Goal: Task Accomplishment & Management: Complete application form

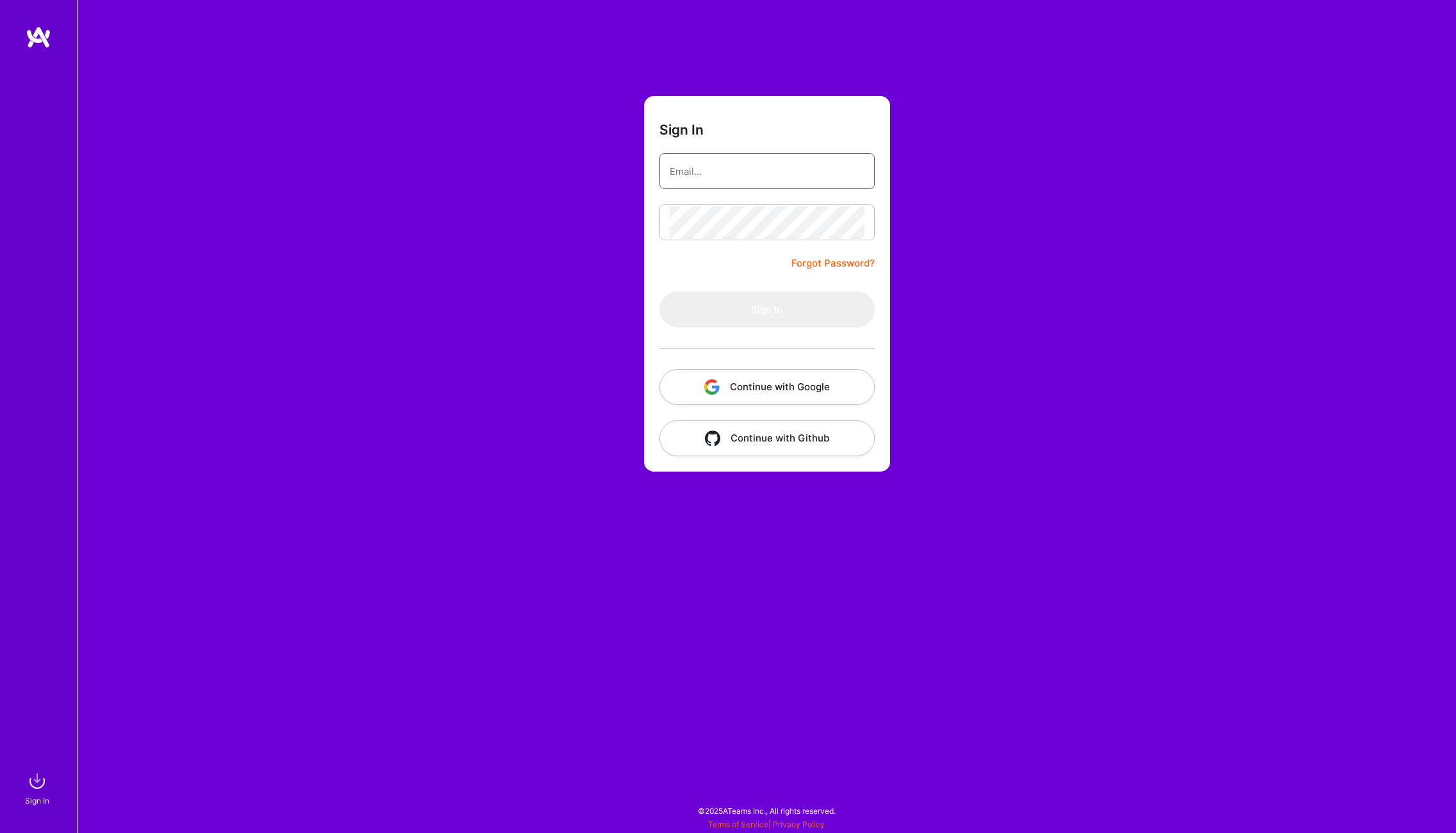
type input "[EMAIL_ADDRESS][DOMAIN_NAME]"
click at [774, 314] on button "Sign In" at bounding box center [767, 309] width 216 height 35
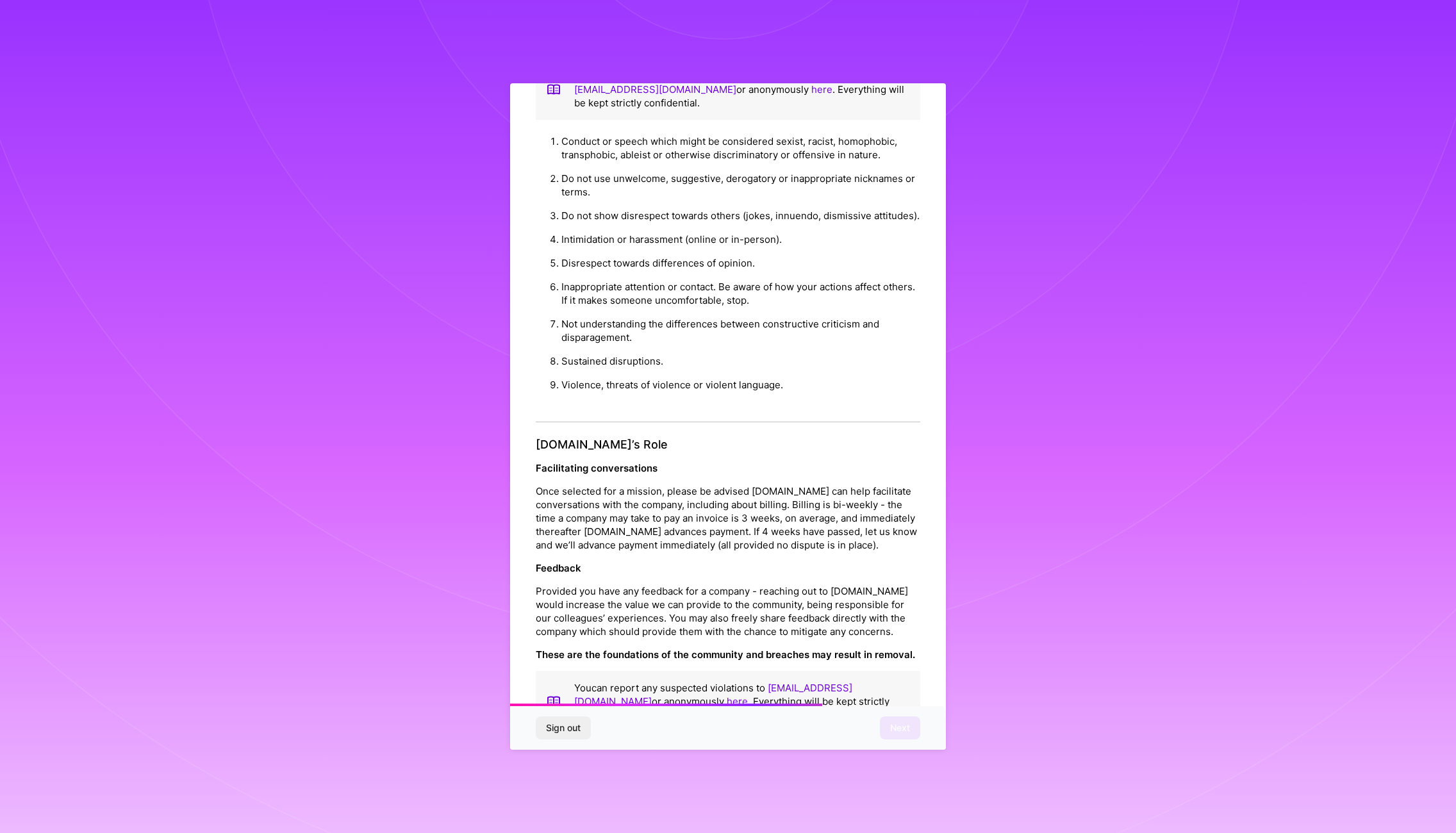
scroll to position [51, 0]
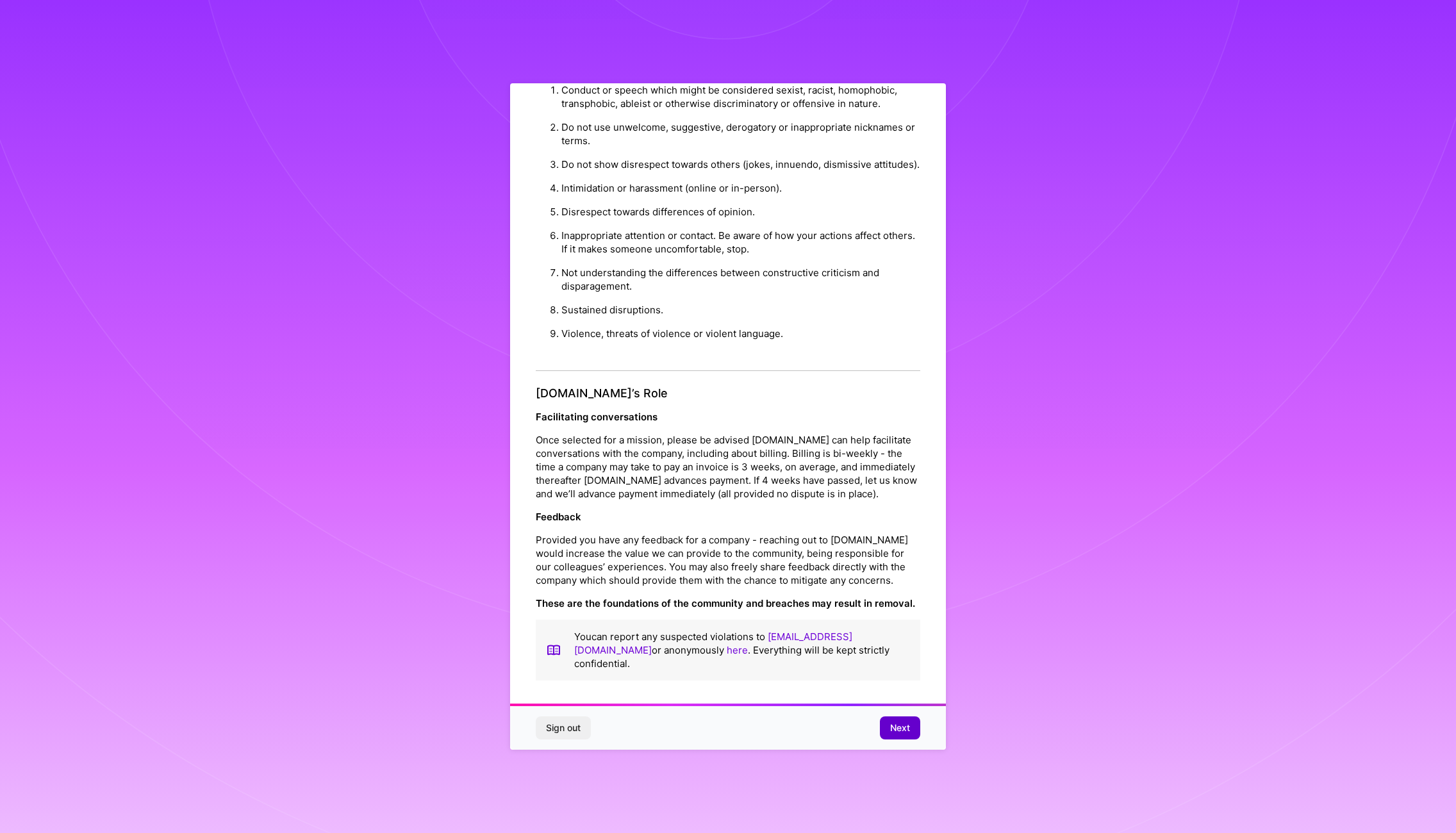
click at [892, 729] on span "Next" at bounding box center [900, 728] width 20 height 12
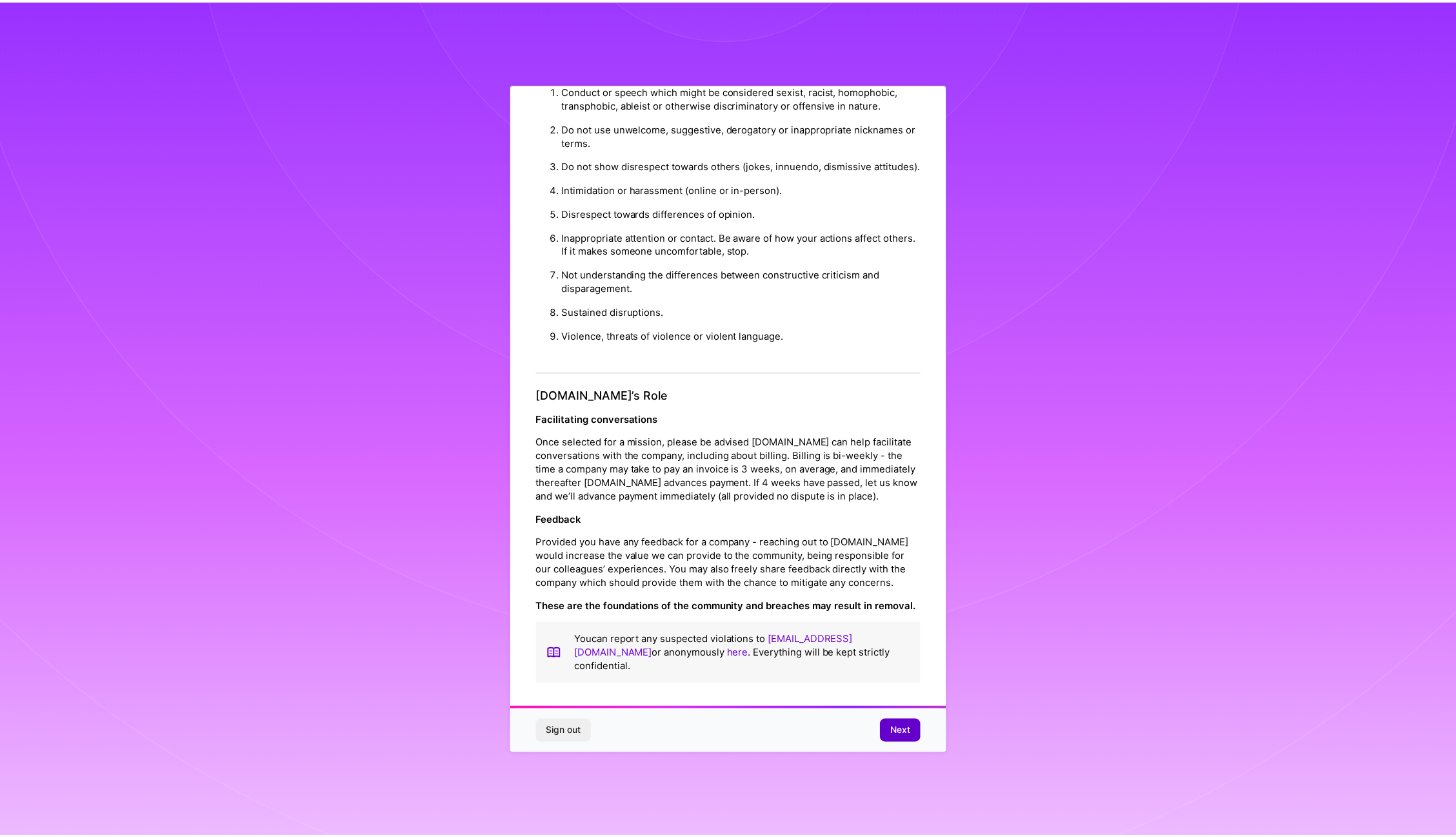
scroll to position [0, 0]
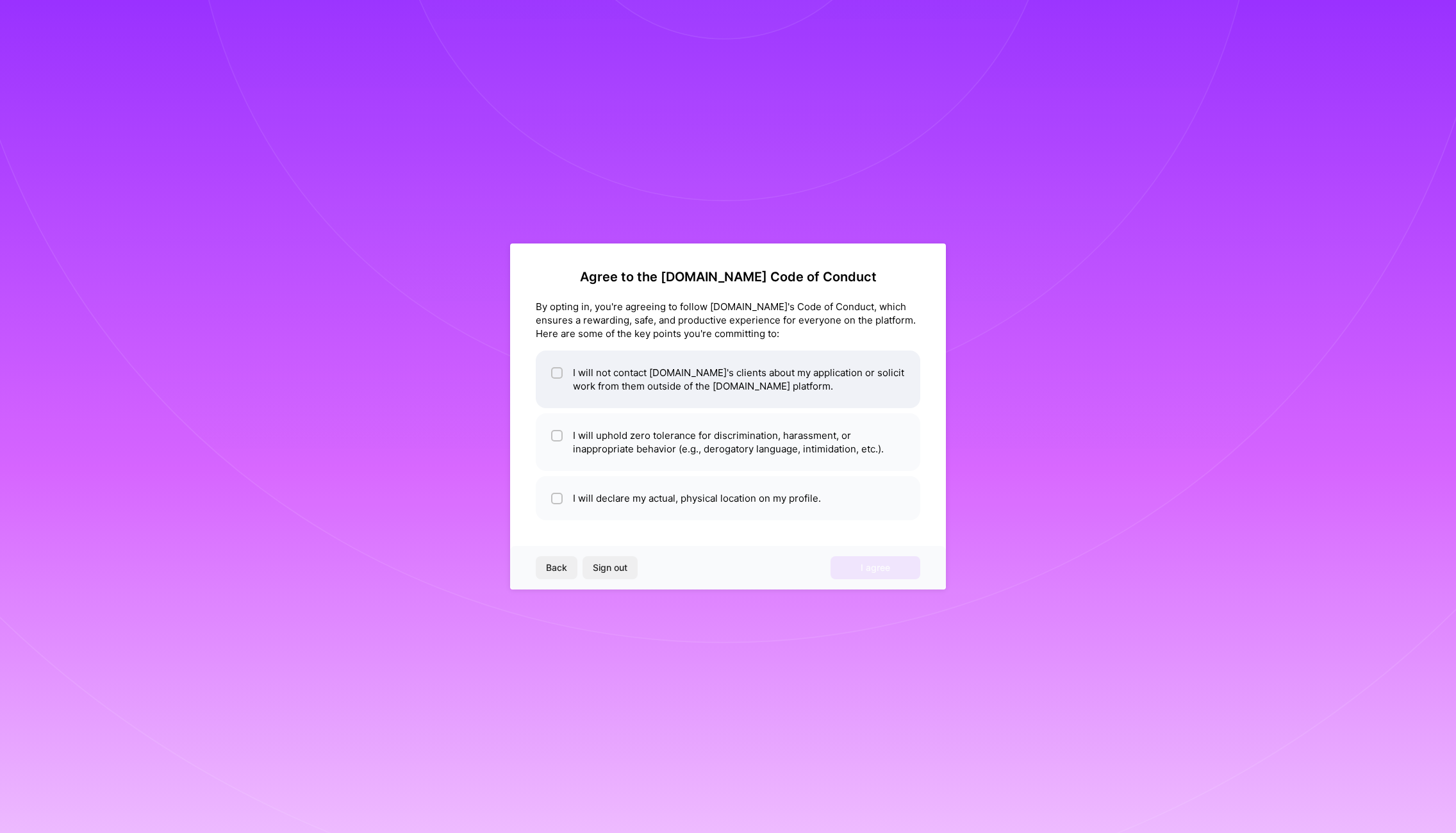
click at [805, 384] on li "I will not contact [DOMAIN_NAME]'s clients about my application or solicit work…" at bounding box center [728, 380] width 384 height 58
checkbox input "true"
click at [750, 432] on li "I will uphold zero tolerance for discrimination, harassment, or inappropriate b…" at bounding box center [728, 442] width 384 height 58
checkbox input "true"
drag, startPoint x: 751, startPoint y: 483, endPoint x: 763, endPoint y: 487, distance: 12.6
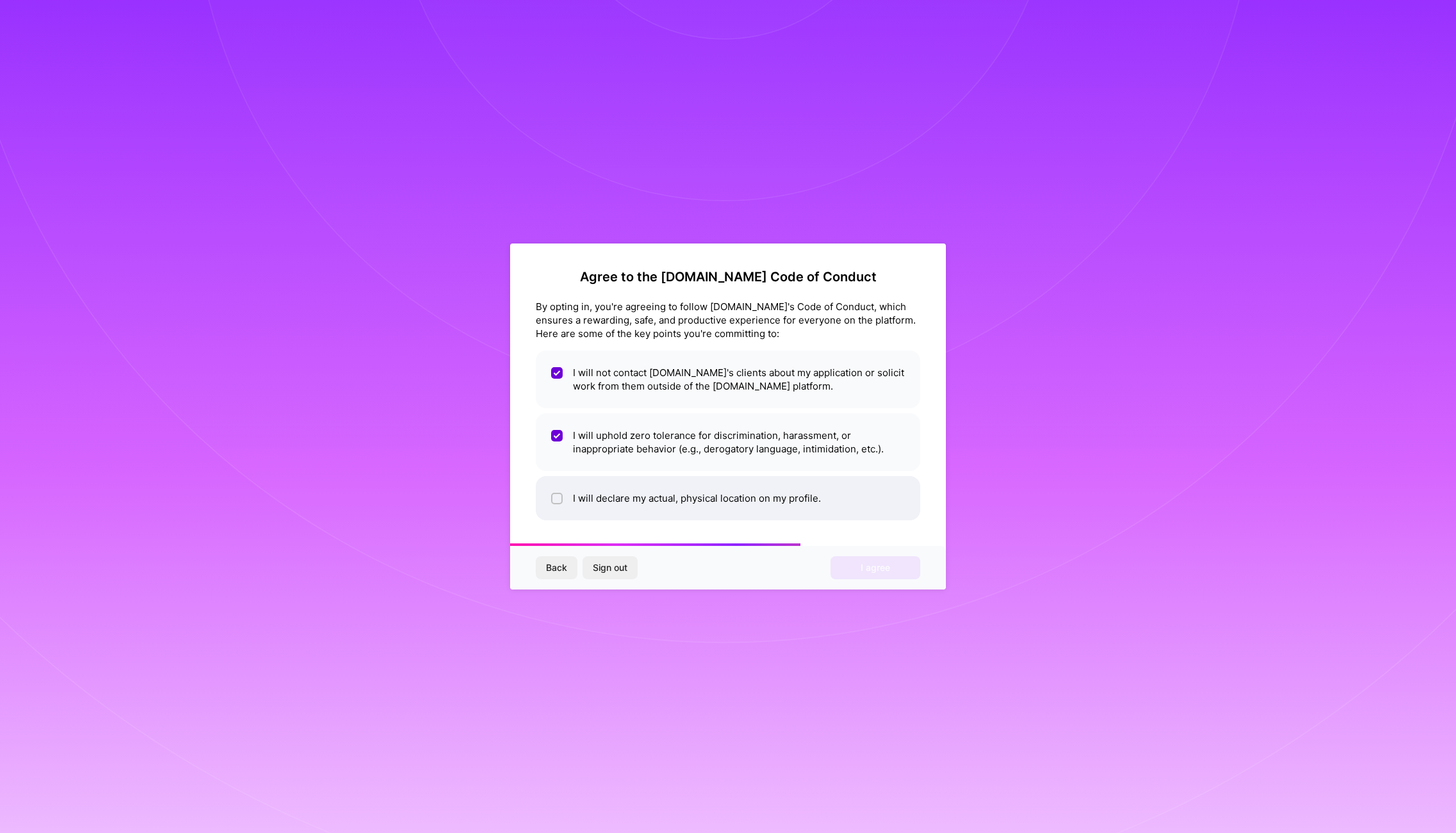
click at [751, 483] on li "I will declare my actual, physical location on my profile." at bounding box center [728, 498] width 384 height 44
checkbox input "true"
click at [844, 562] on button "I agree" at bounding box center [876, 567] width 90 height 23
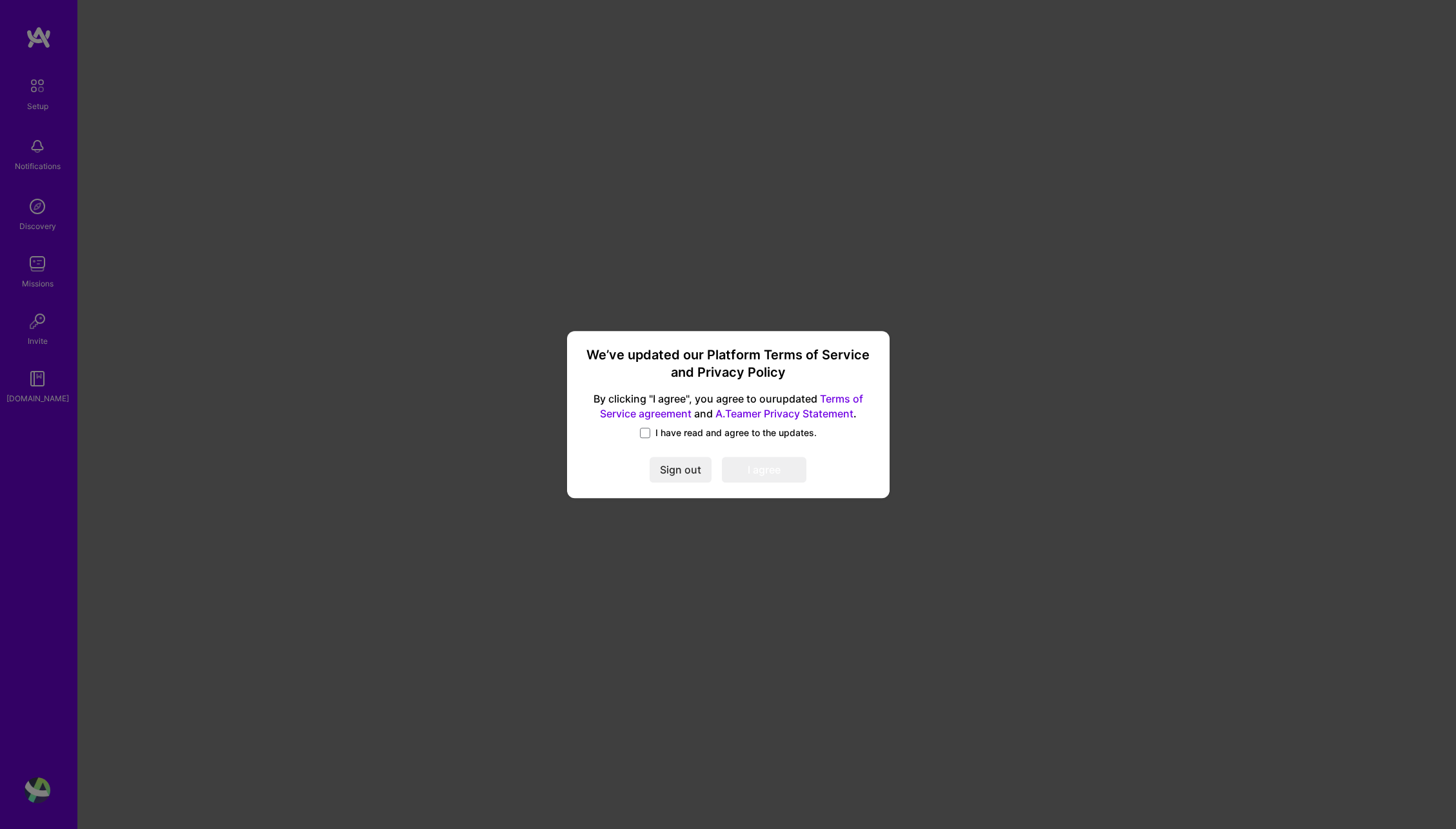
click at [652, 429] on label "I have read and agree to the updates." at bounding box center [728, 432] width 177 height 13
click at [0, 0] on input "I have read and agree to the updates." at bounding box center [0, 0] width 0 height 0
click at [768, 480] on button "I agree" at bounding box center [764, 470] width 85 height 26
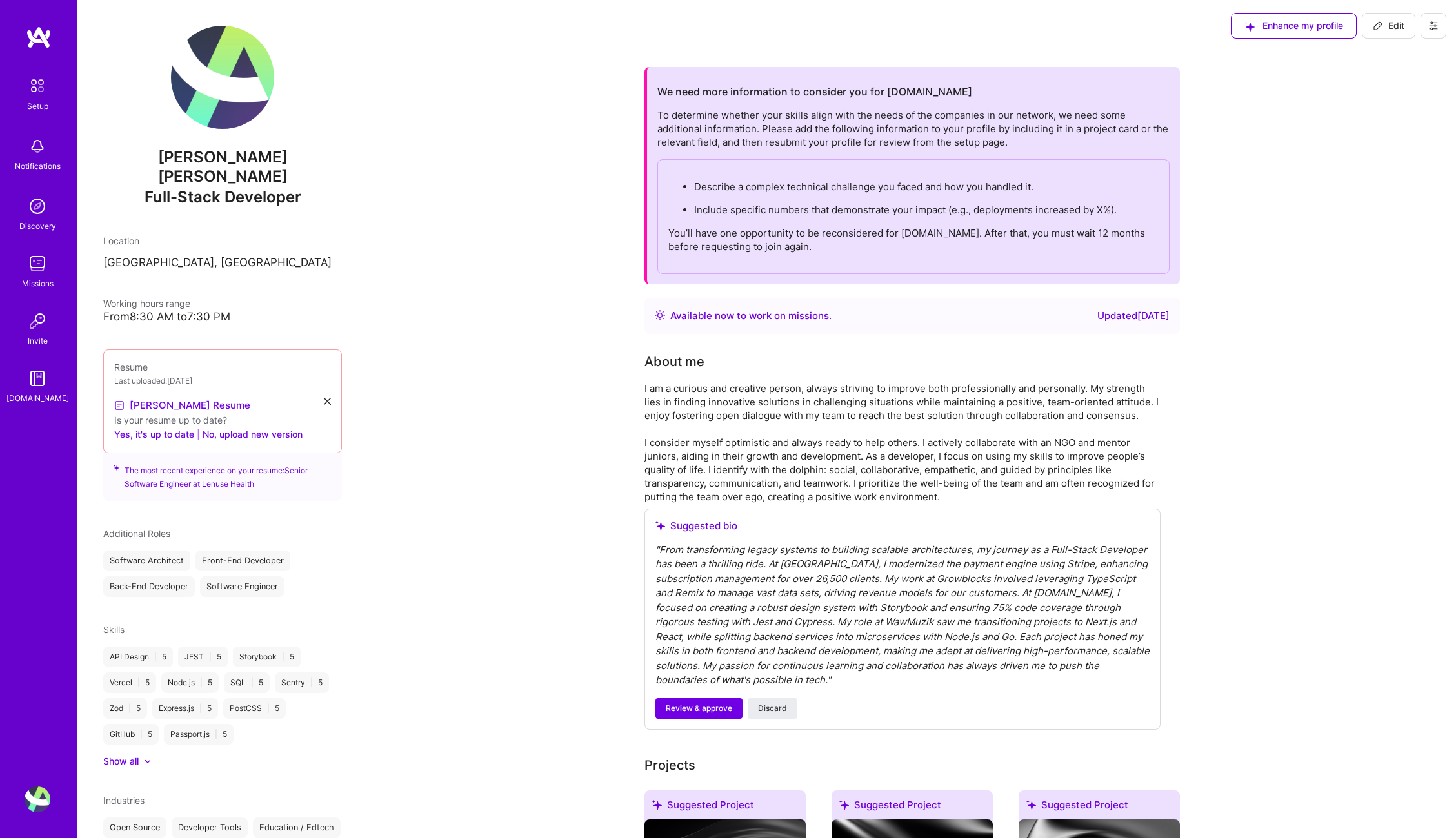
click at [244, 89] on img at bounding box center [222, 77] width 103 height 103
click at [237, 104] on img at bounding box center [222, 77] width 103 height 103
click at [1382, 24] on icon at bounding box center [1378, 25] width 11 height 11
select select "US"
select select "Right Now"
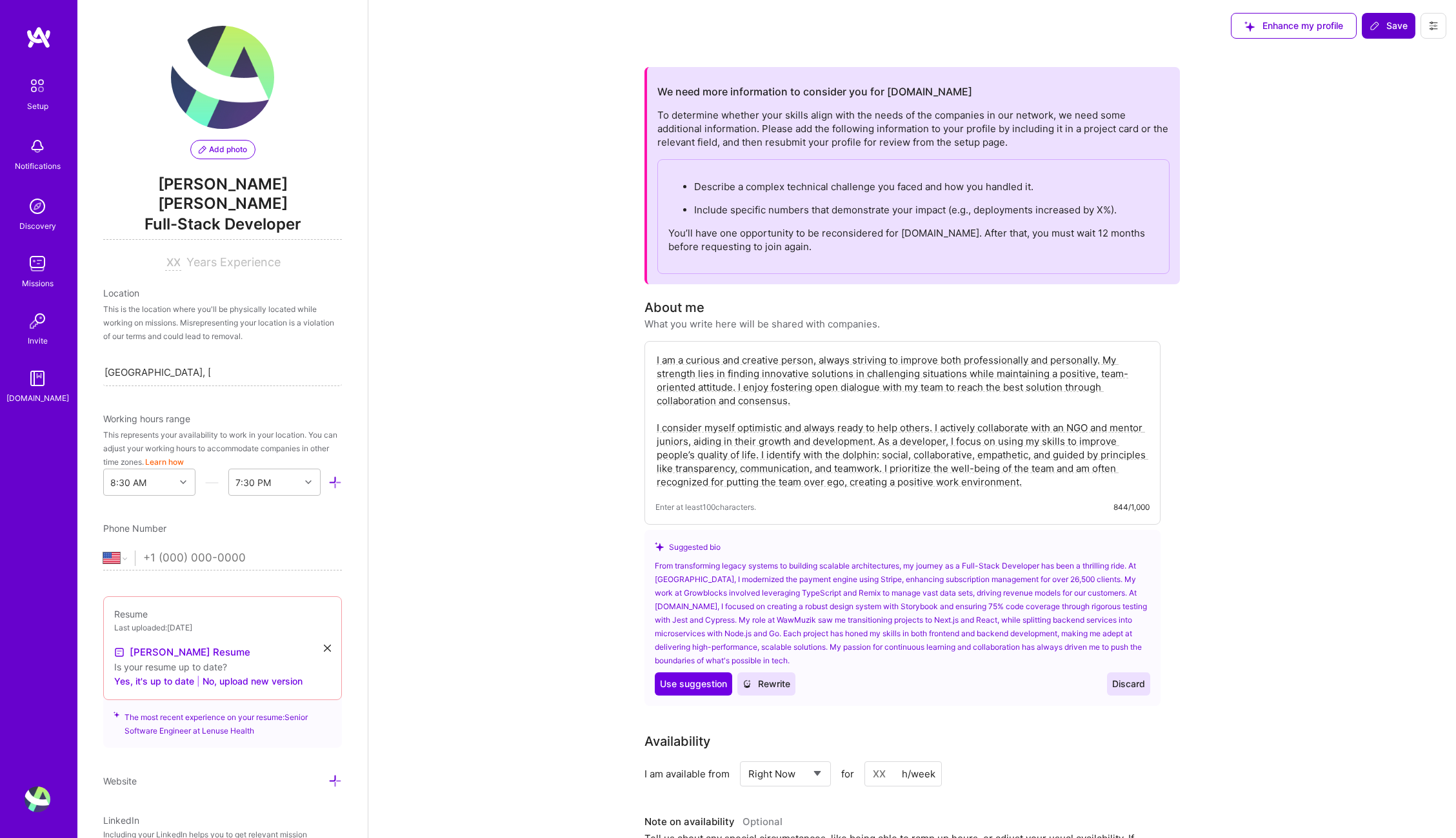
click at [209, 122] on img at bounding box center [222, 77] width 103 height 103
click at [216, 163] on div "Add photo [PERSON_NAME] [PERSON_NAME] Full-Stack Developer Years Experience" at bounding box center [222, 149] width 238 height 245
click at [217, 150] on span "Add photo" at bounding box center [223, 149] width 48 height 12
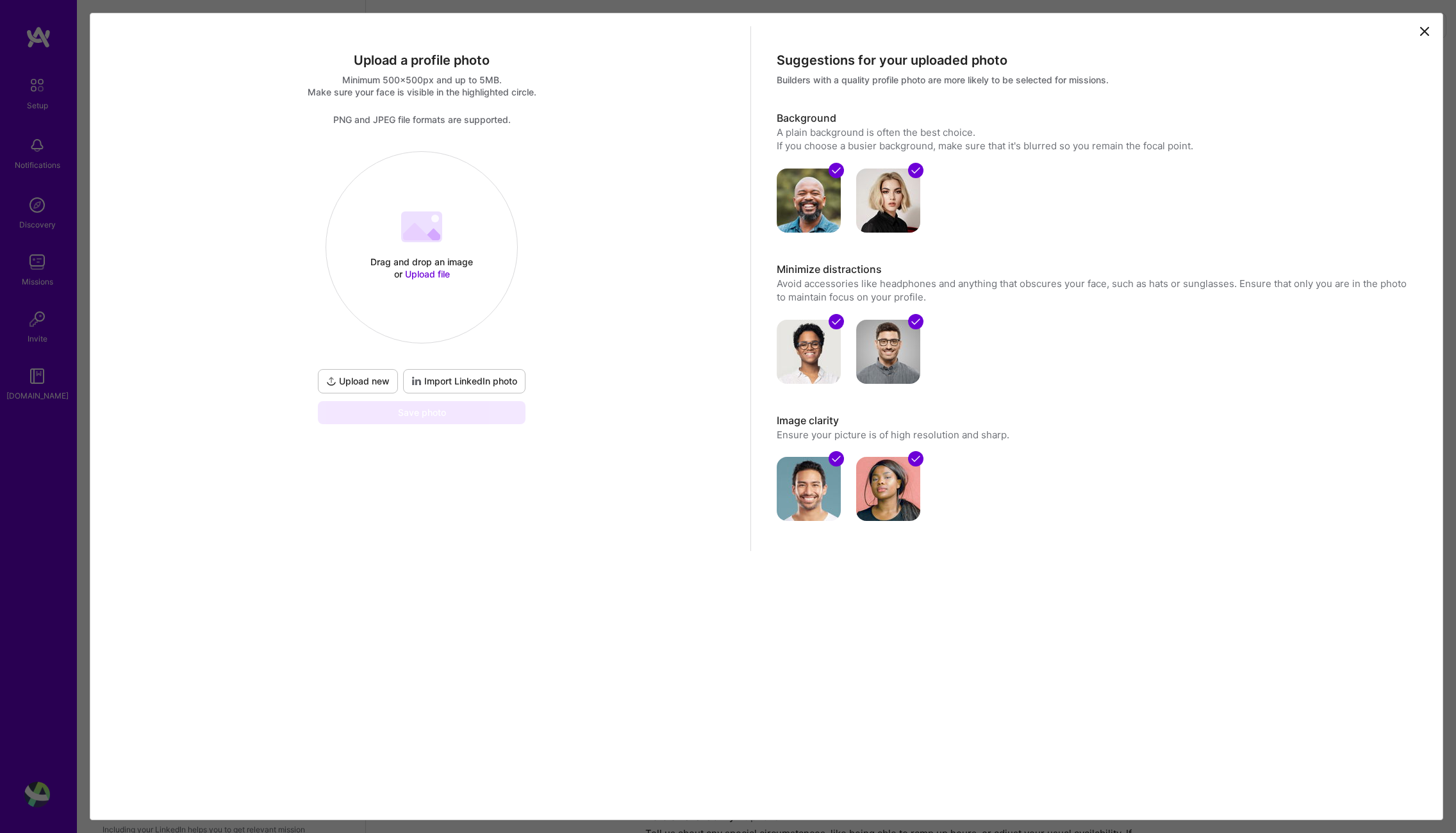
click at [401, 264] on div "Drag and drop an image or Upload file" at bounding box center [422, 267] width 109 height 24
click at [411, 169] on button "Done" at bounding box center [393, 173] width 35 height 22
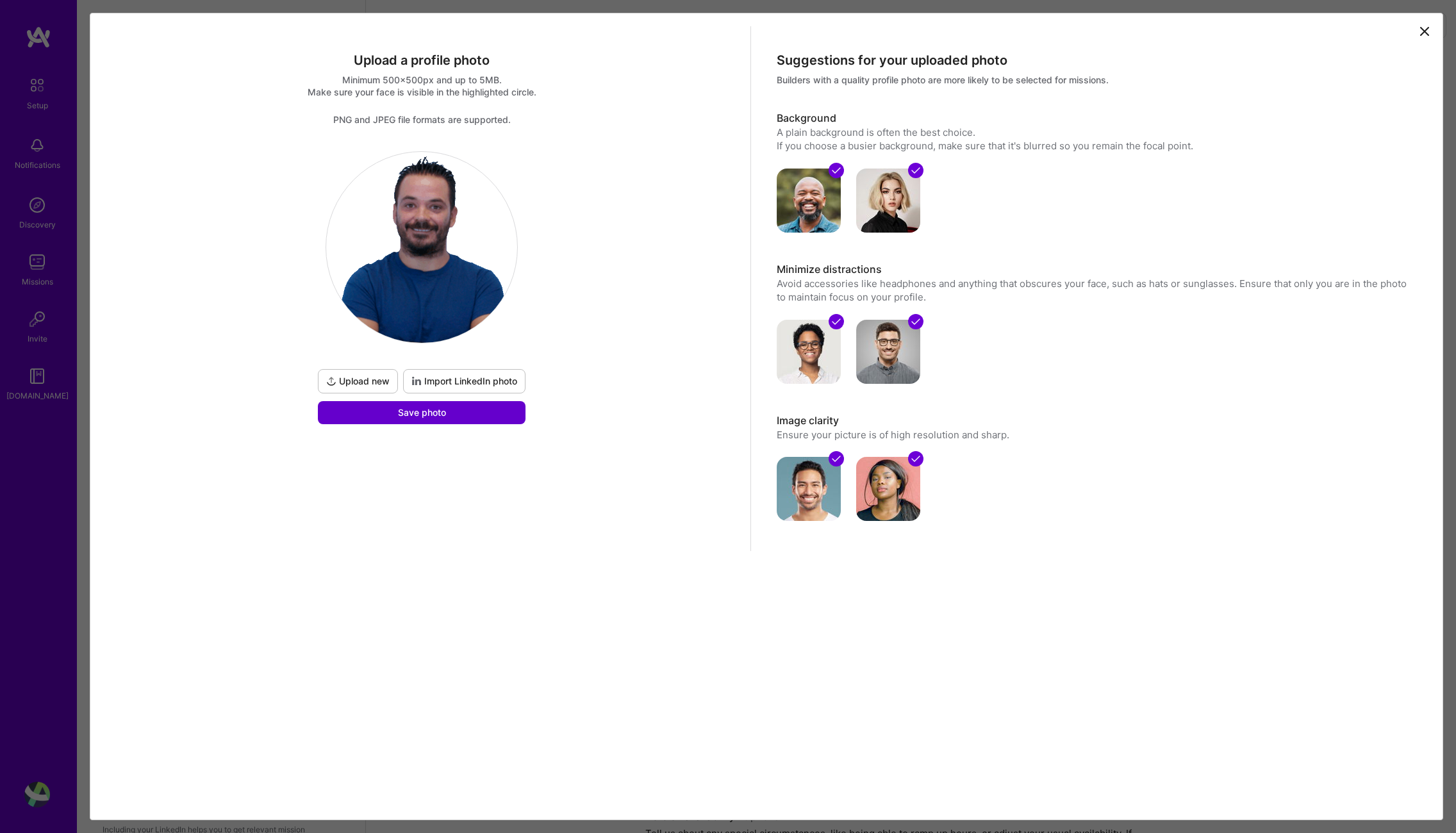
click at [463, 414] on button "Save photo" at bounding box center [422, 413] width 208 height 23
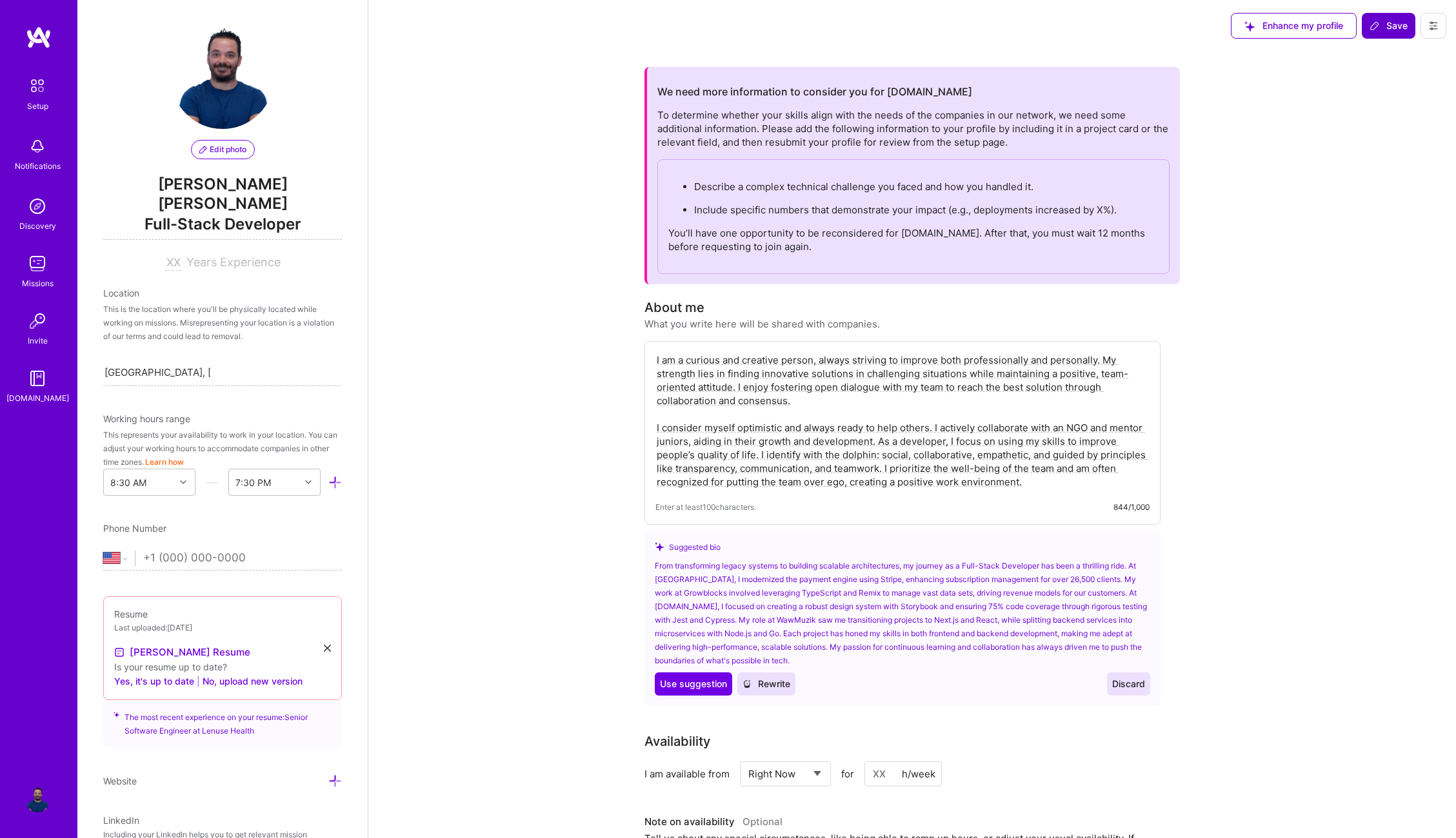
click at [236, 307] on div "This is the location where you'll be physically located while working on missio…" at bounding box center [222, 323] width 238 height 41
click at [190, 286] on div "Location" at bounding box center [222, 293] width 238 height 14
click at [206, 365] on input "[GEOGRAPHIC_DATA], [GEOGRAPHIC_DATA]" at bounding box center [157, 372] width 106 height 14
type input "[GEOGRAPHIC_DATA]"
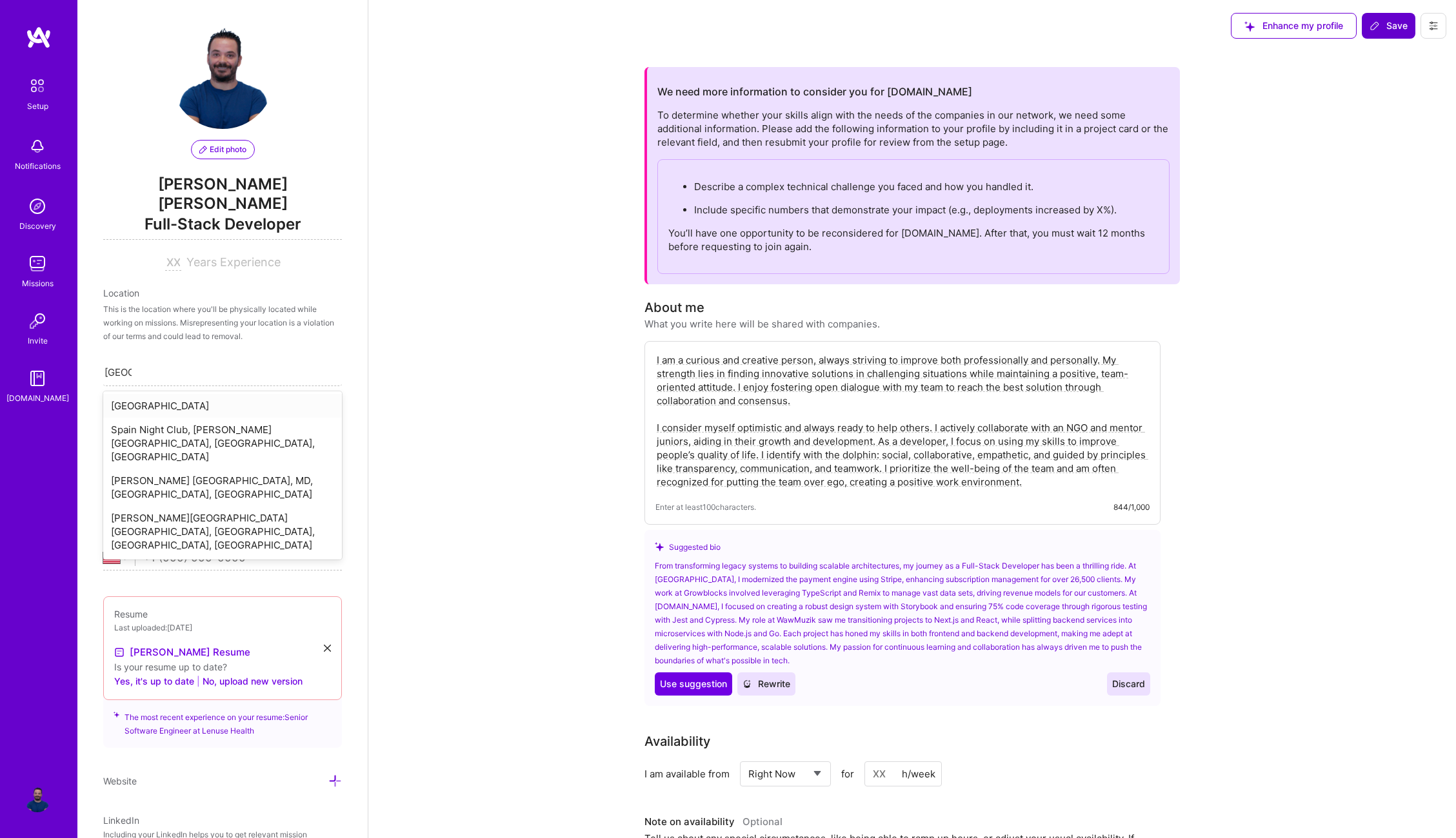
click at [229, 394] on div "[GEOGRAPHIC_DATA]" at bounding box center [222, 406] width 238 height 24
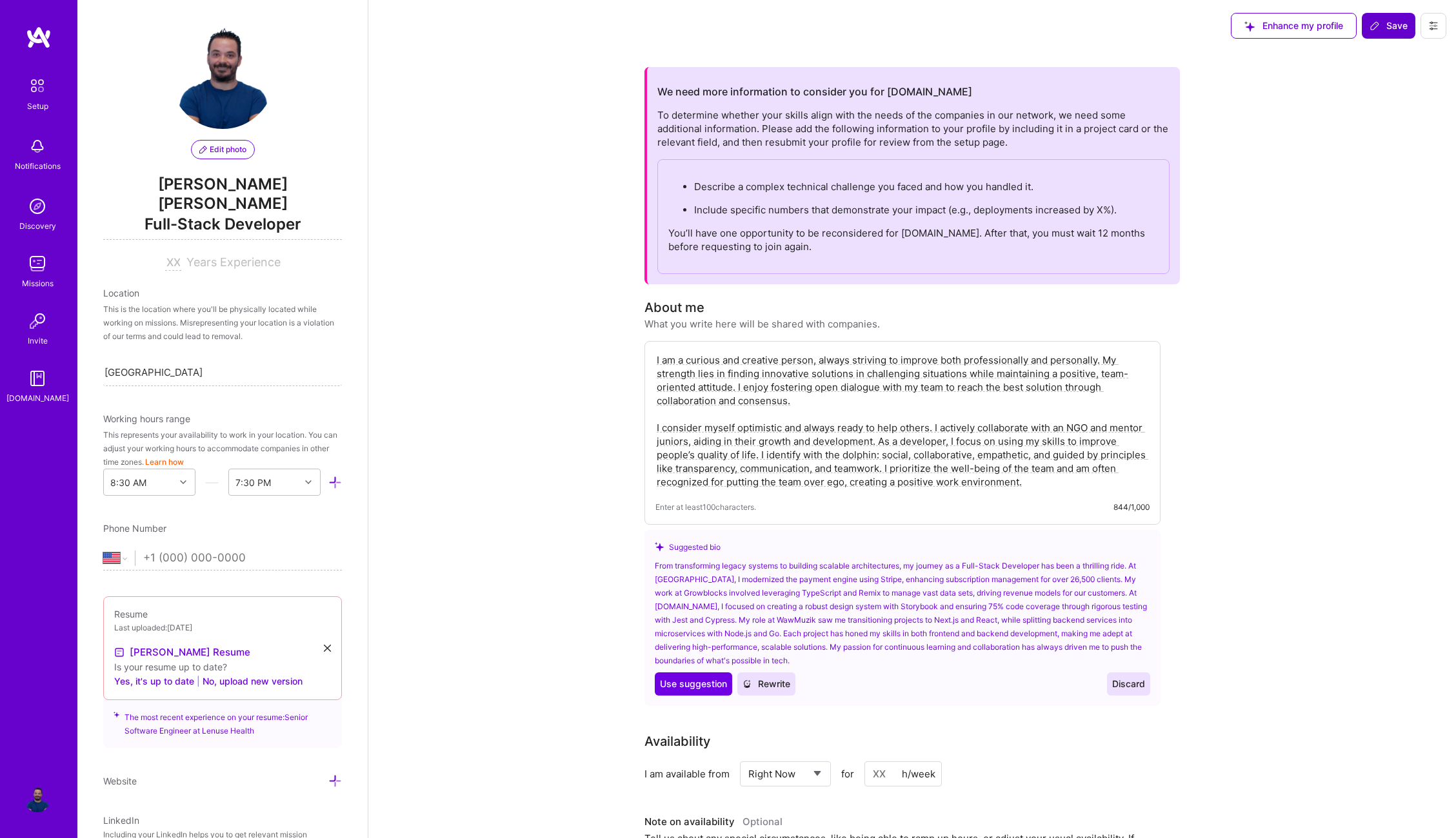
click at [184, 540] on input "tel" at bounding box center [242, 558] width 199 height 38
type input "(678) 499-682"
select select "VU"
type input "[PHONE_NUMBER]"
select select "HU"
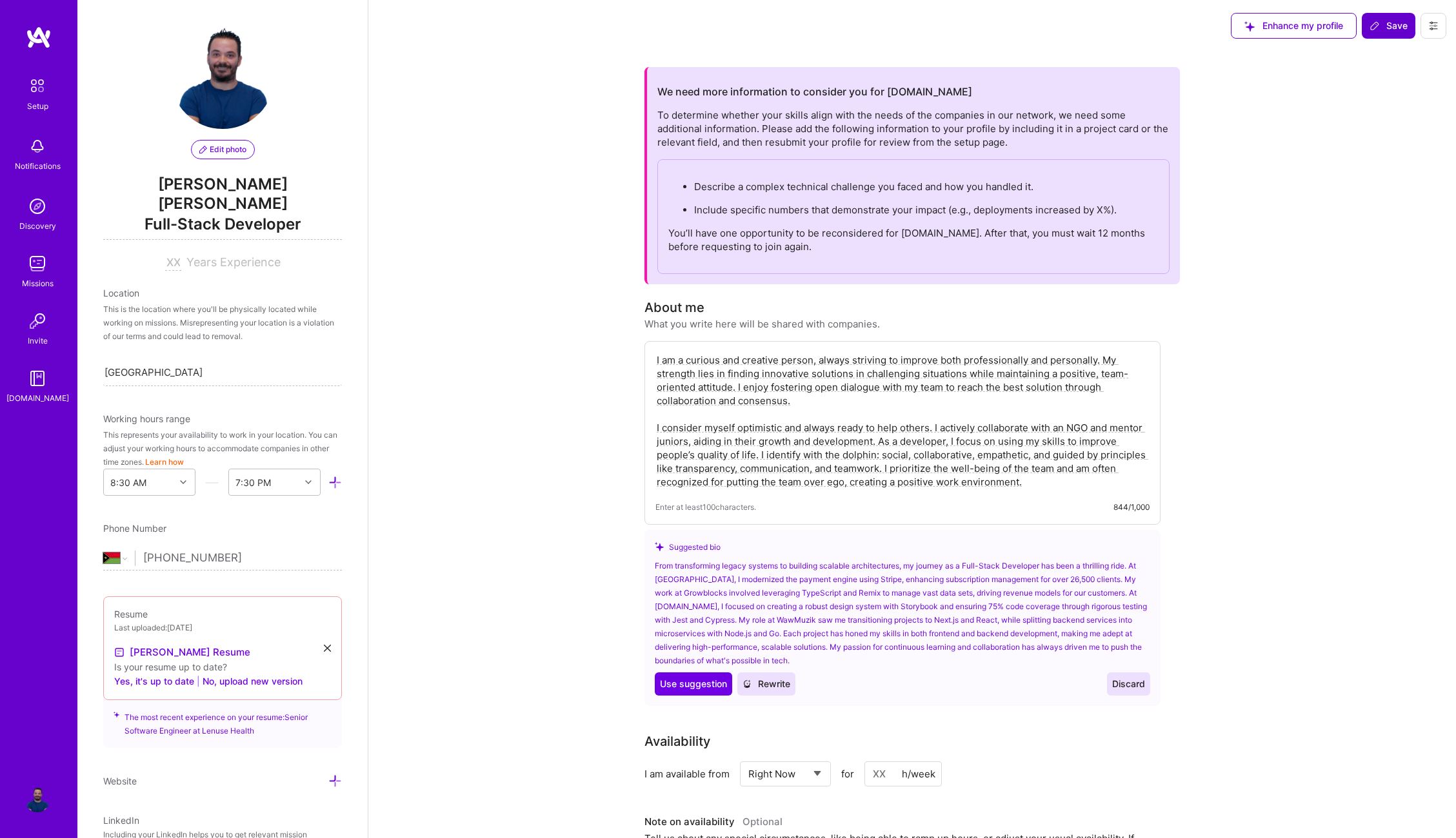
type input "[PHONE_NUMBER]"
select select "ES"
type input "[PHONE_NUMBER]"
drag, startPoint x: 371, startPoint y: 588, endPoint x: 391, endPoint y: 587, distance: 20.0
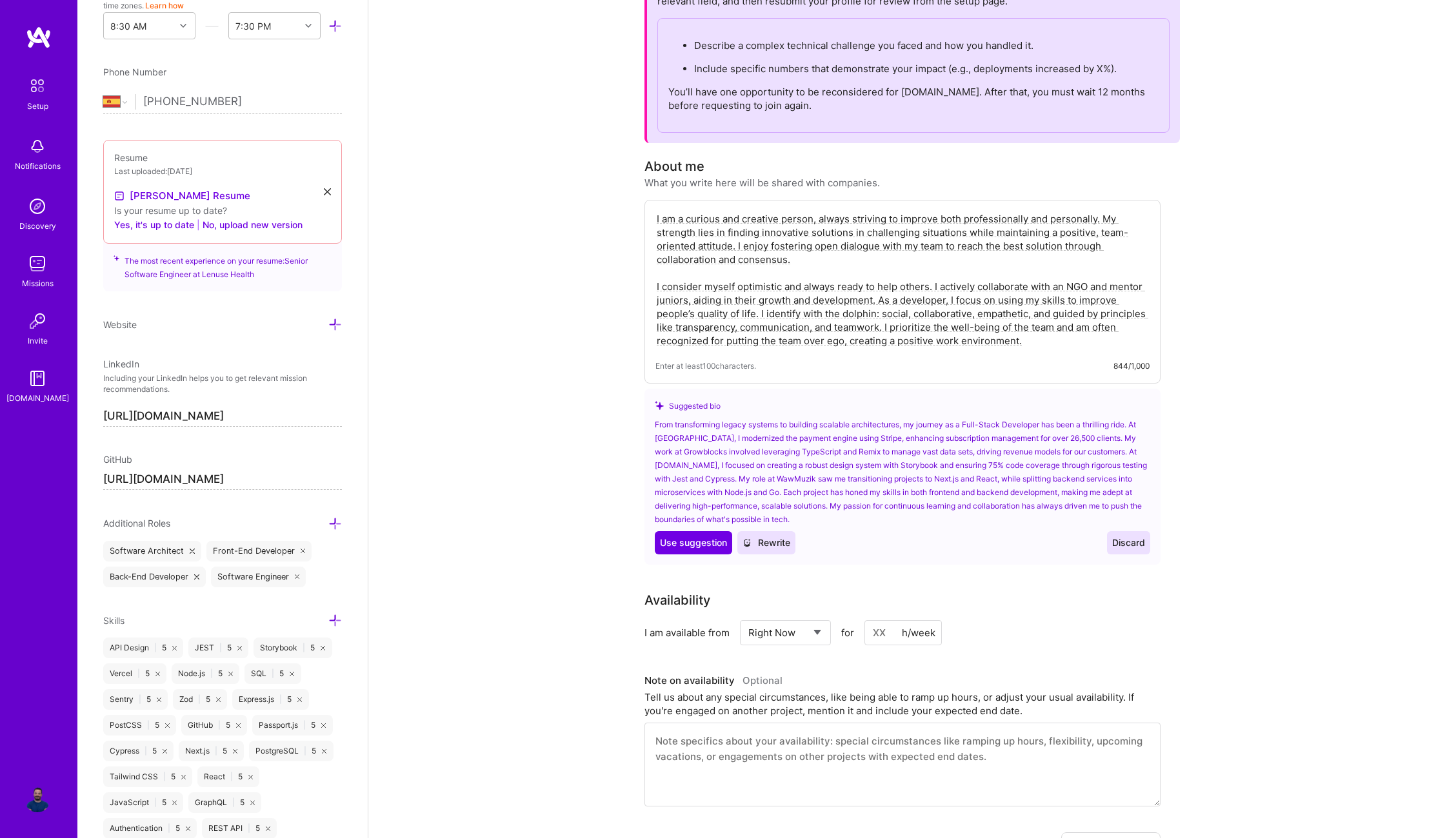
scroll to position [586, 0]
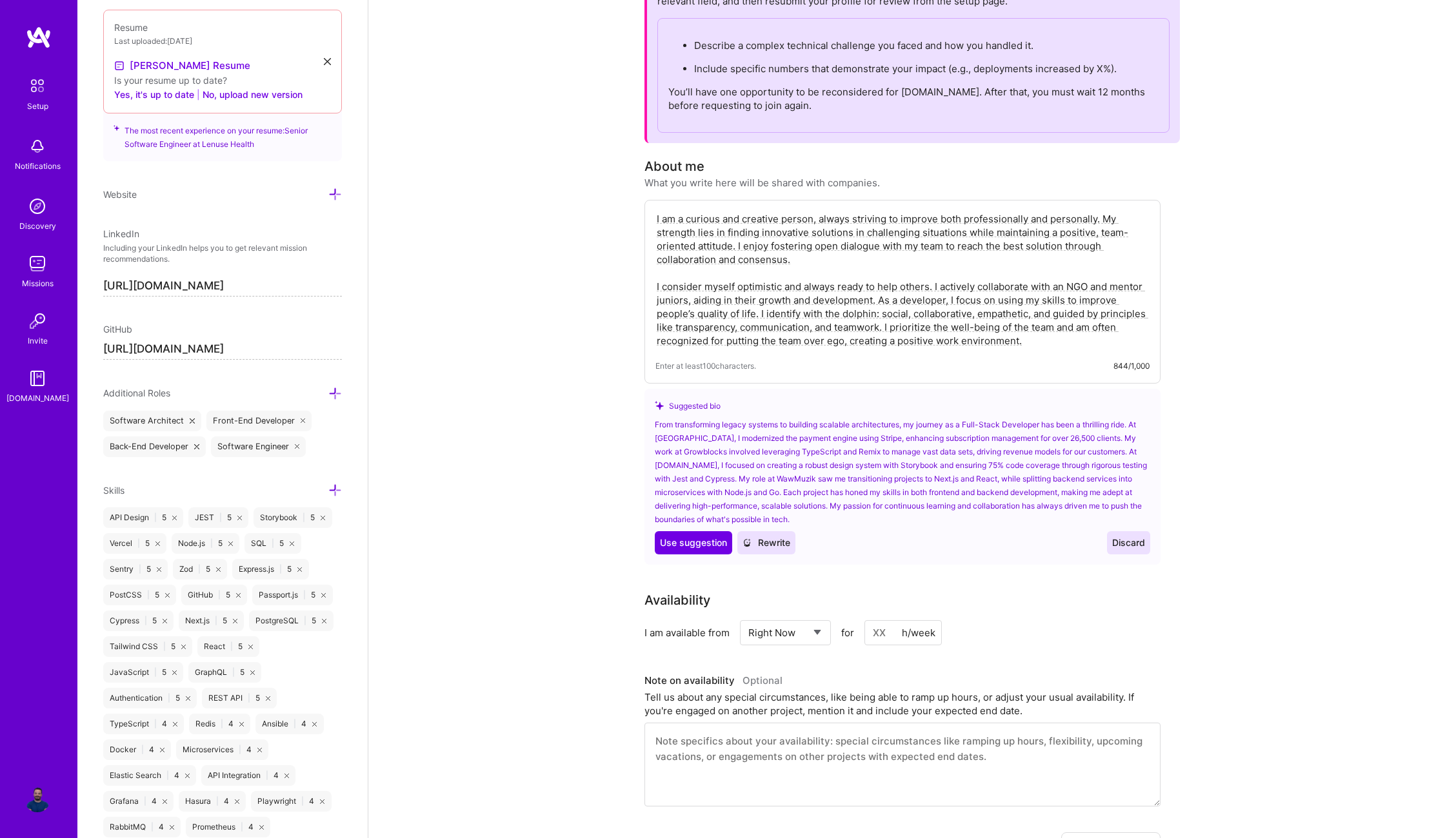
click at [328, 484] on icon at bounding box center [335, 491] width 14 height 14
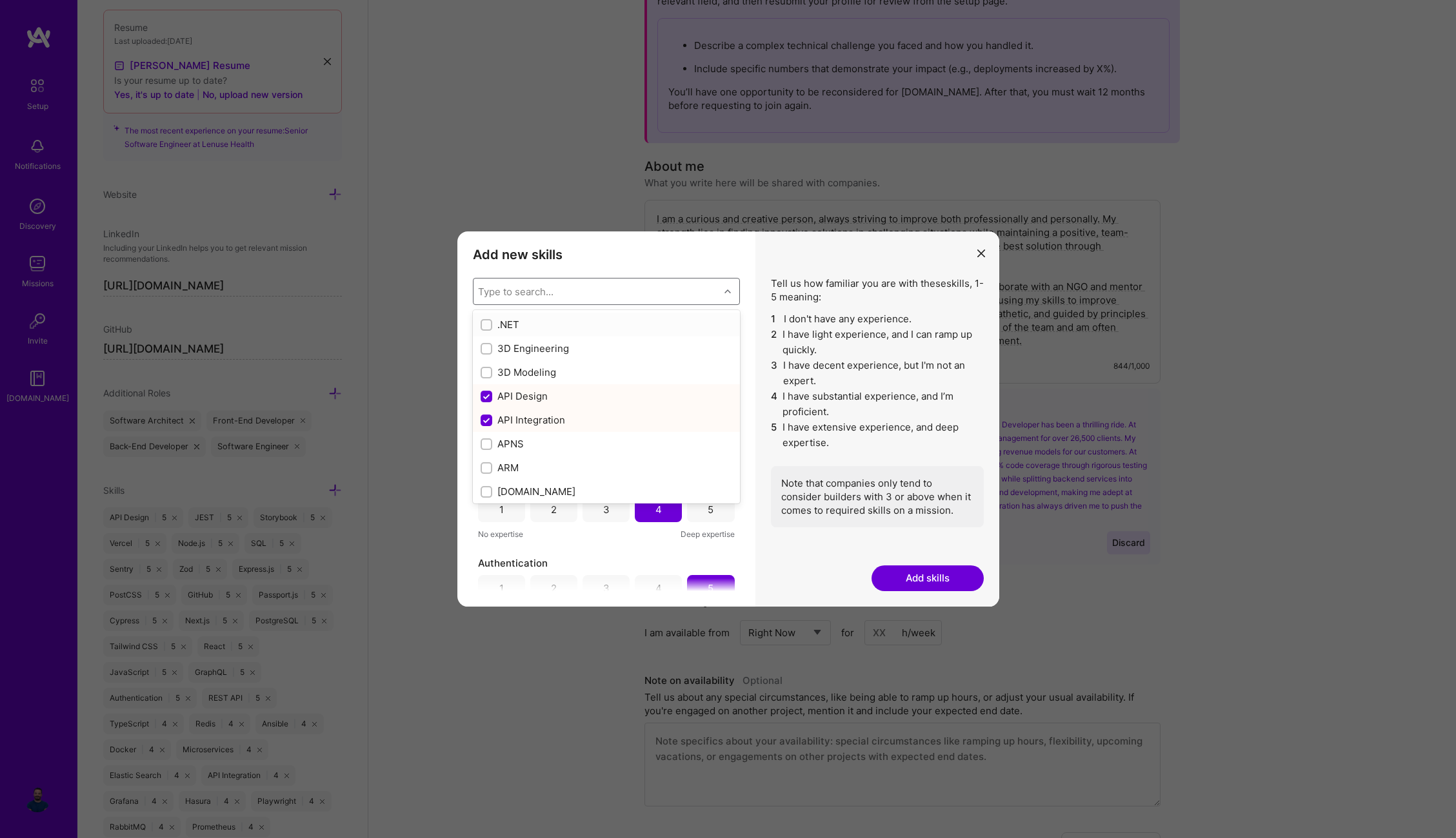
click at [572, 290] on div "Type to search..." at bounding box center [596, 291] width 246 height 26
click at [486, 388] on input "modal" at bounding box center [487, 392] width 9 height 9
checkbox input "true"
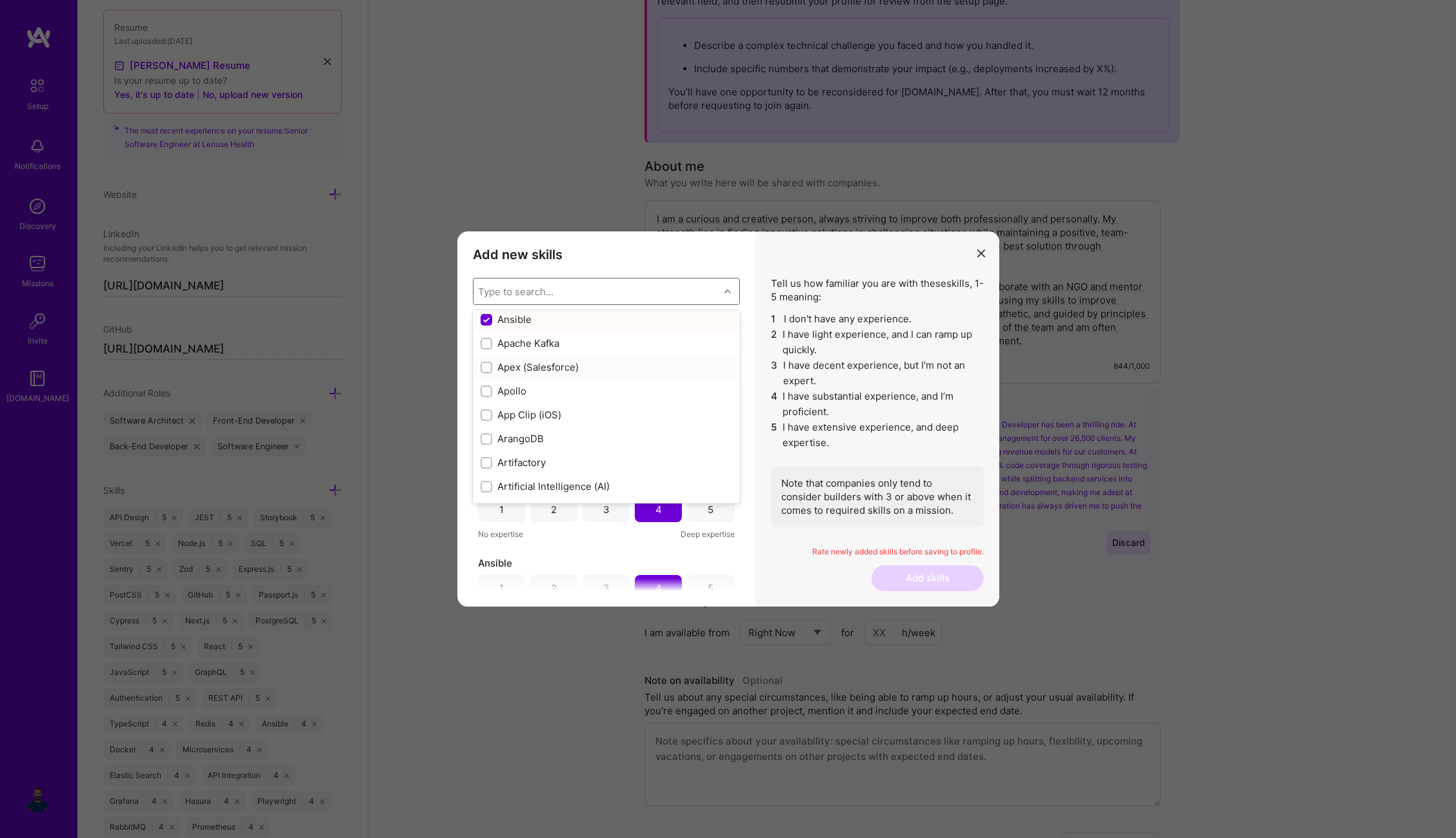
scroll to position [752, 0]
click at [518, 387] on div "Apollo" at bounding box center [606, 384] width 252 height 14
checkbox input "true"
click at [538, 431] on div "CircleCl" at bounding box center [606, 435] width 252 height 14
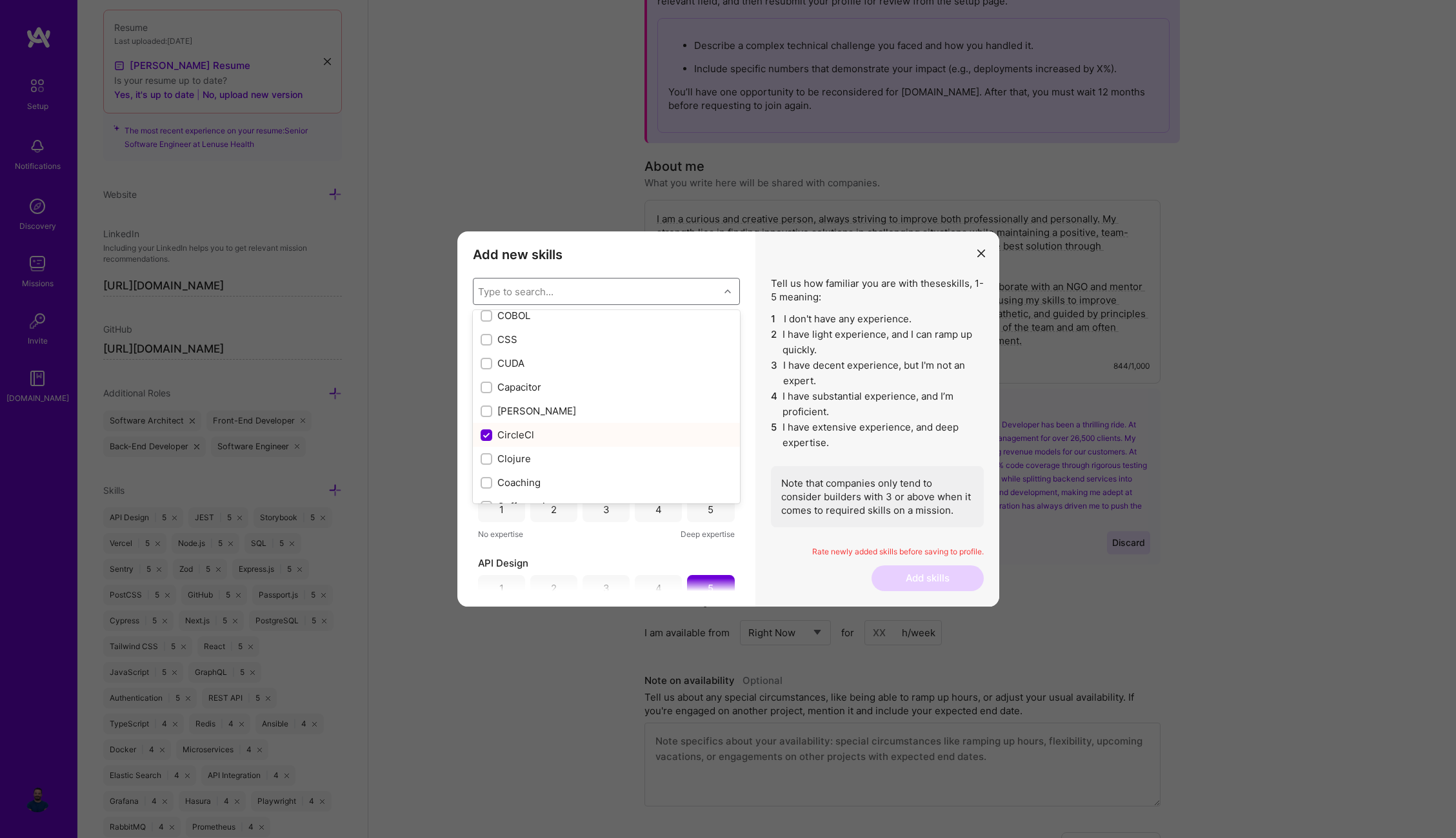
click at [591, 432] on div "CircleCl" at bounding box center [606, 435] width 252 height 14
checkbox input "false"
click at [525, 362] on div "D3.js" at bounding box center [606, 353] width 267 height 24
checkbox input "true"
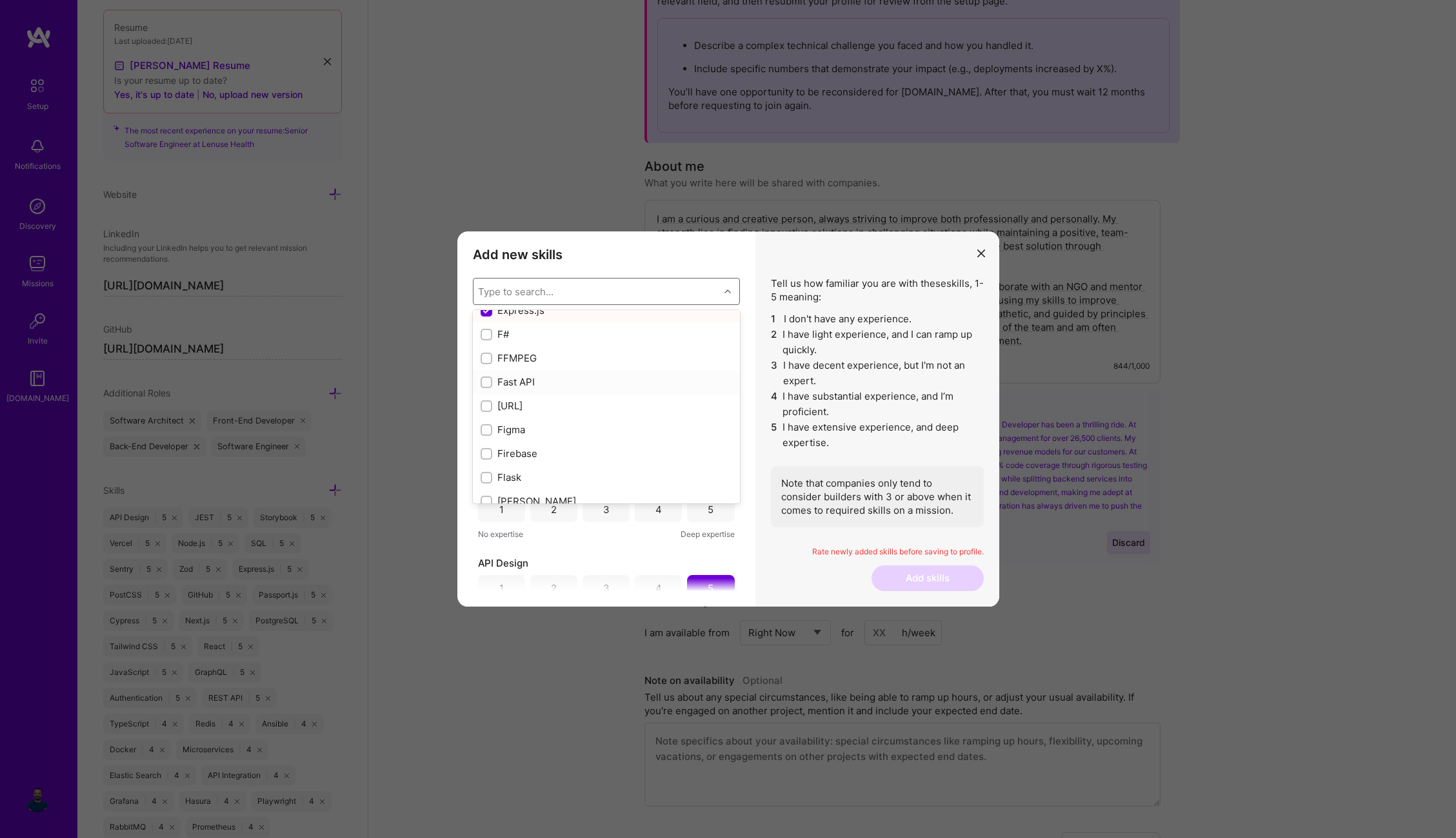
scroll to position [3038, 0]
click at [658, 409] on div "Figma" at bounding box center [606, 413] width 252 height 14
checkbox input "true"
click at [657, 411] on div "Gitlab" at bounding box center [606, 411] width 252 height 14
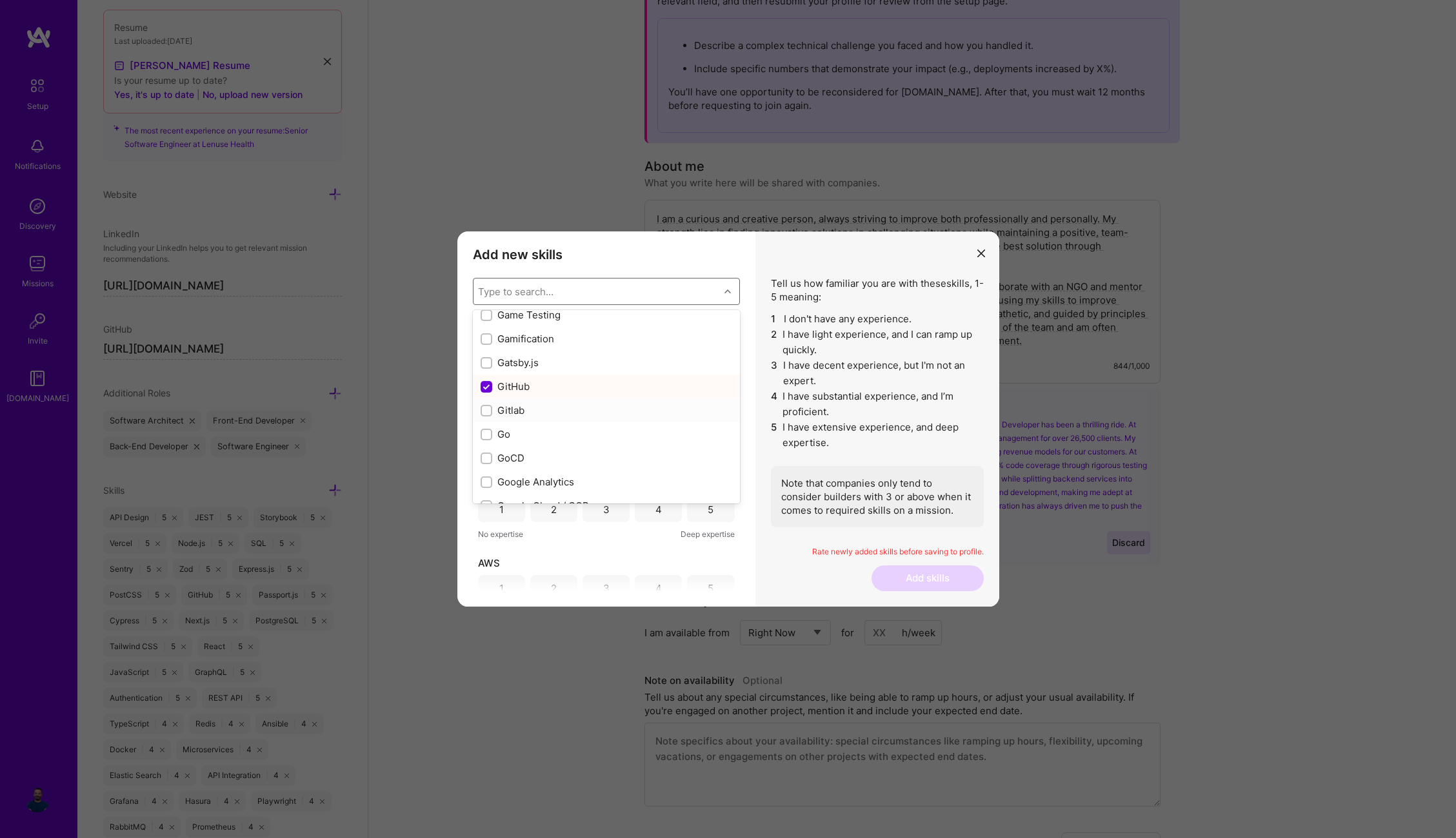
checkbox input "true"
click at [589, 293] on div "Type to search..." at bounding box center [596, 291] width 246 height 26
type input "do"
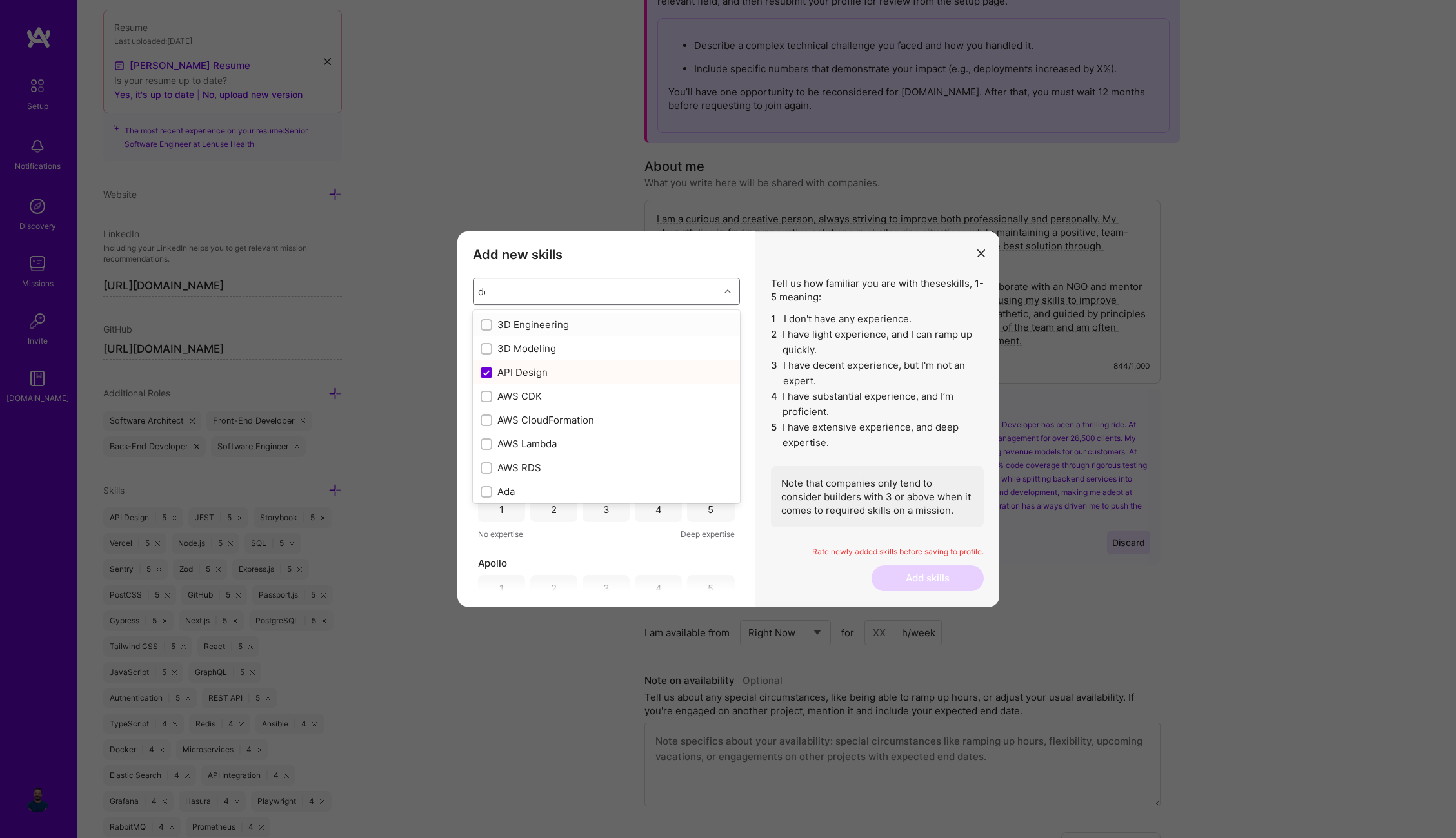
checkbox input "false"
checkbox input "true"
type input "doc"
checkbox input "true"
click at [591, 284] on div "Type to search..." at bounding box center [596, 291] width 246 height 26
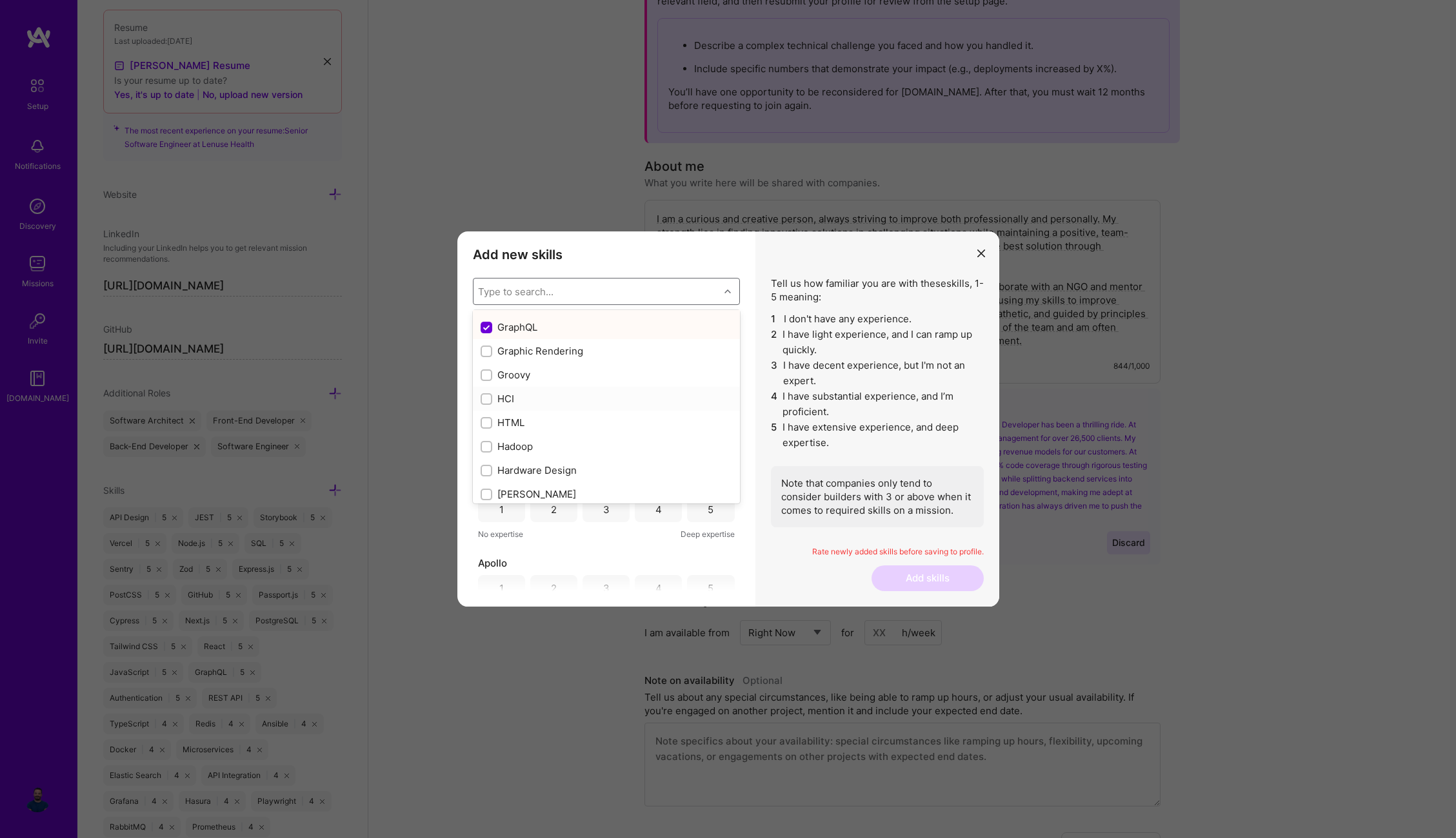
scroll to position [3633, 0]
click at [595, 419] on div "HTML" at bounding box center [606, 415] width 252 height 14
checkbox input "true"
click at [647, 438] on div "MongoDB" at bounding box center [606, 437] width 252 height 14
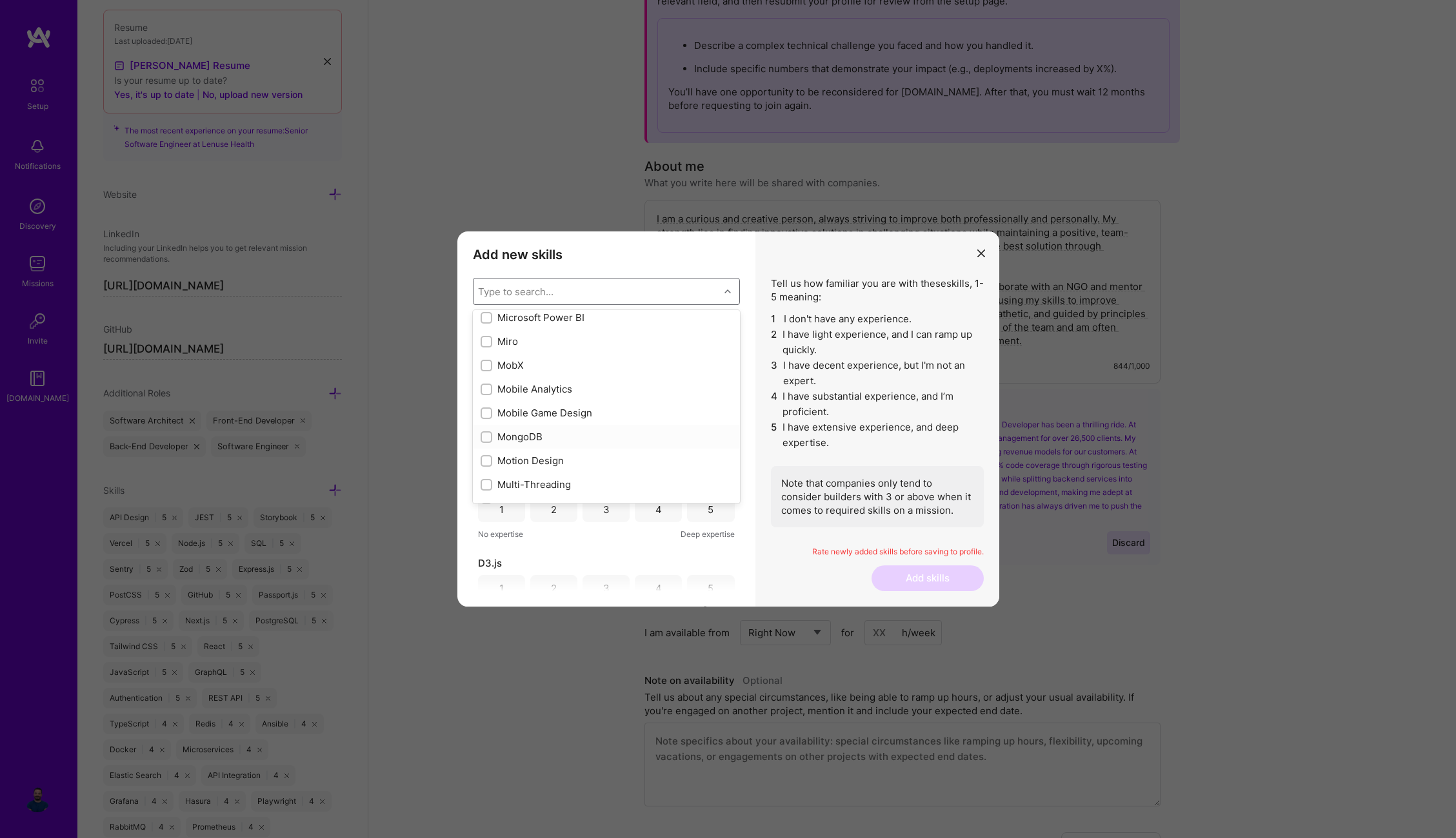
checkbox input "true"
click at [652, 427] on div "Nest.js" at bounding box center [606, 425] width 252 height 14
checkbox input "true"
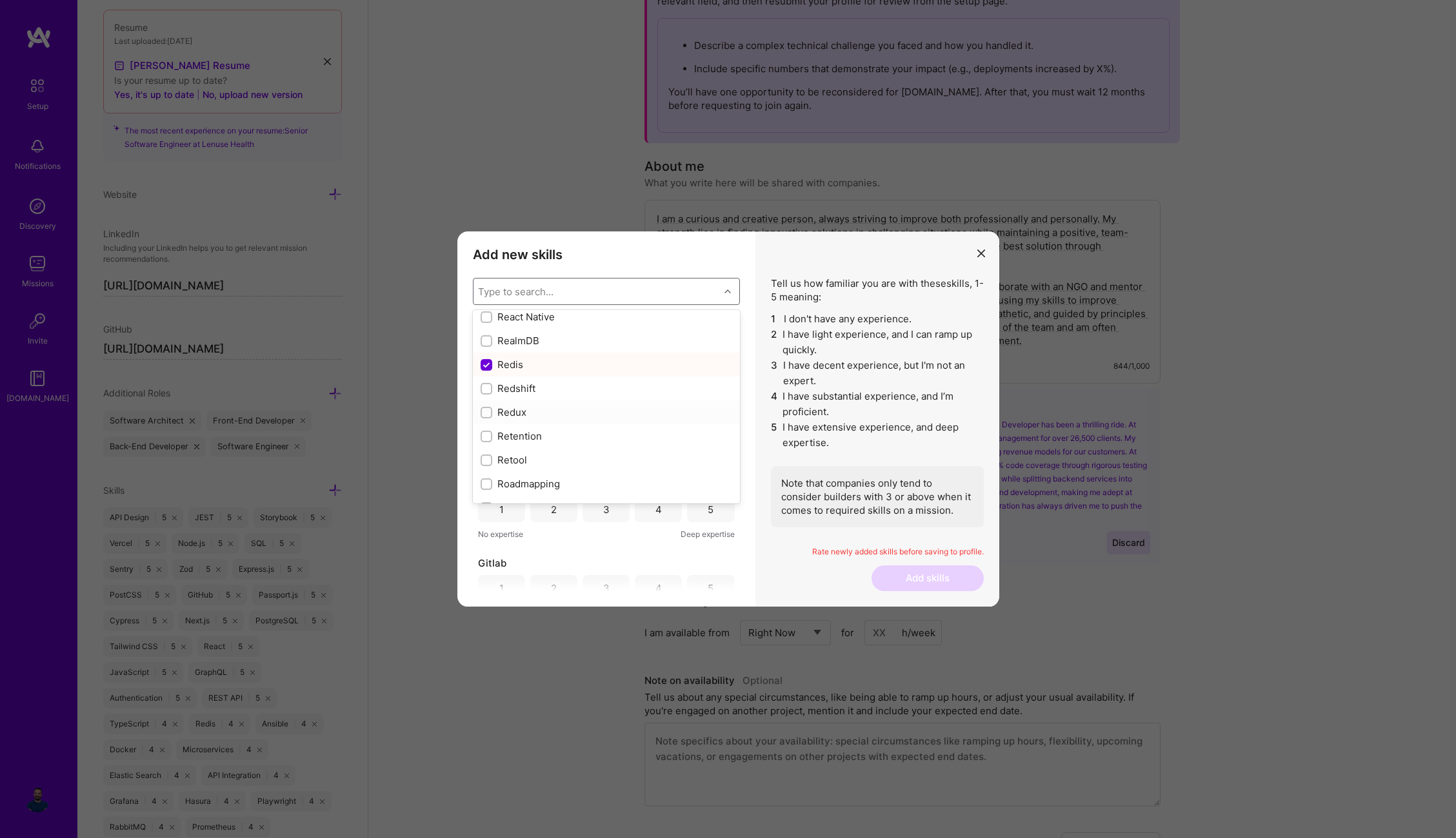
click at [655, 417] on div "Redux" at bounding box center [606, 413] width 252 height 14
checkbox input "true"
click at [652, 395] on div "Serverless" at bounding box center [606, 396] width 252 height 14
checkbox input "true"
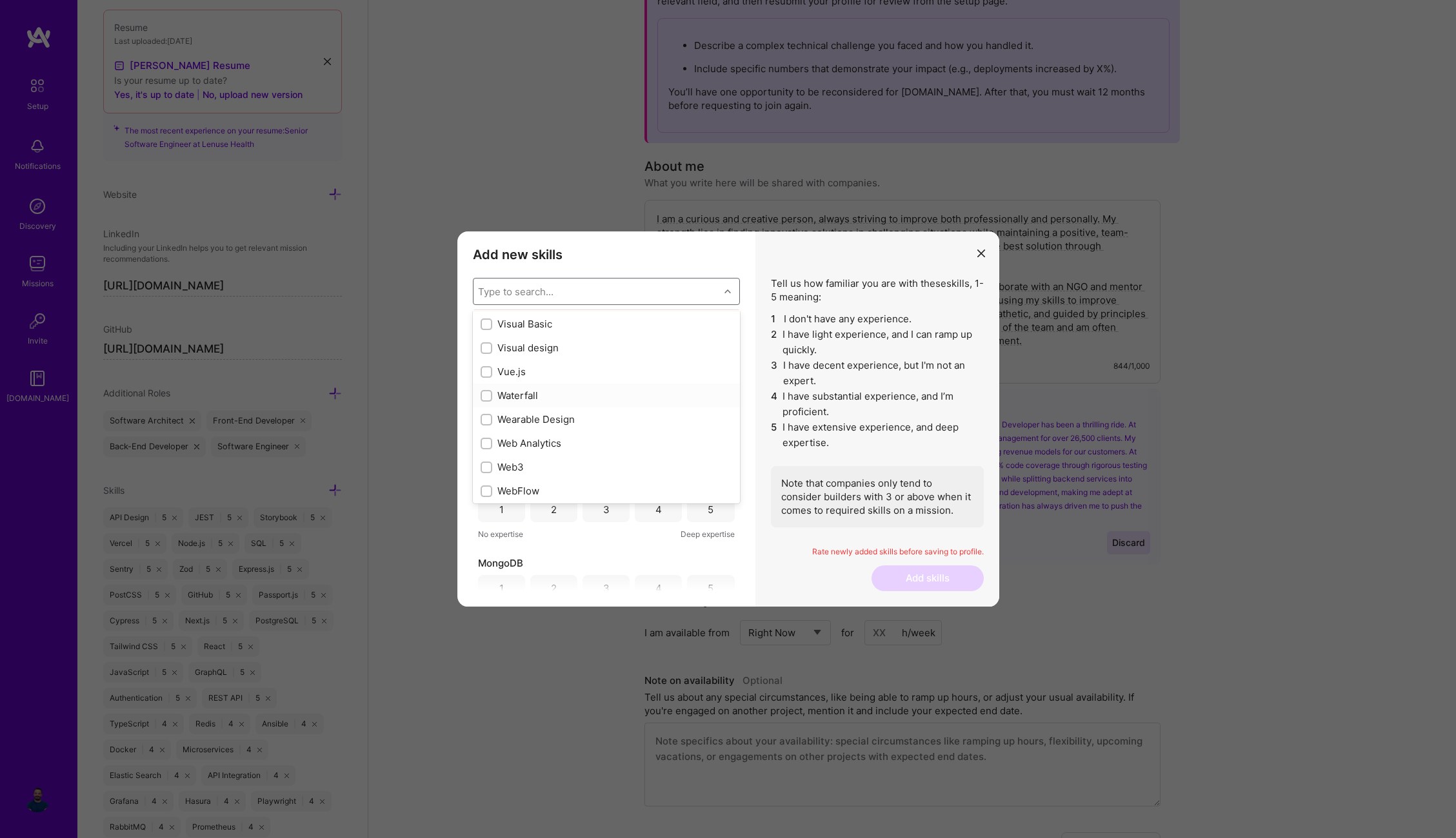
scroll to position [8336, 0]
click at [664, 394] on div "Vue.js" at bounding box center [606, 387] width 267 height 24
checkbox input "true"
click at [647, 404] on div "Webhooks" at bounding box center [606, 401] width 252 height 14
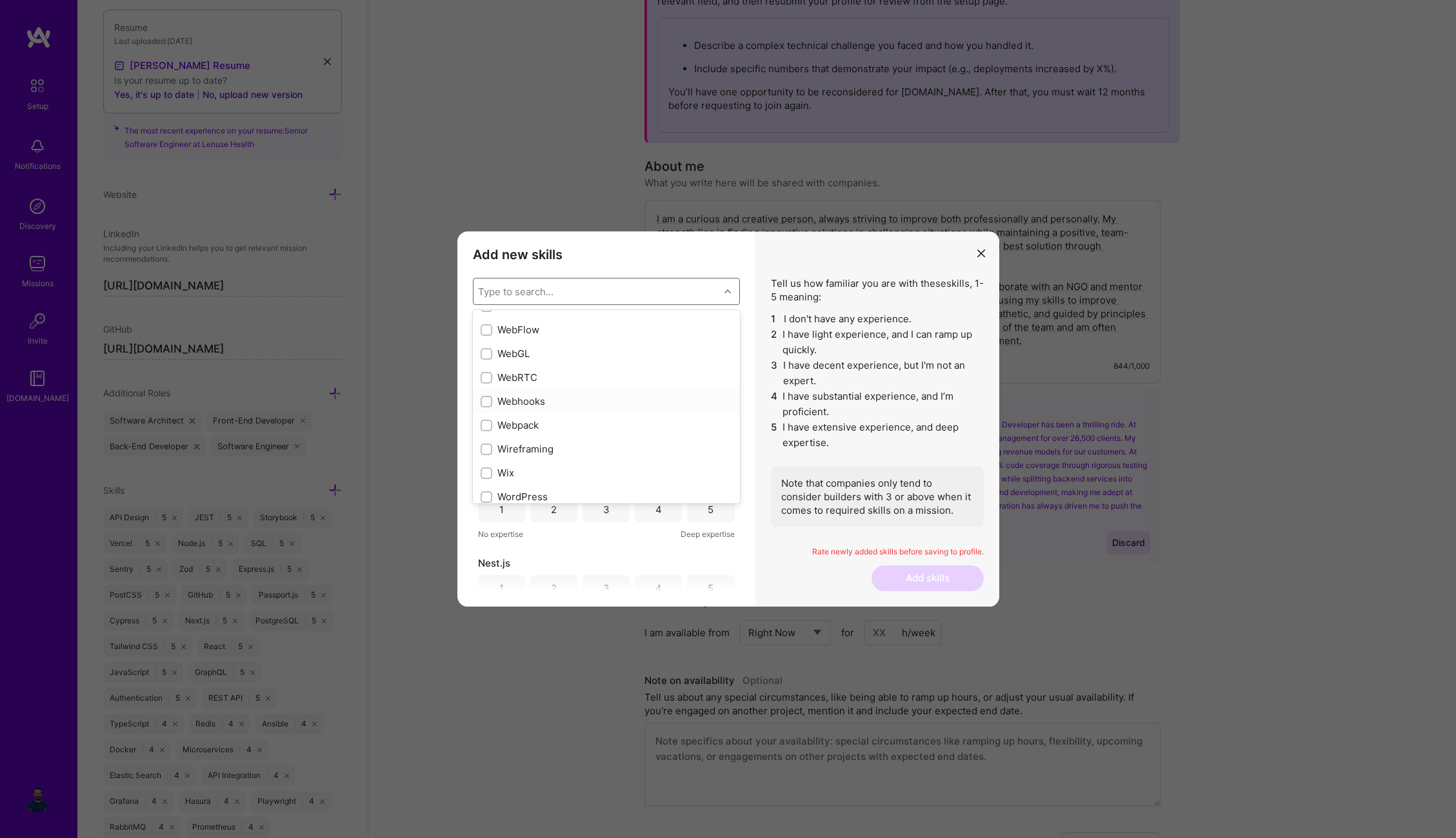
checkbox input "true"
click at [618, 430] on div "Webpack" at bounding box center [606, 425] width 252 height 14
checkbox input "true"
click at [636, 338] on div "ZeroMQ" at bounding box center [606, 345] width 267 height 24
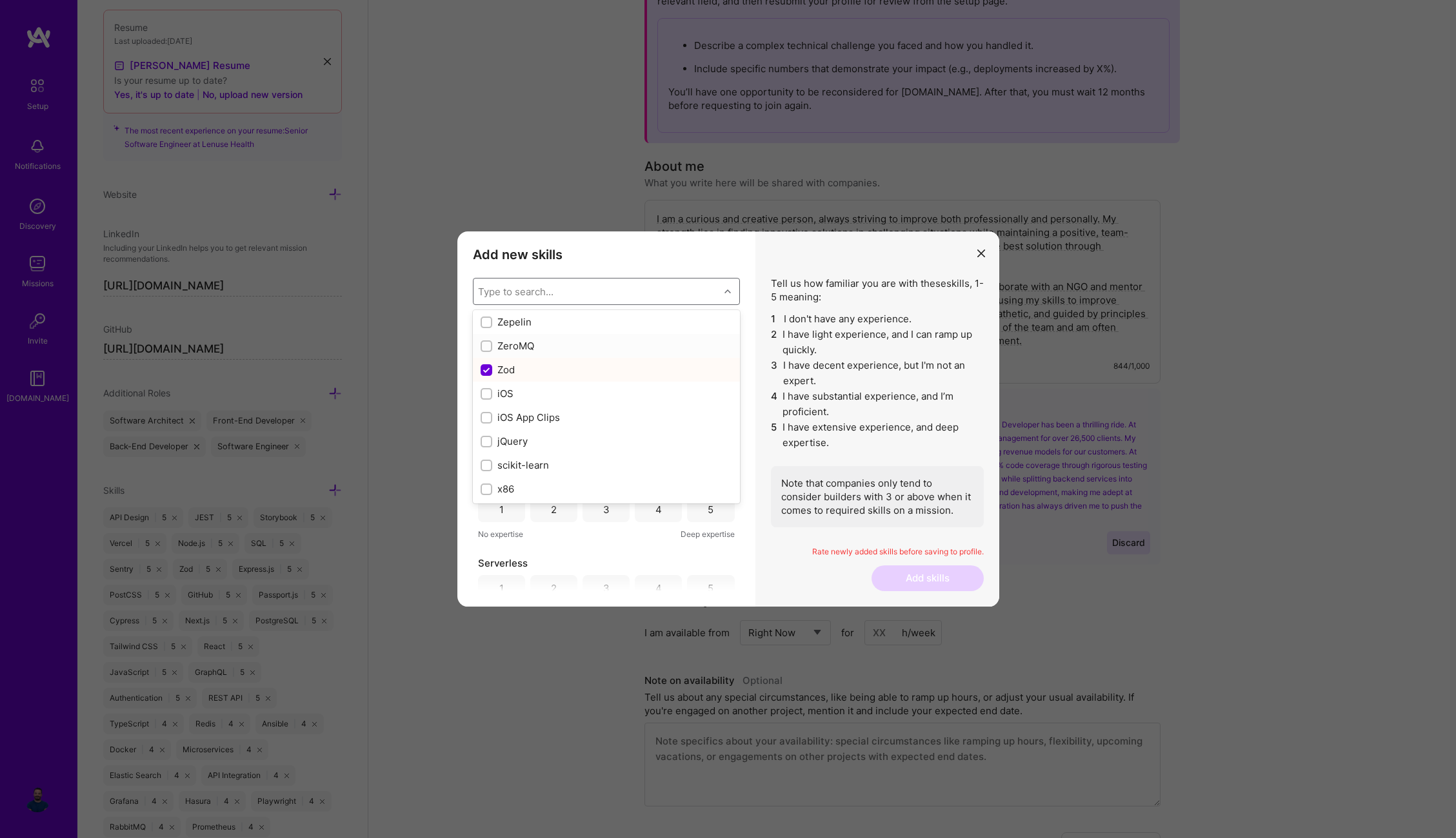
checkbox input "true"
click at [861, 586] on div "Tell us how familiar you are with these skills , 1-5 meaning: 1 I don't have an…" at bounding box center [877, 419] width 244 height 375
click at [557, 356] on div "2" at bounding box center [554, 352] width 47 height 26
click at [692, 432] on div "5" at bounding box center [710, 430] width 47 height 26
click at [590, 509] on div "3" at bounding box center [606, 509] width 47 height 26
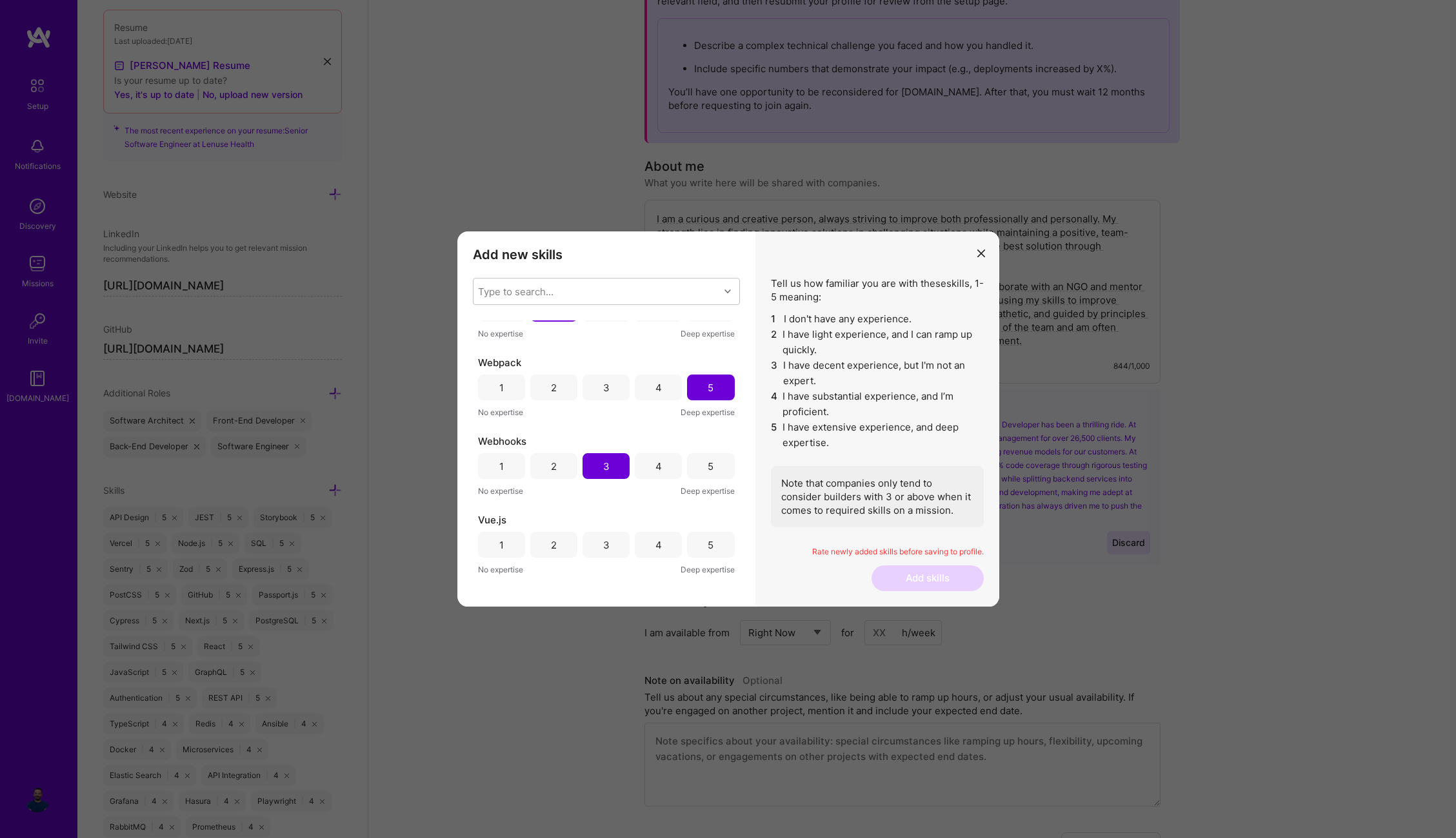
scroll to position [88, 0]
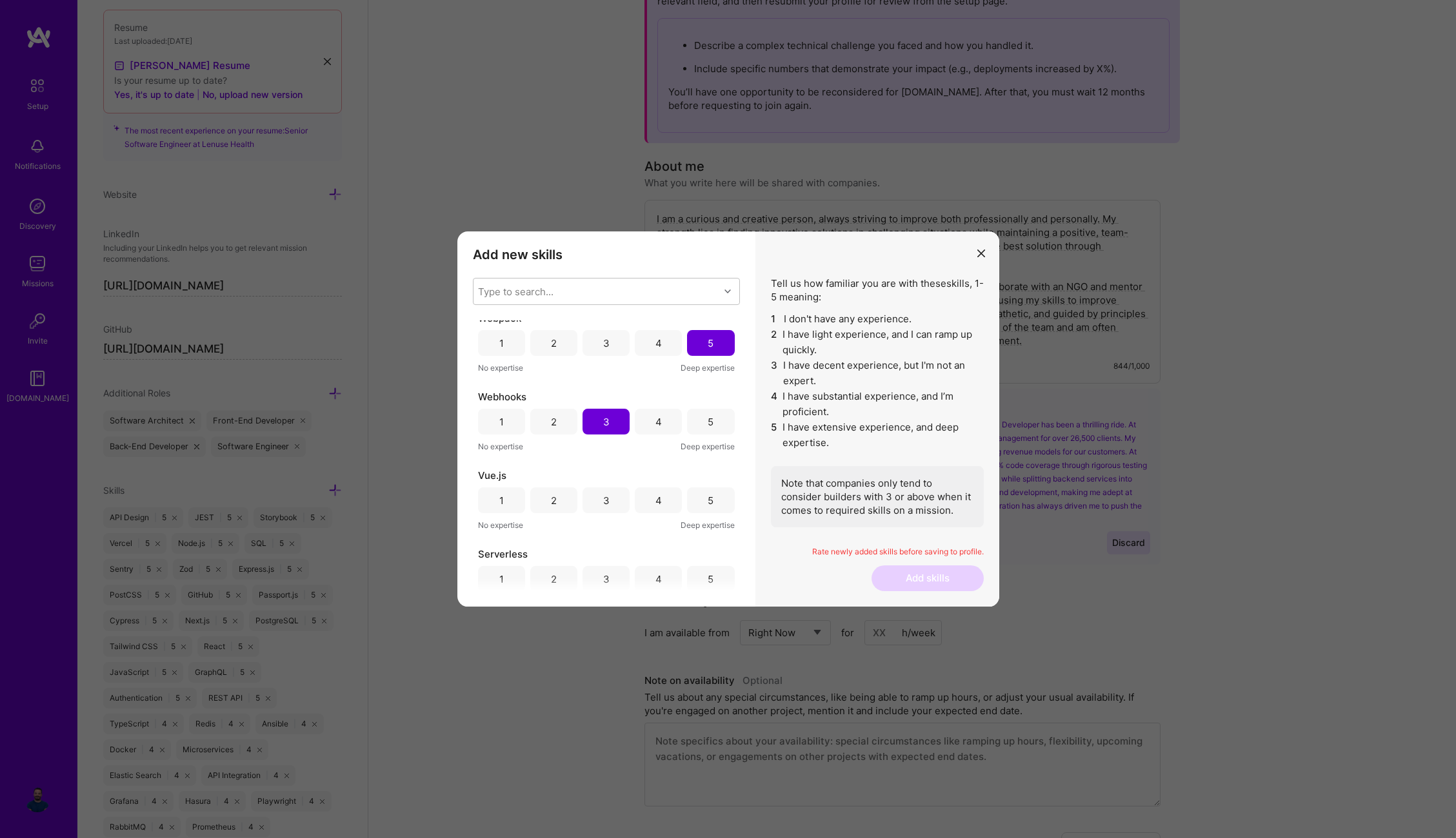
click at [610, 501] on div "3" at bounding box center [606, 500] width 47 height 26
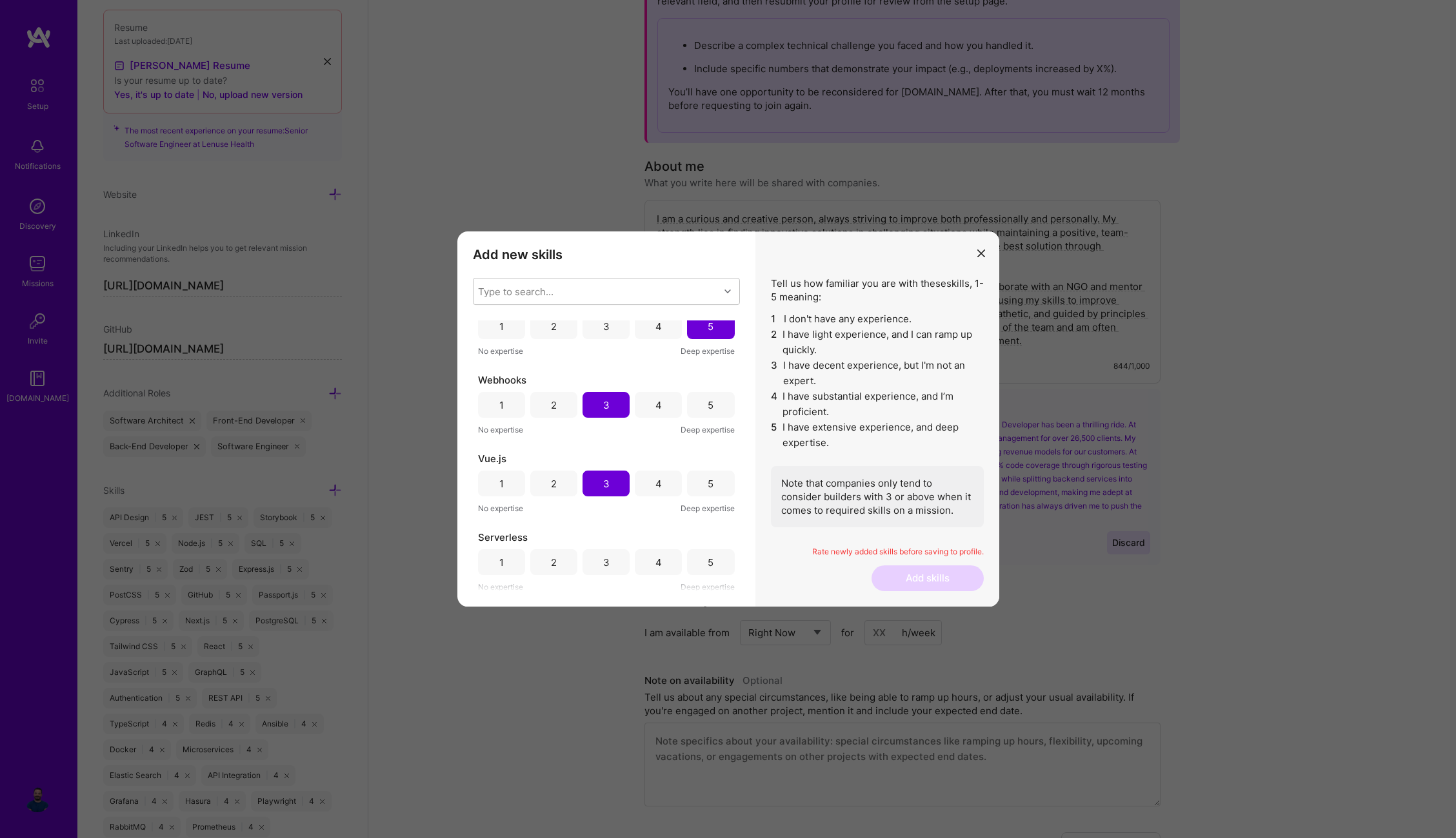
scroll to position [145, 0]
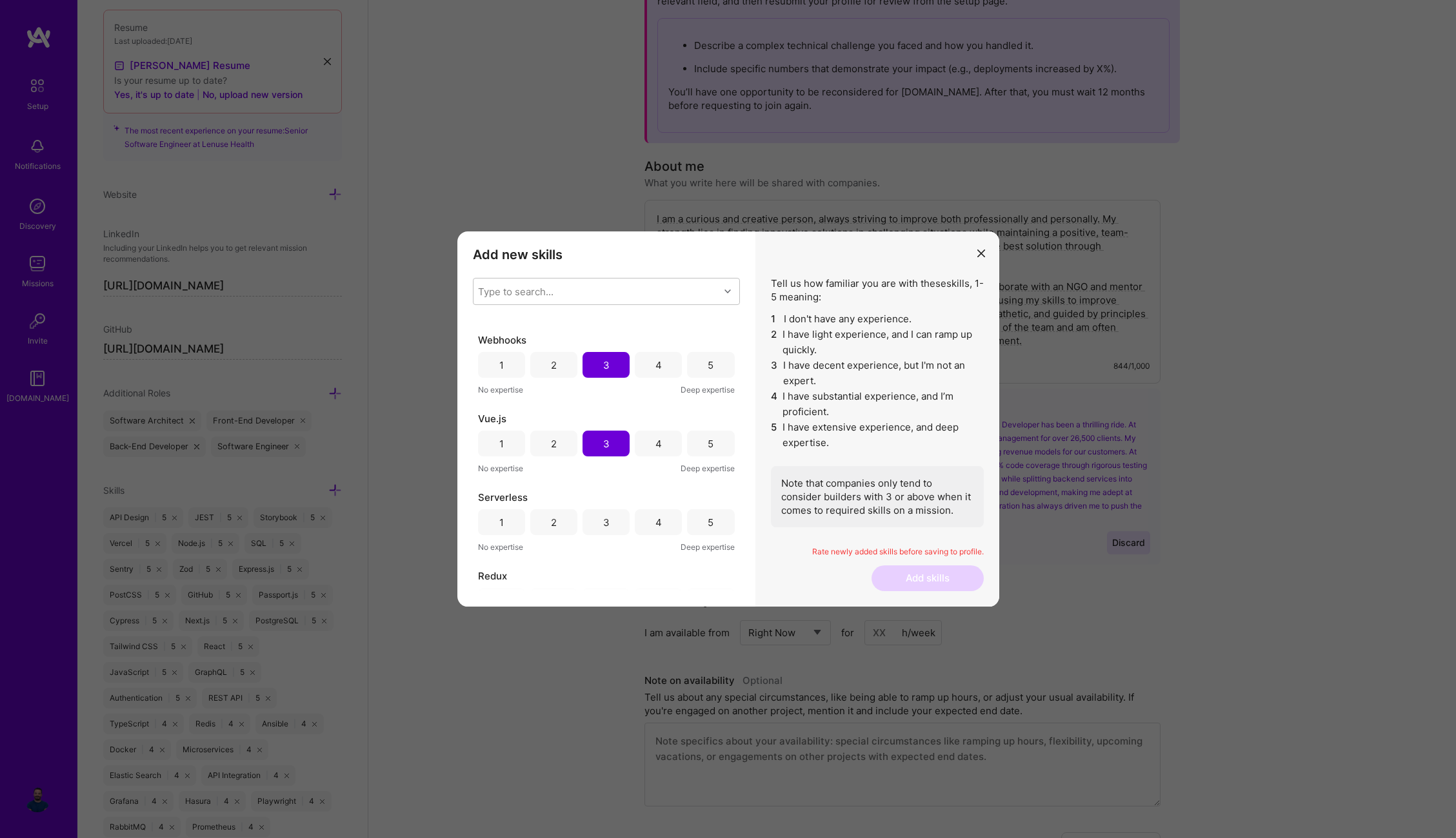
click at [570, 523] on div "2" at bounding box center [554, 522] width 47 height 26
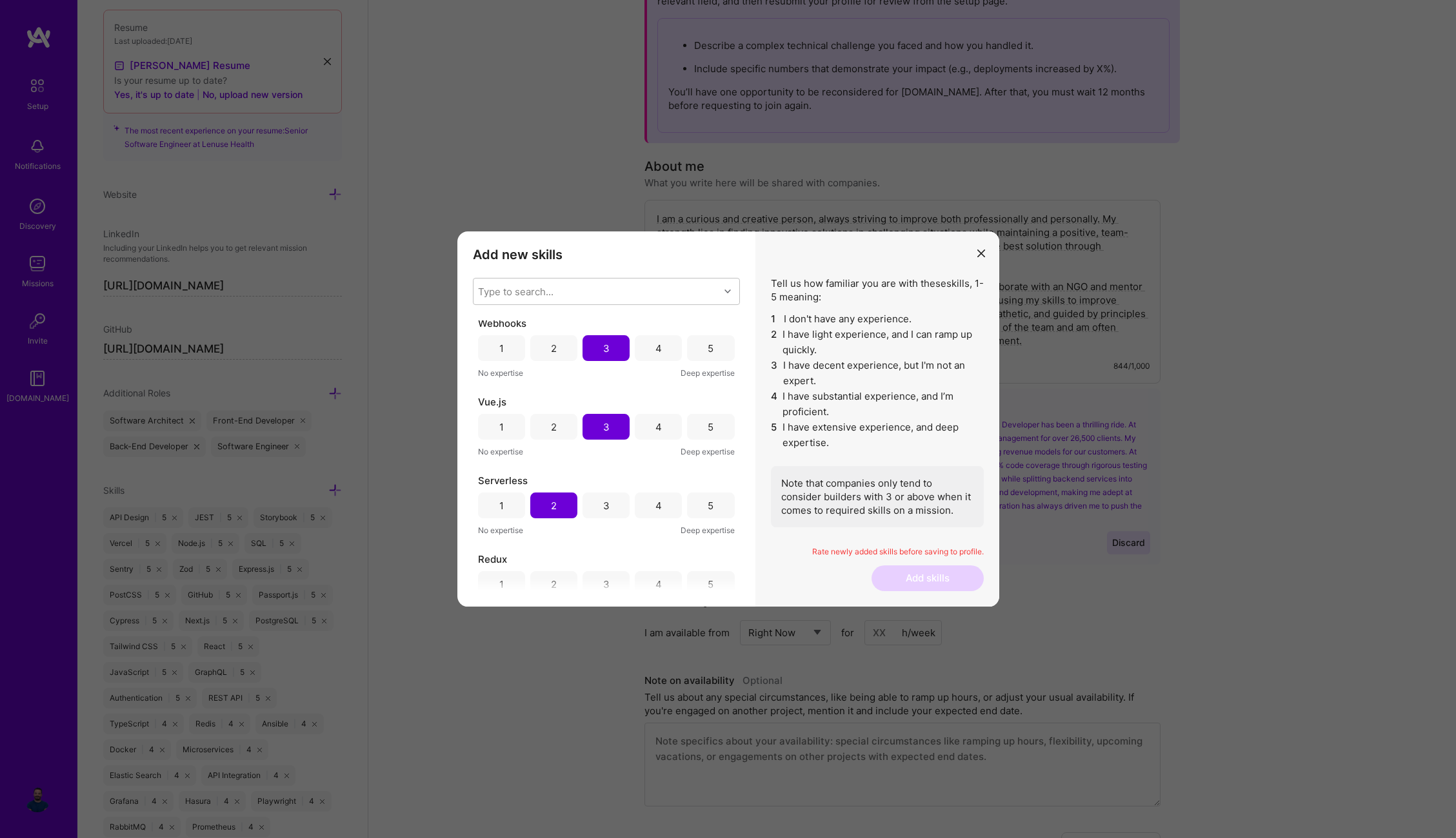
scroll to position [299, 0]
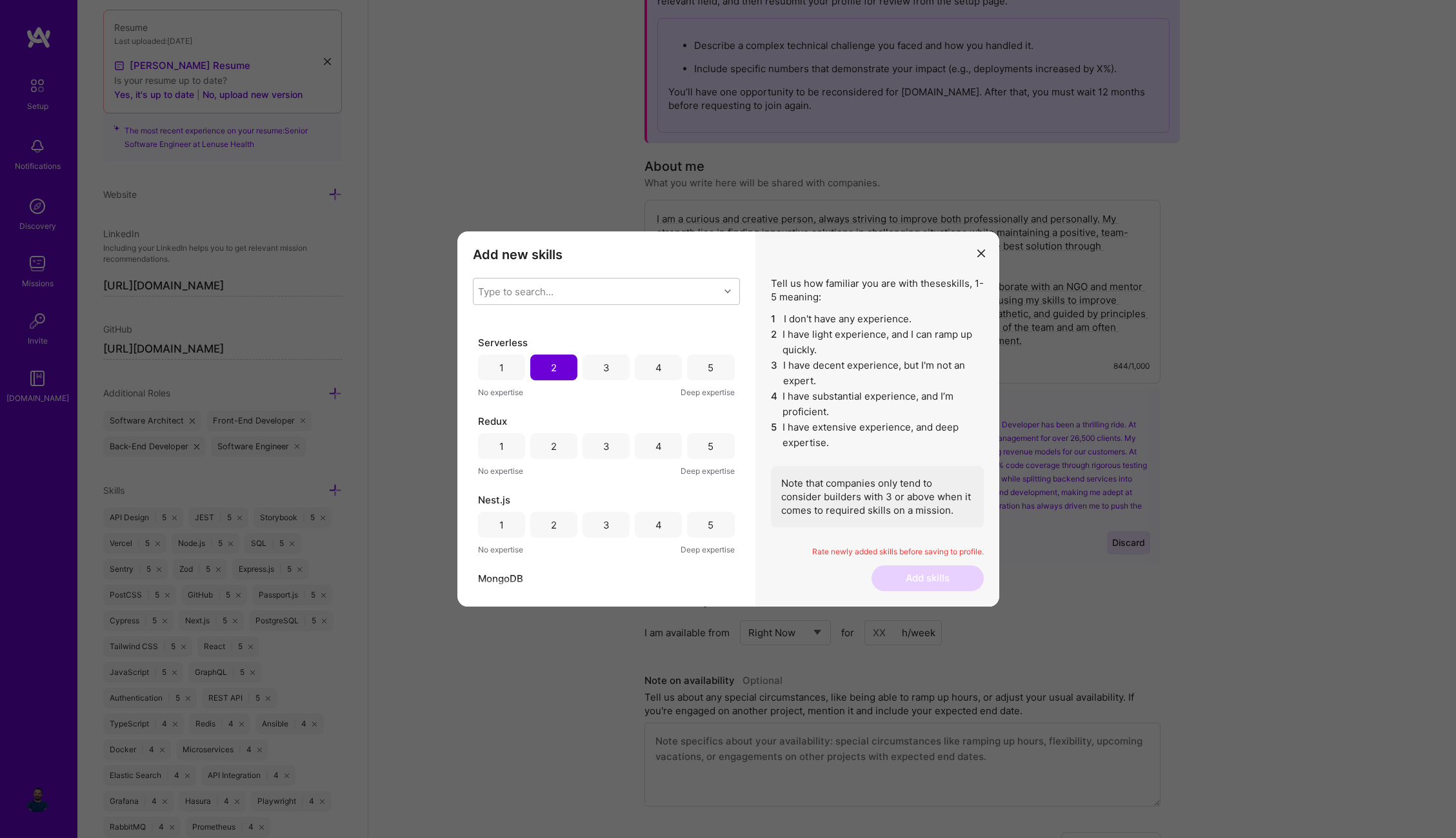
click at [651, 442] on div "4" at bounding box center [658, 446] width 47 height 26
click at [595, 528] on div "3" at bounding box center [606, 525] width 47 height 26
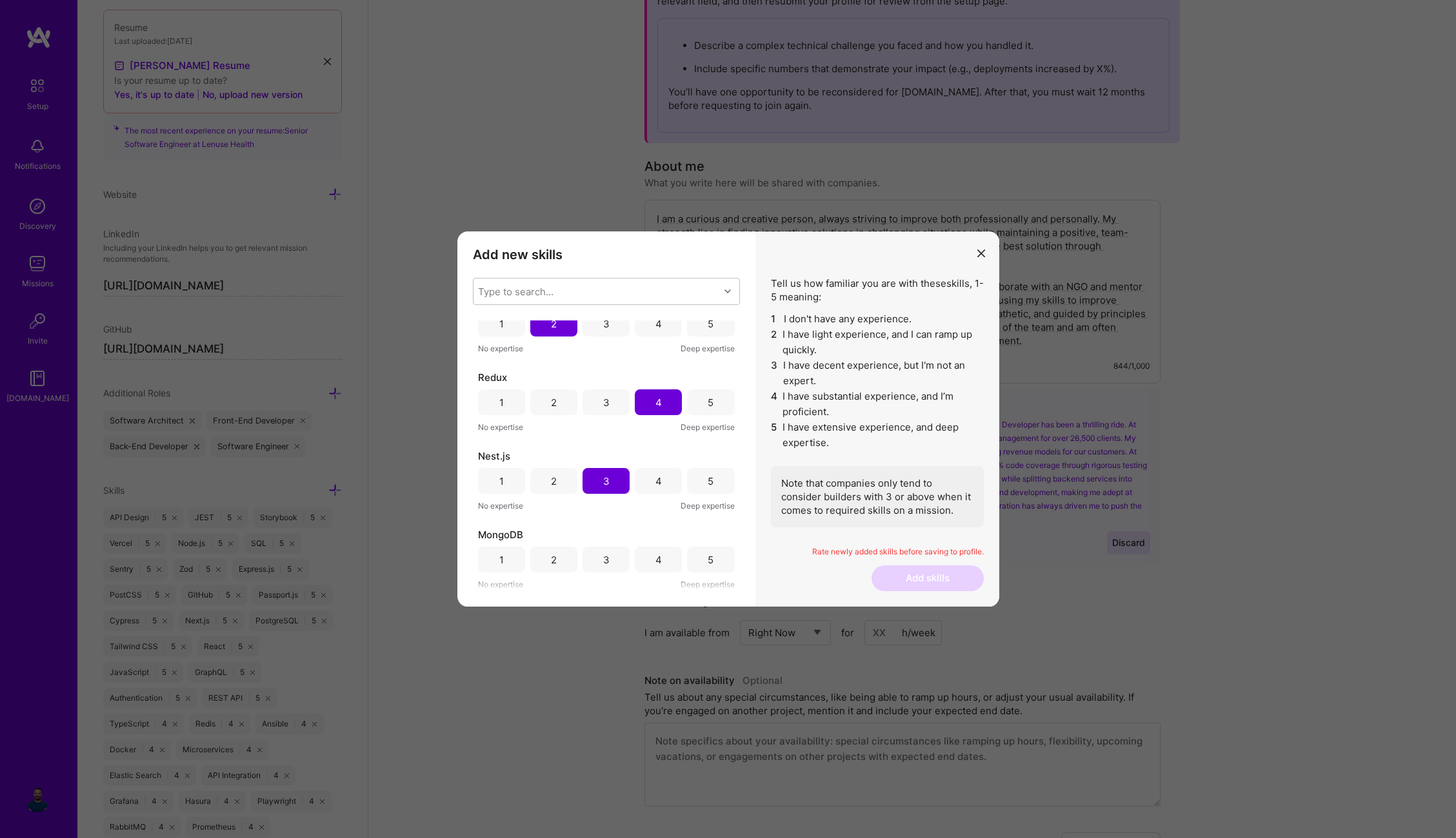
scroll to position [461, 0]
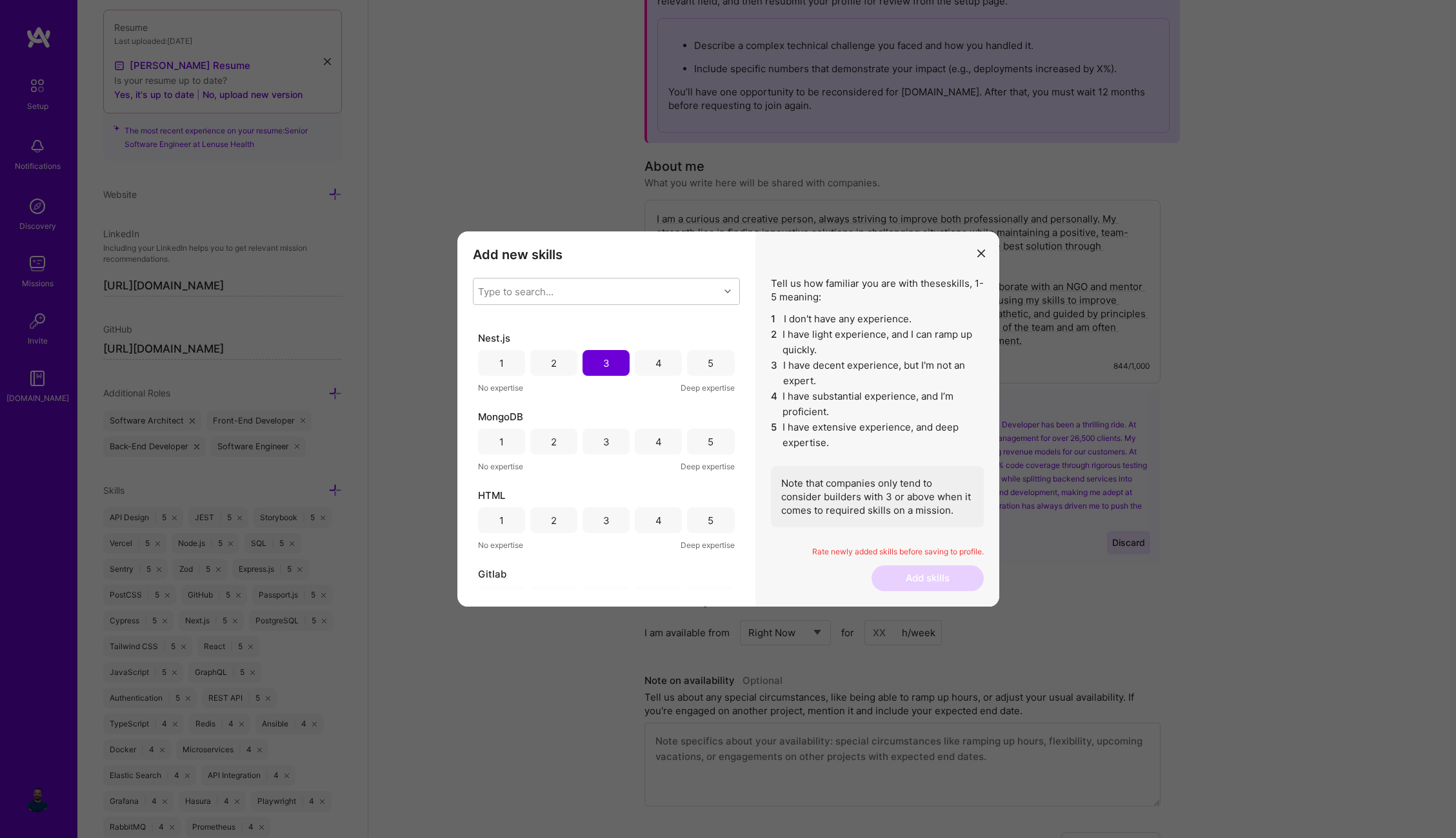
click at [668, 446] on div "4" at bounding box center [658, 442] width 47 height 26
click at [710, 520] on div "5" at bounding box center [710, 520] width 47 height 26
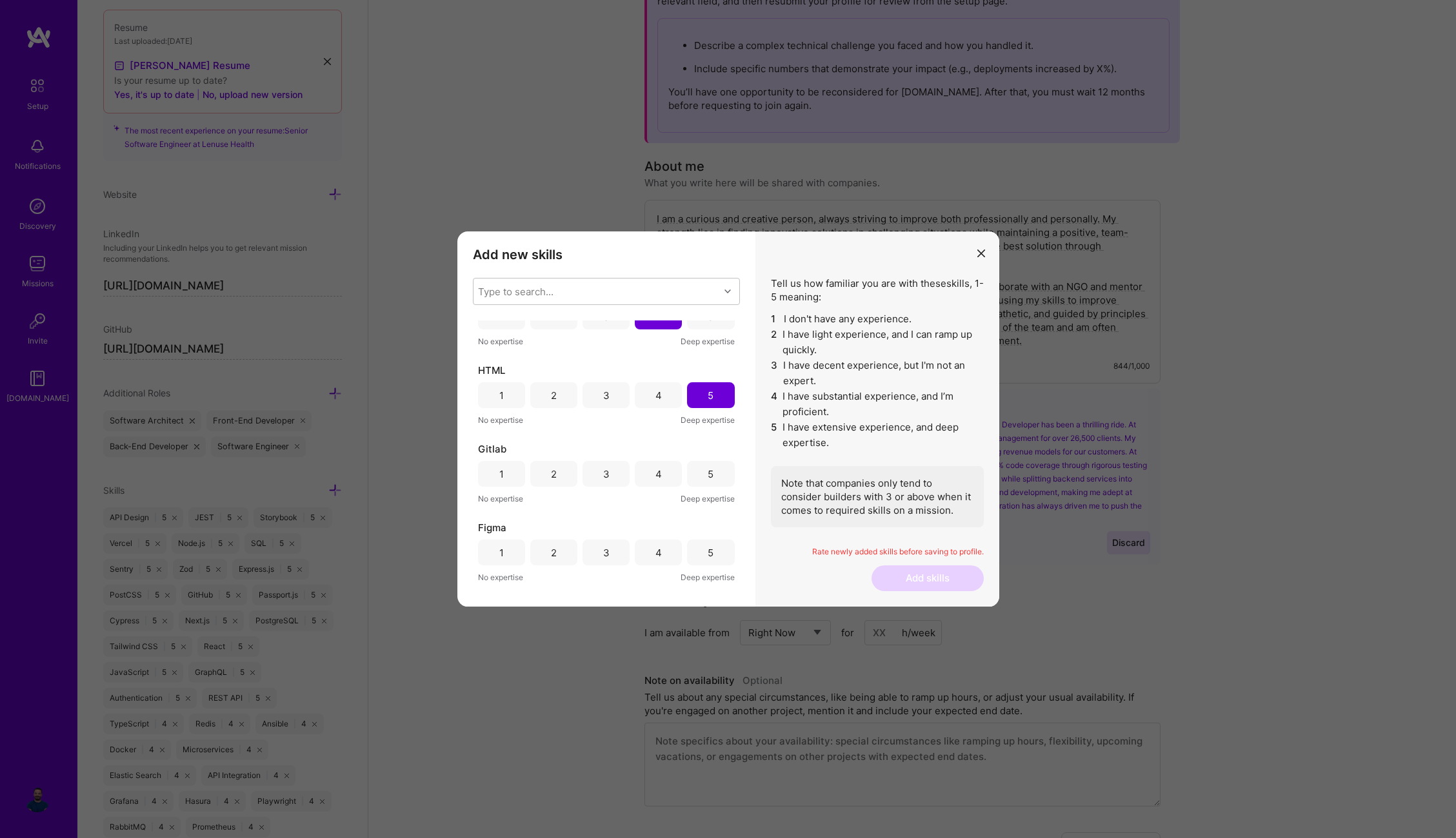
click at [687, 475] on div "5" at bounding box center [710, 473] width 47 height 26
click at [697, 549] on div "5" at bounding box center [710, 553] width 47 height 26
click at [642, 553] on div "4" at bounding box center [658, 553] width 47 height 26
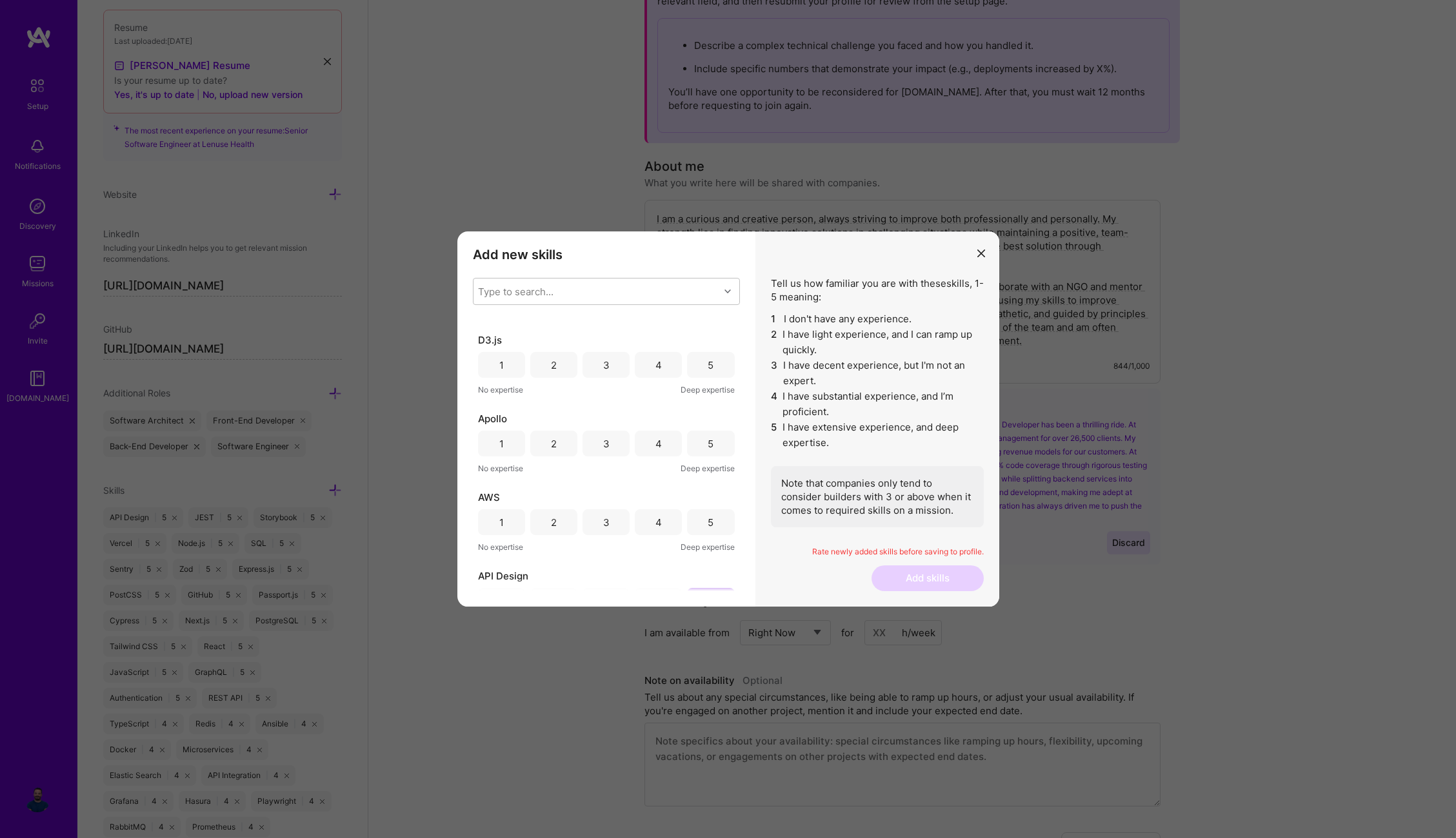
scroll to position [791, 0]
click at [636, 429] on div "4" at bounding box center [658, 426] width 47 height 26
click at [701, 446] on div "5" at bounding box center [710, 442] width 47 height 26
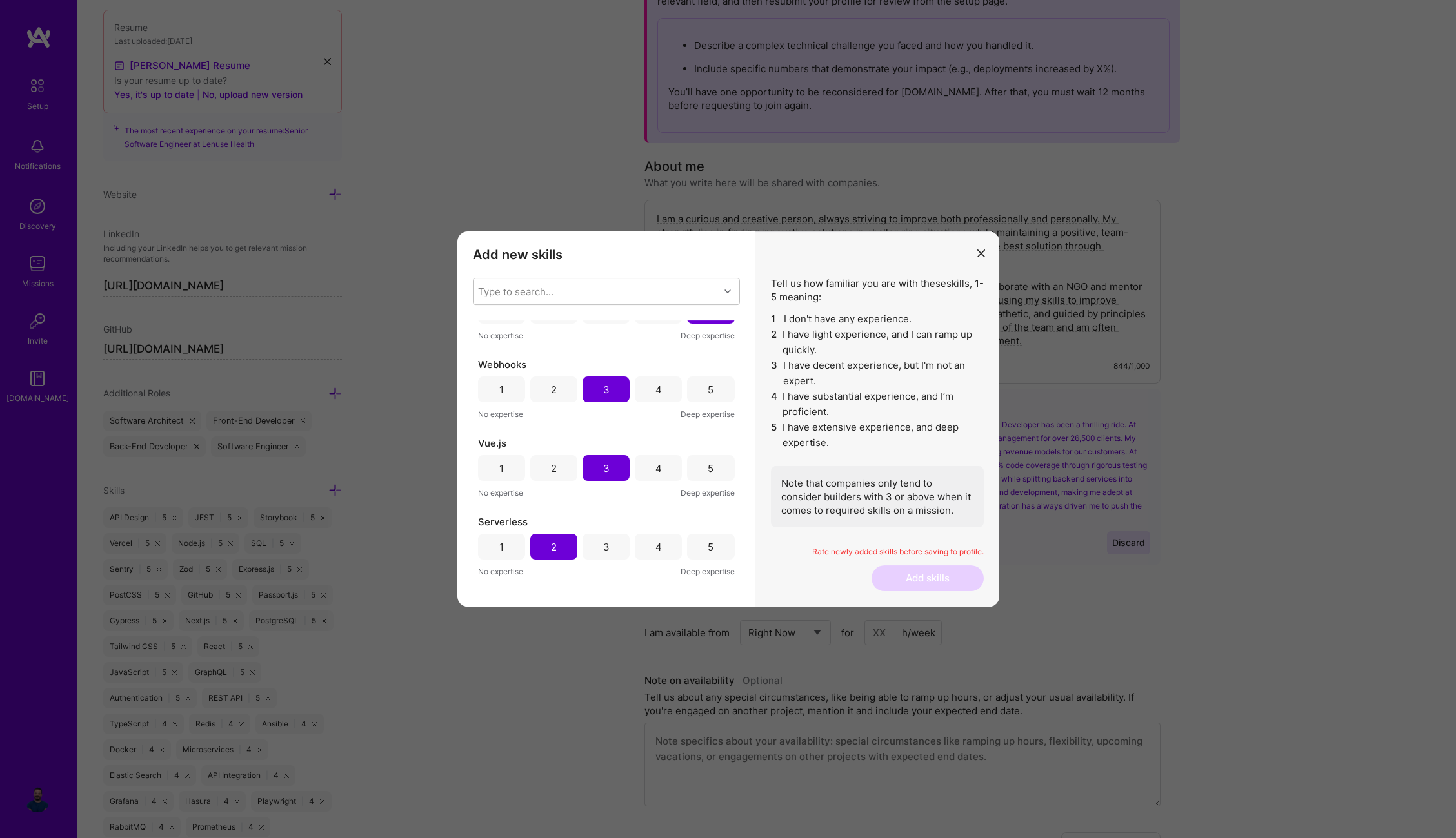
scroll to position [0, 0]
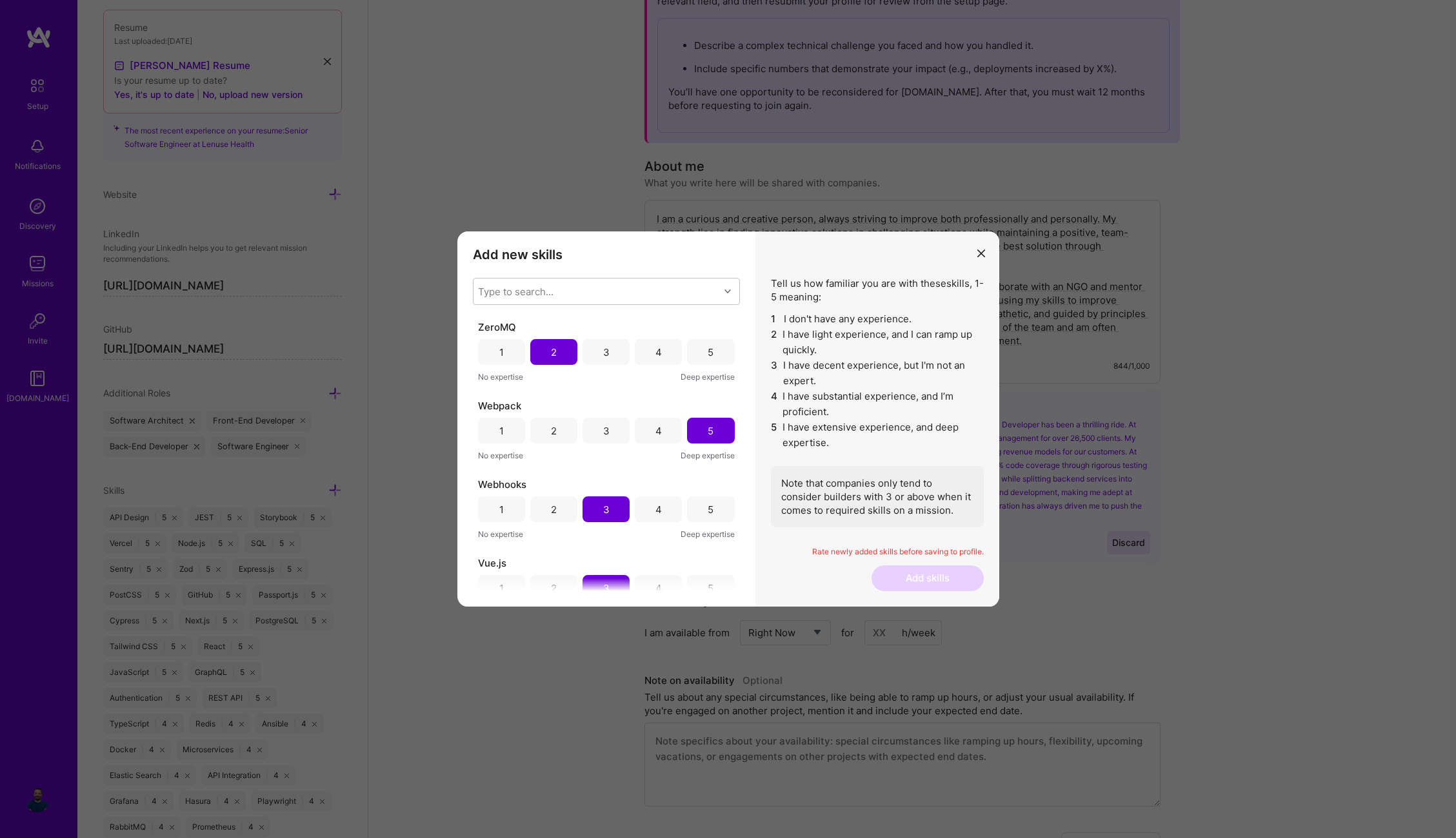
click at [587, 349] on div "3" at bounding box center [606, 352] width 47 height 26
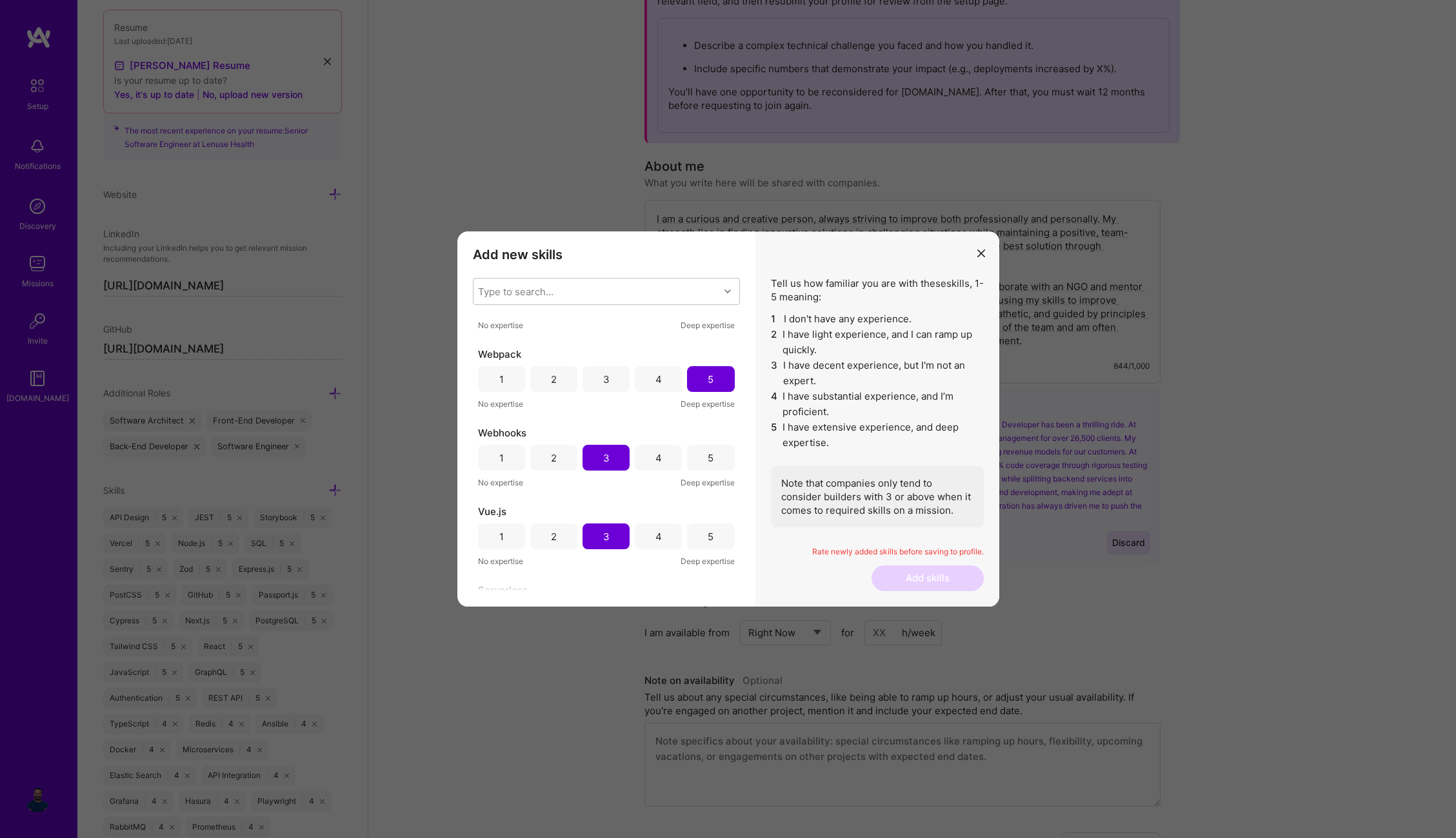
scroll to position [112, 0]
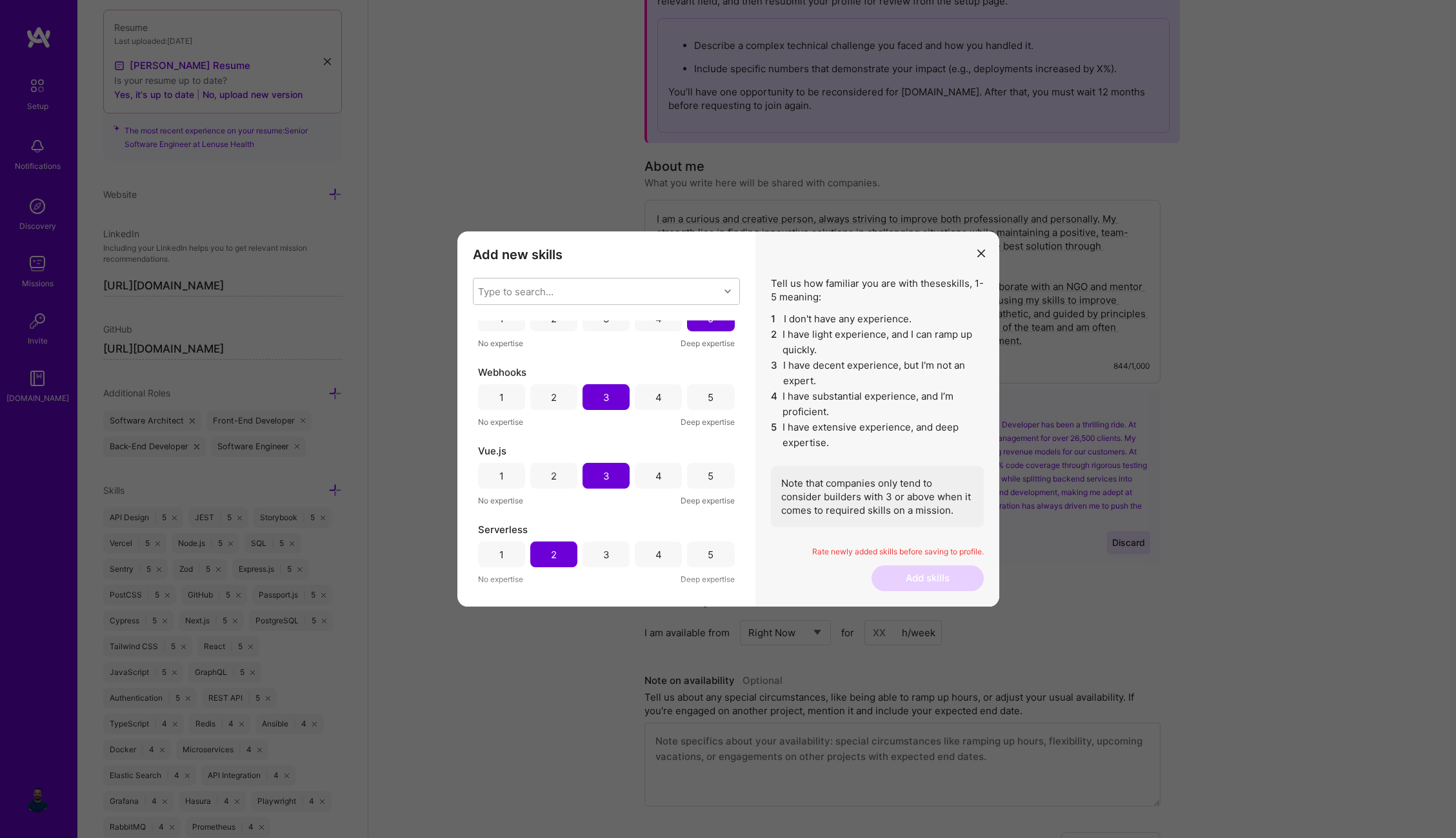
click at [655, 394] on div "4" at bounding box center [658, 397] width 7 height 14
click at [655, 479] on div "4" at bounding box center [658, 476] width 7 height 14
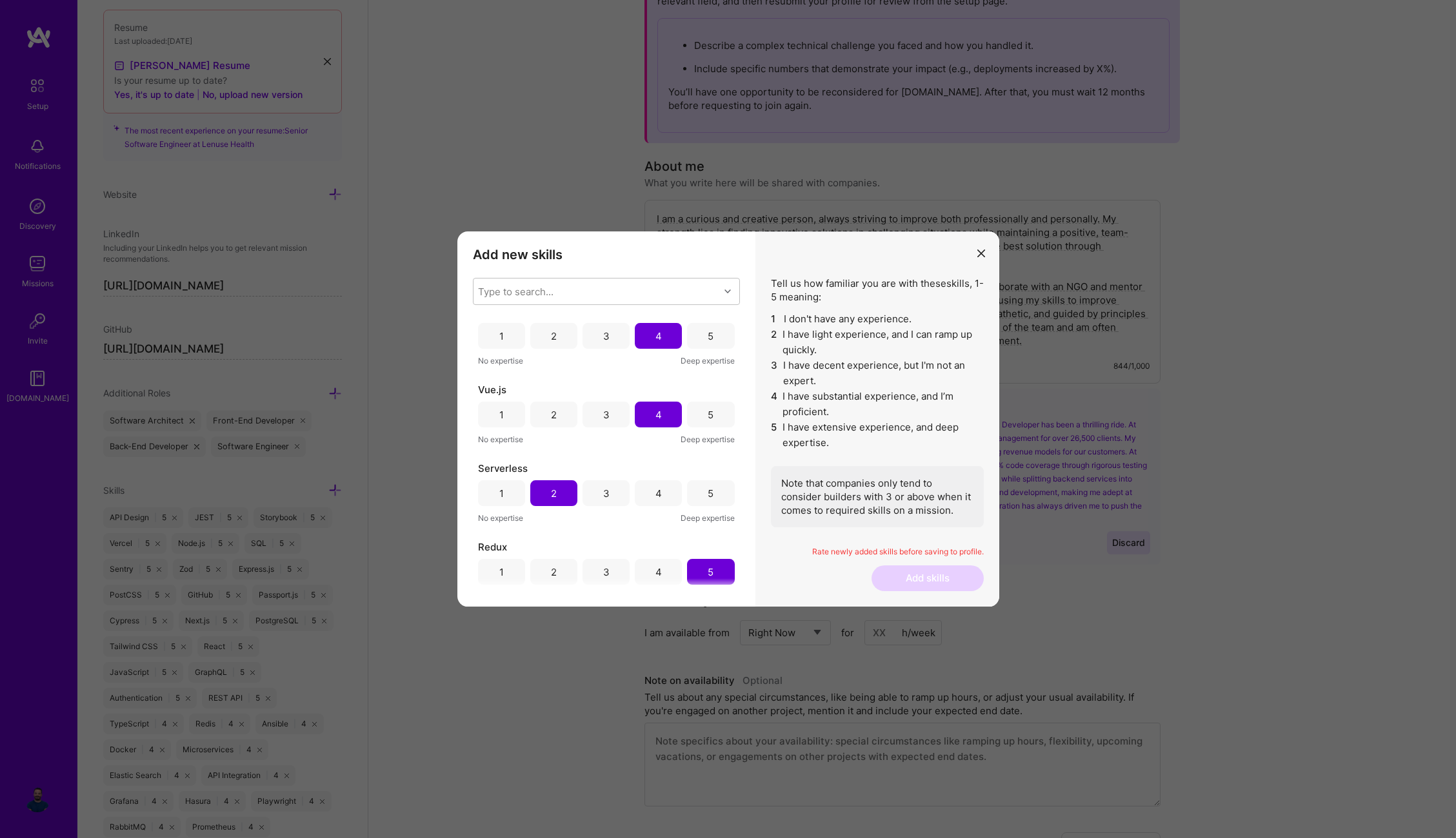
scroll to position [212, 0]
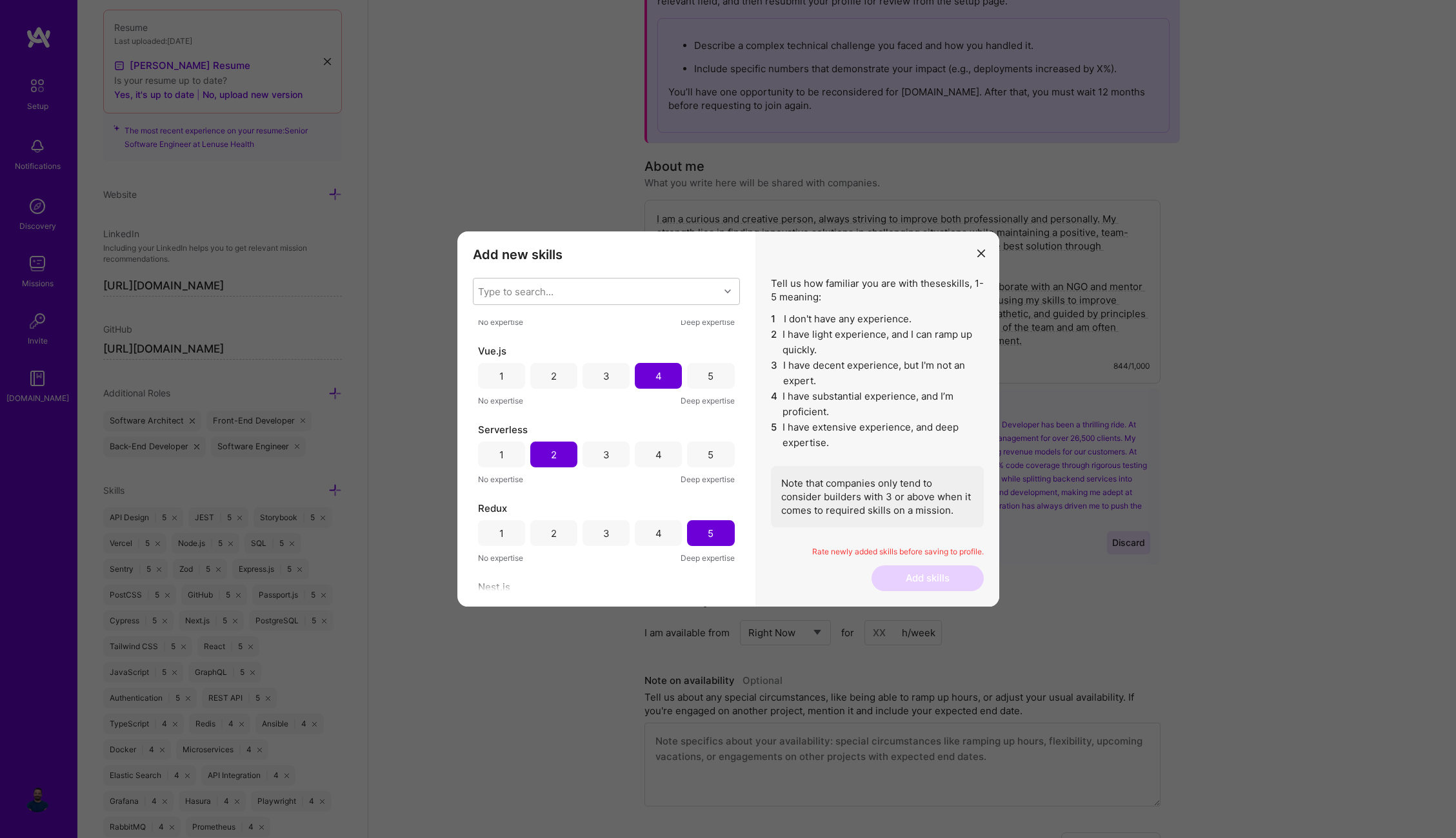
click at [593, 460] on div "3" at bounding box center [606, 454] width 47 height 26
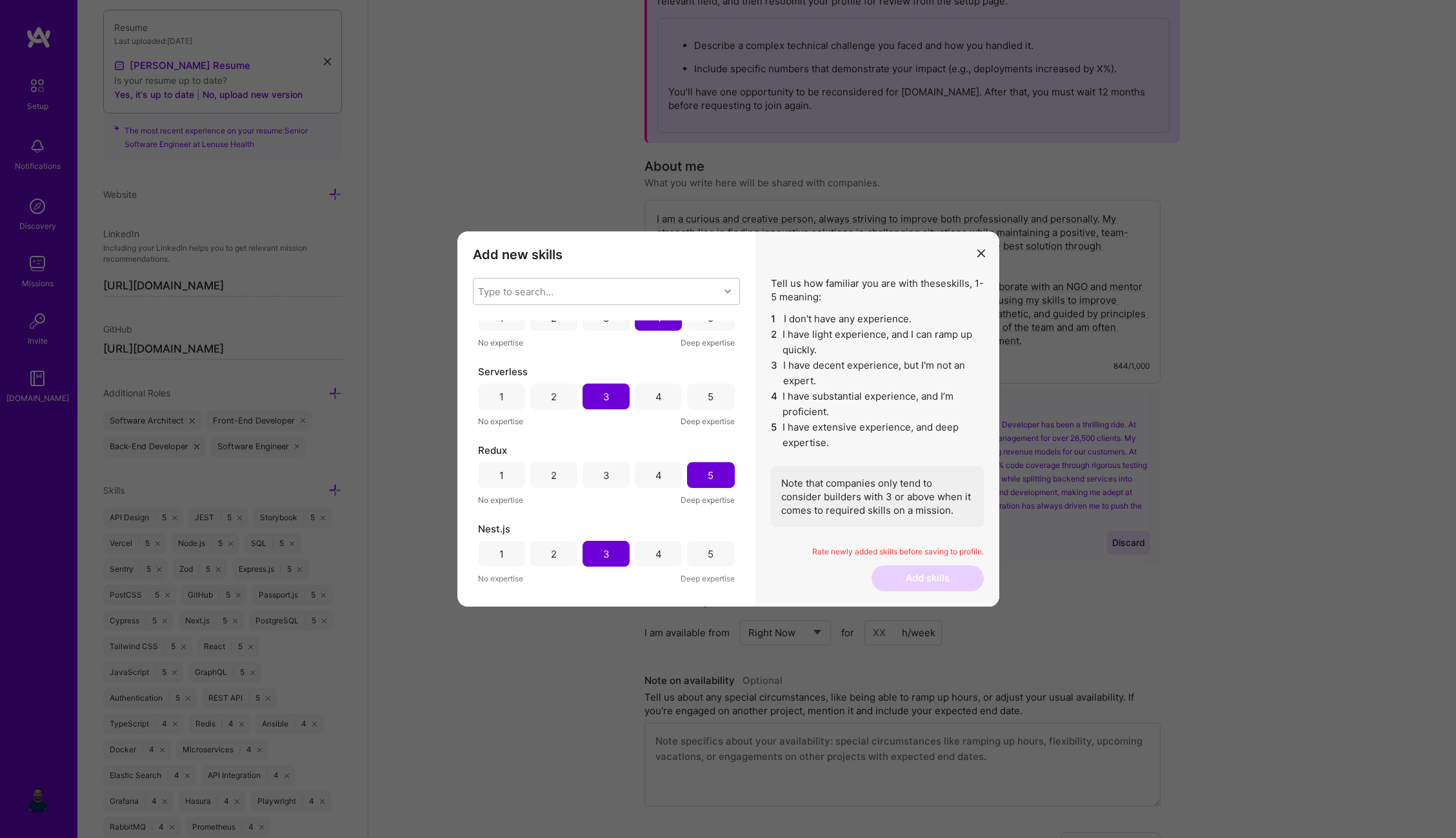
scroll to position [416, 0]
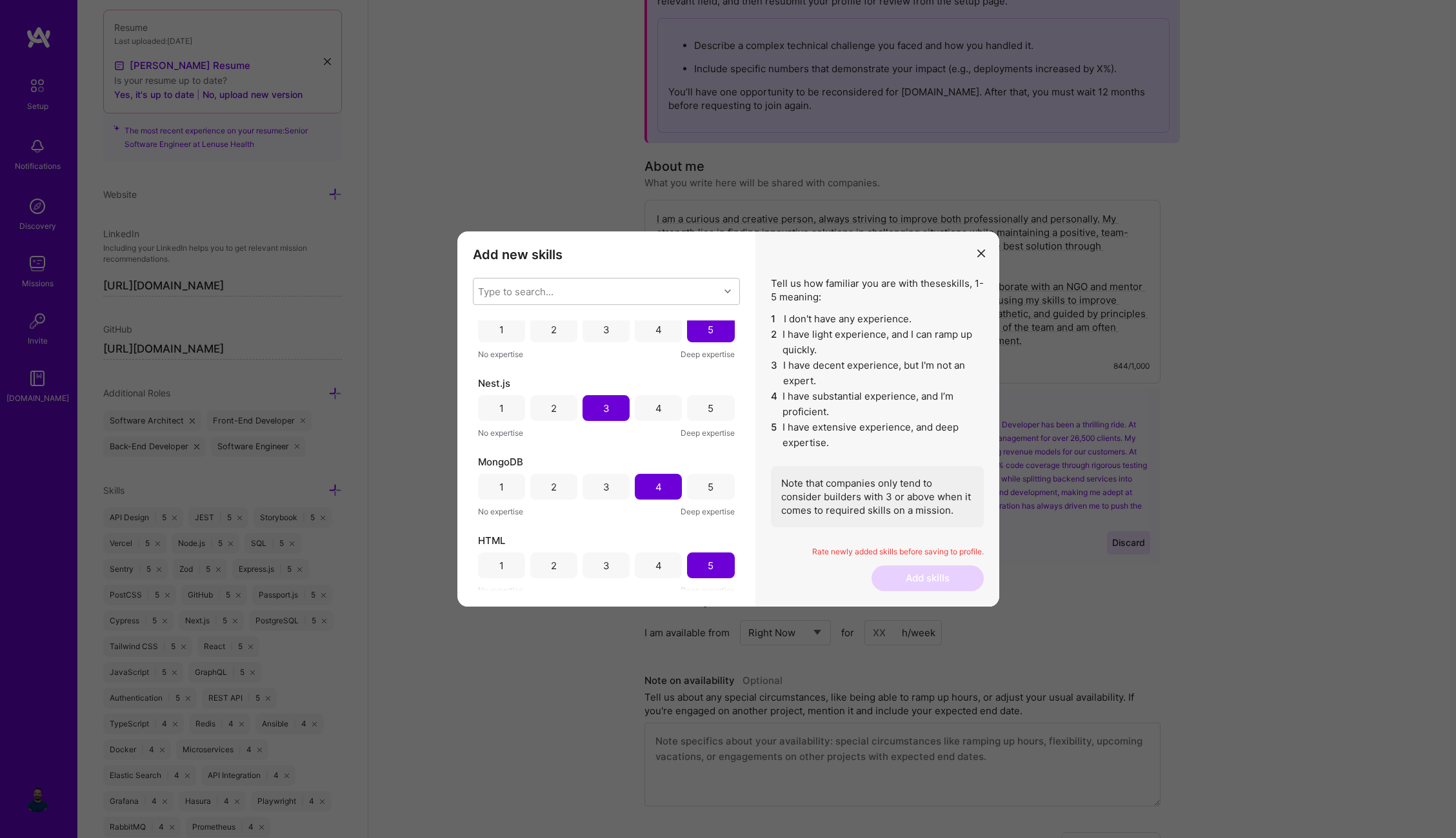
click at [651, 415] on div "4" at bounding box center [658, 408] width 47 height 26
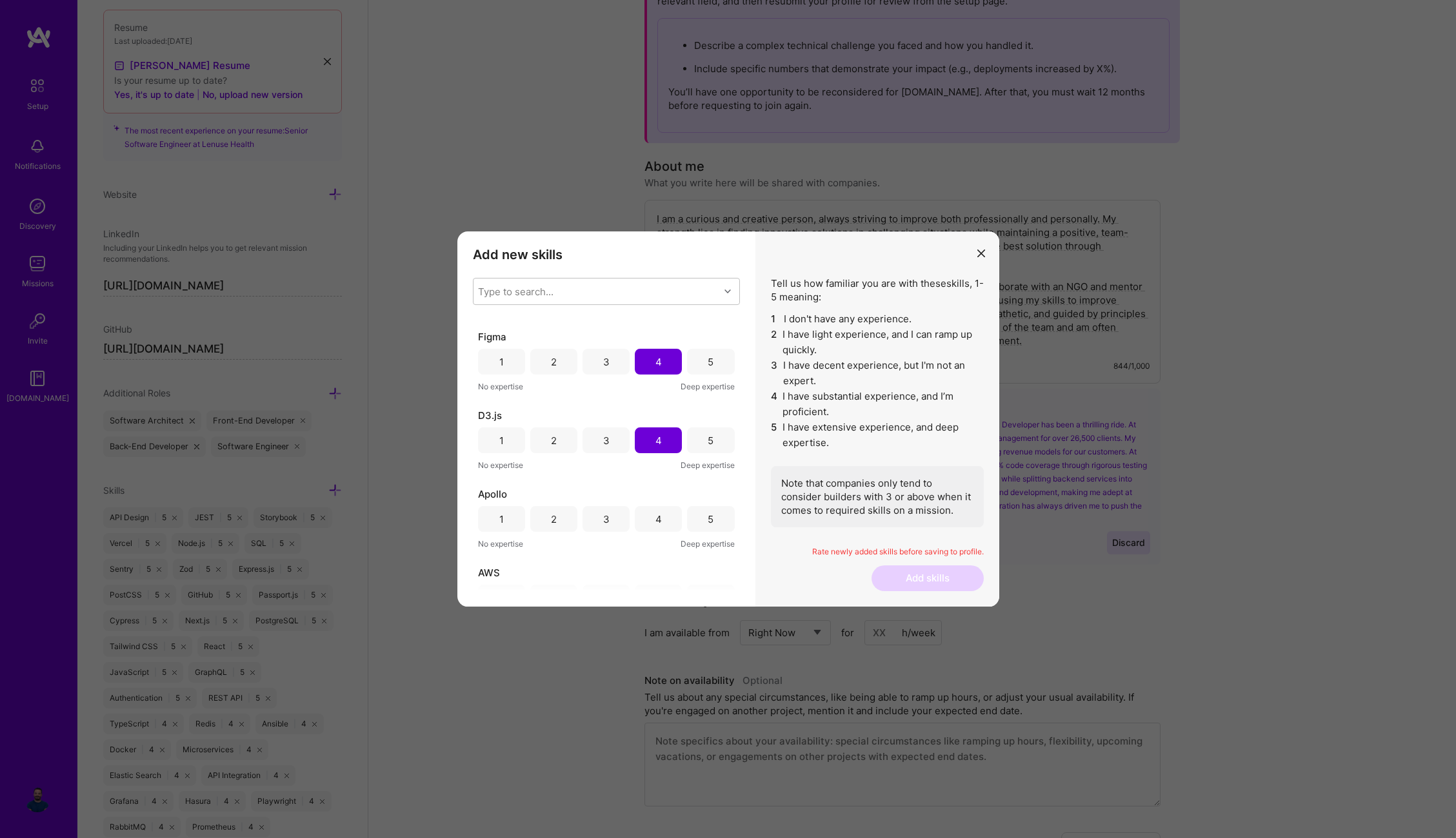
scroll to position [805, 0]
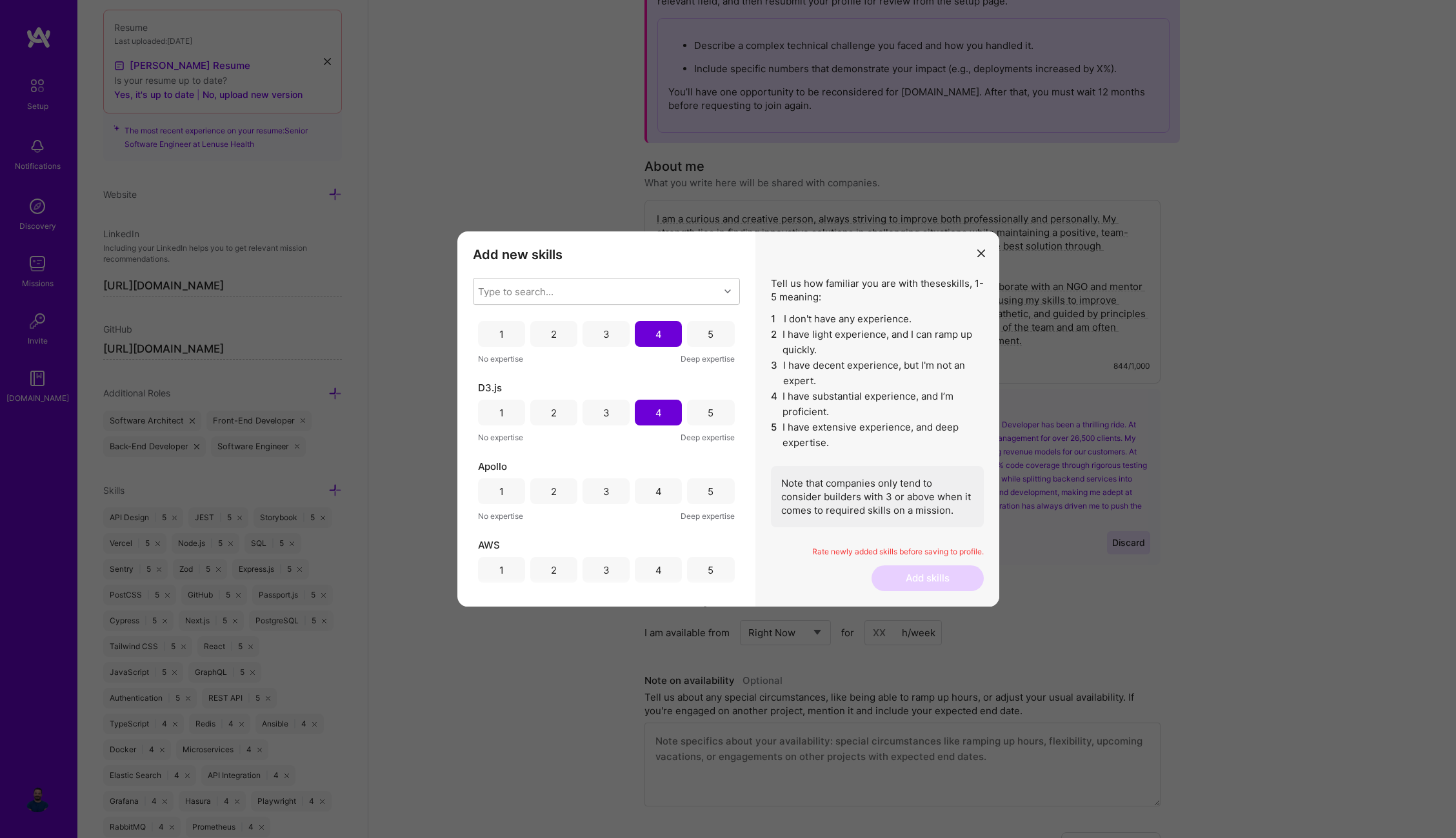
click at [652, 503] on div "4" at bounding box center [658, 491] width 47 height 26
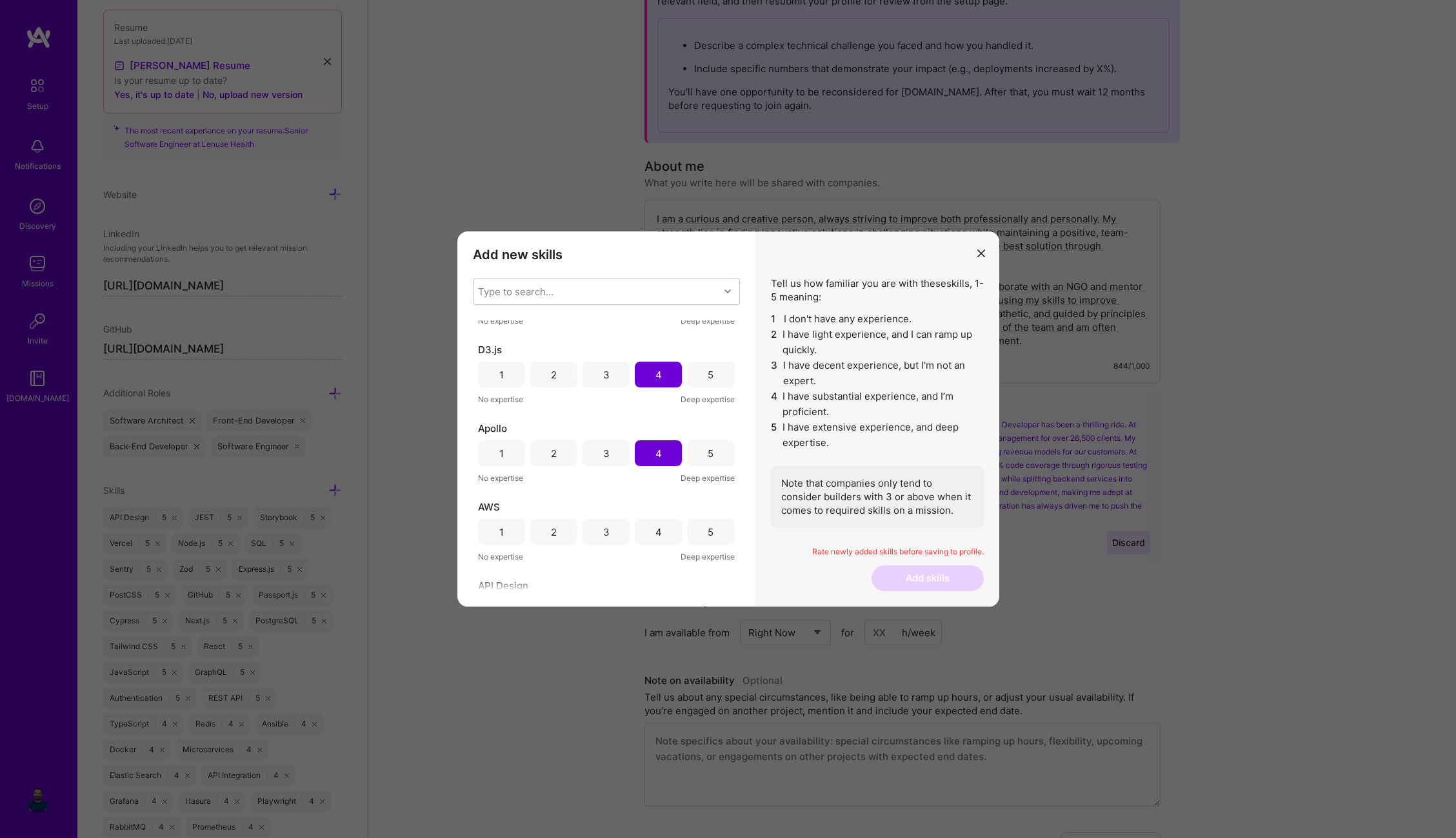
click at [659, 539] on div "4" at bounding box center [658, 531] width 47 height 26
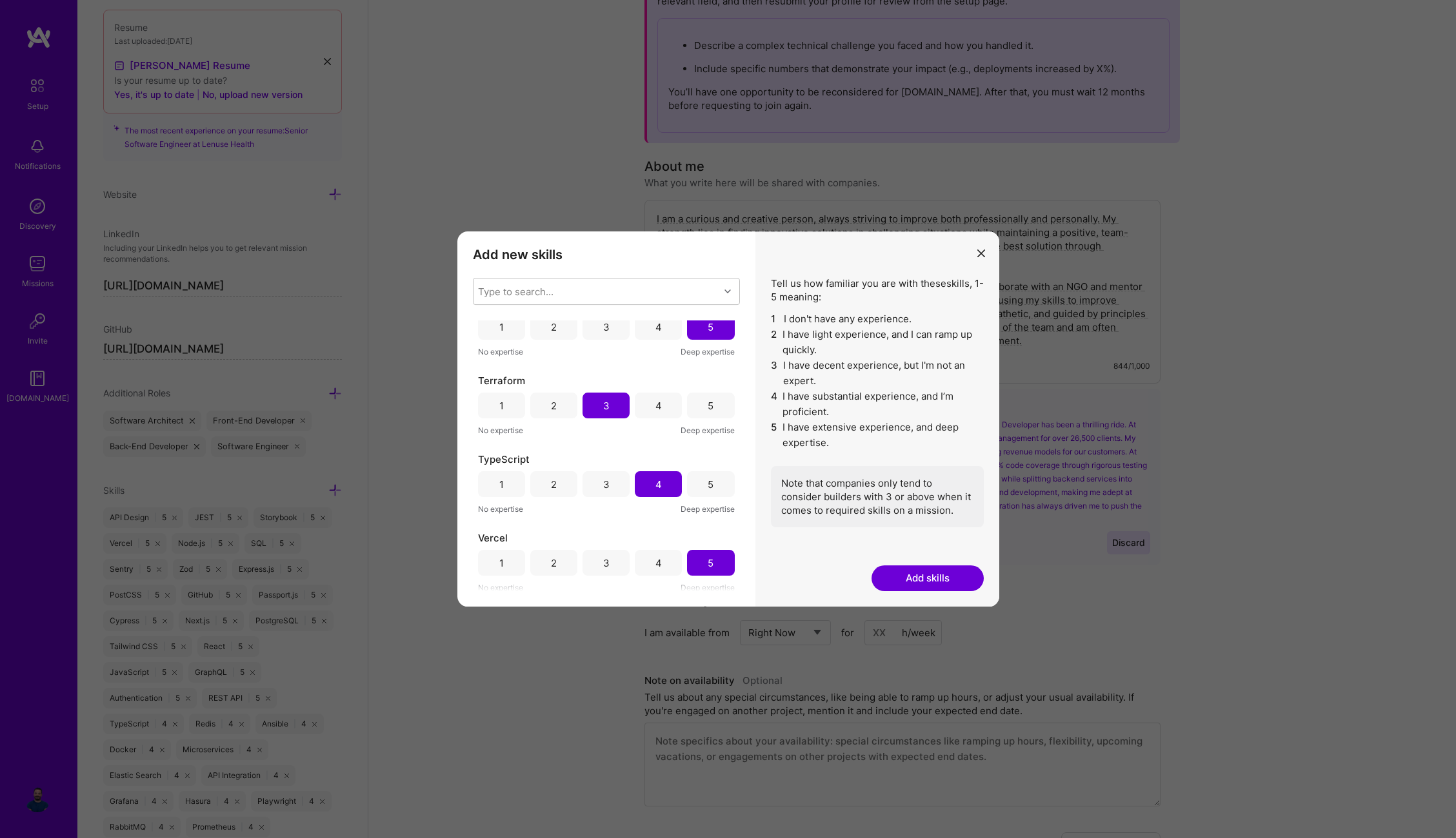
scroll to position [3568, 0]
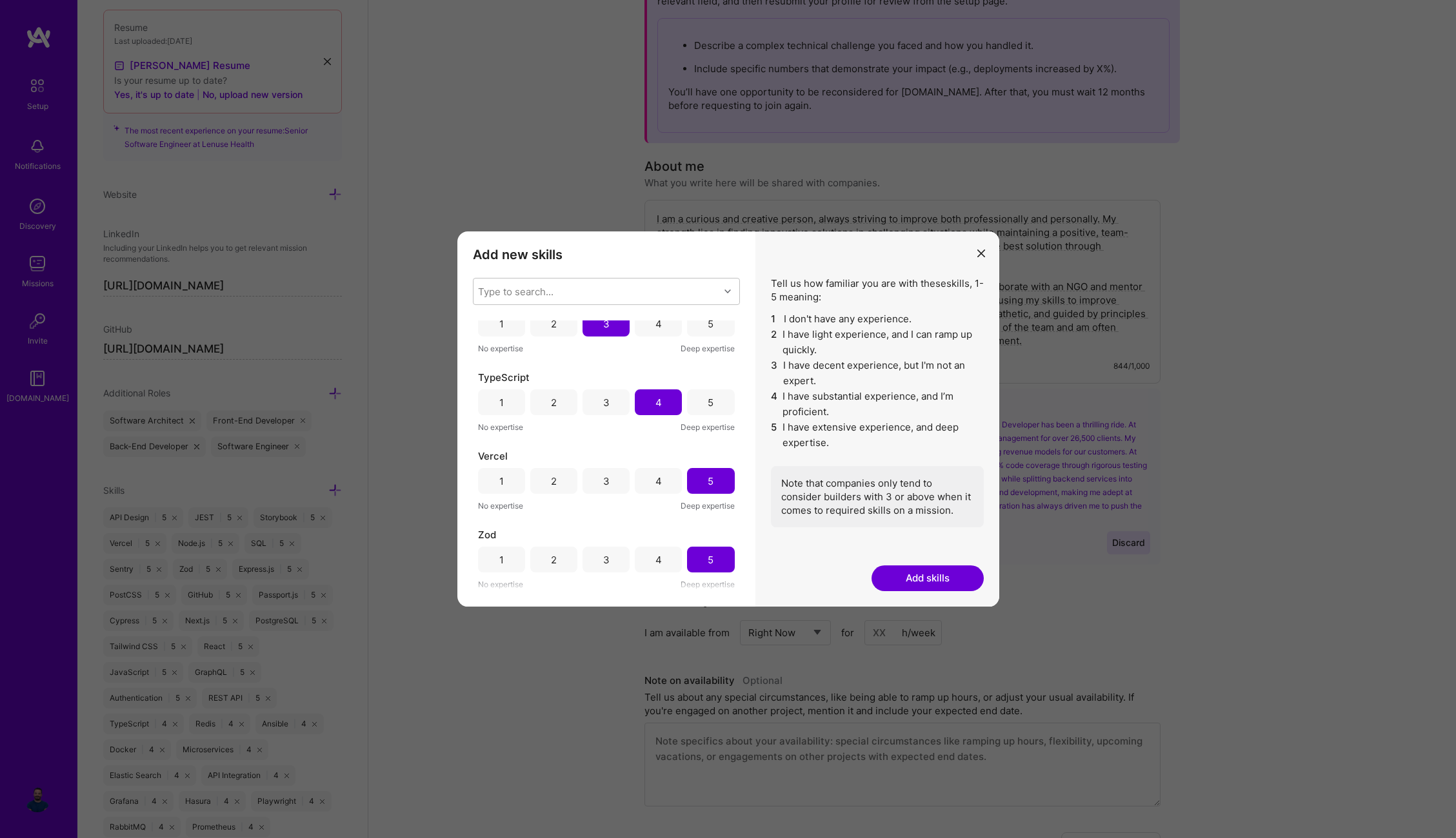
click at [917, 577] on button "Add skills" at bounding box center [927, 578] width 112 height 26
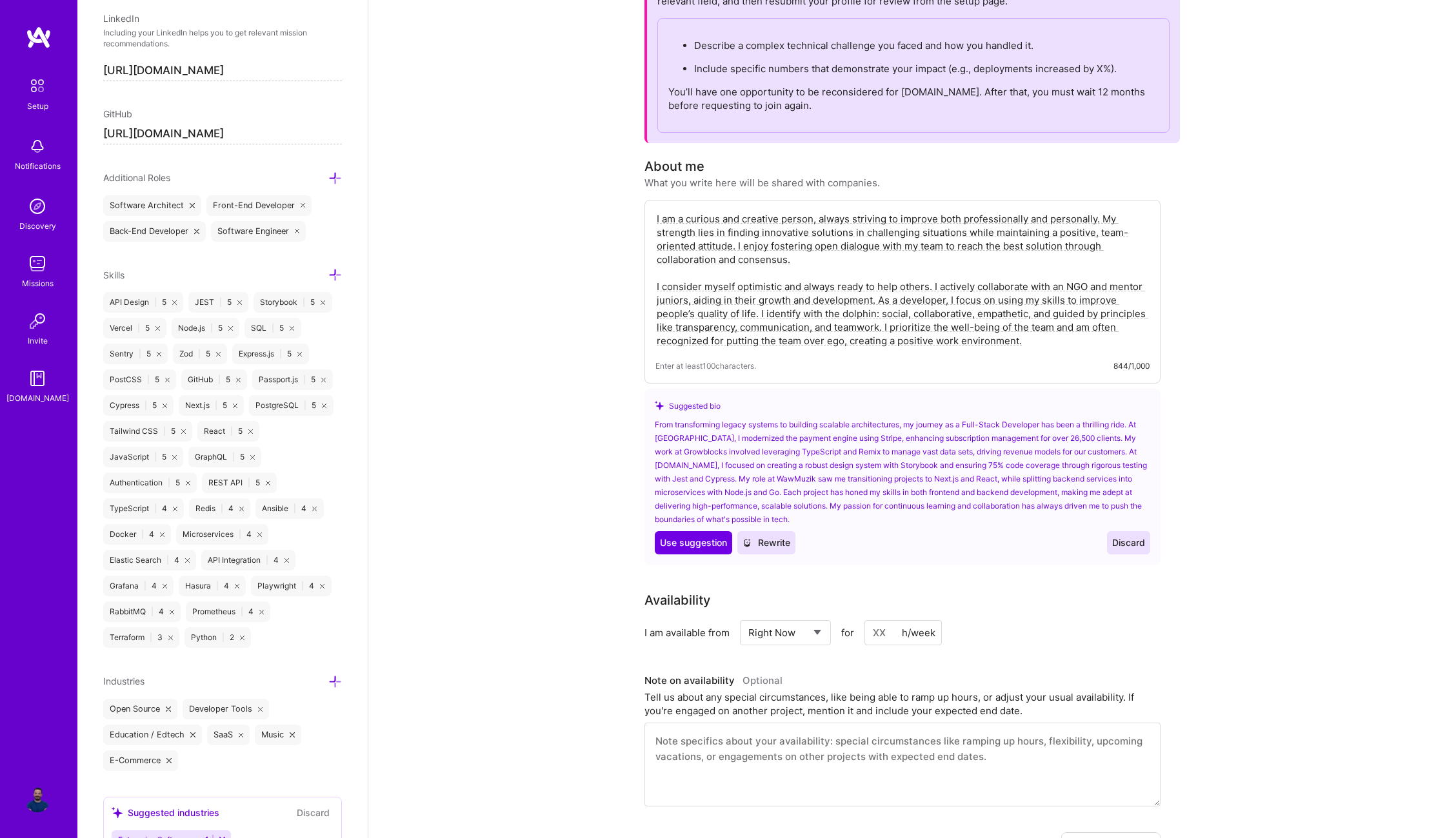
scroll to position [844, 0]
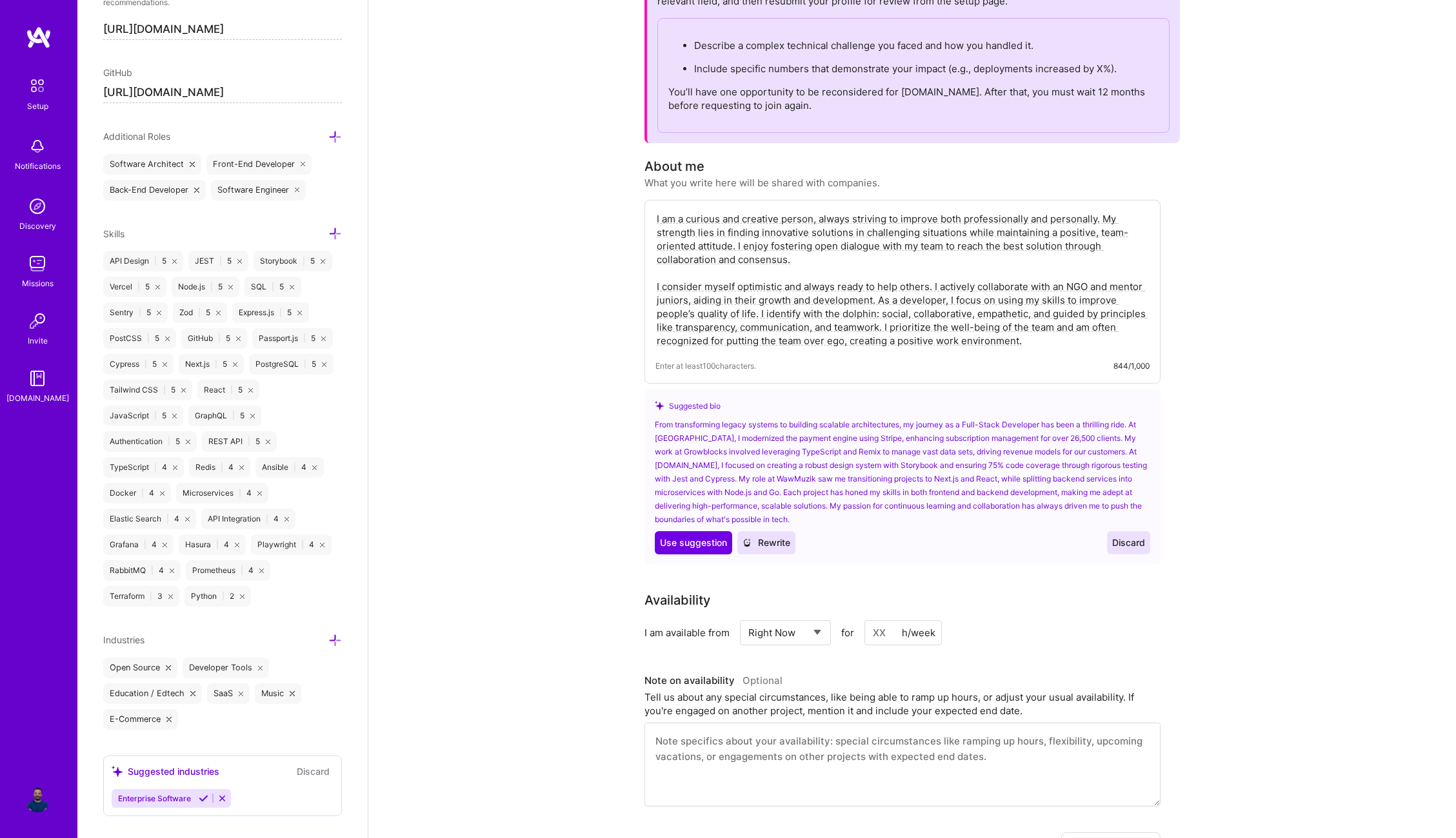
click at [205, 794] on icon at bounding box center [204, 798] width 10 height 10
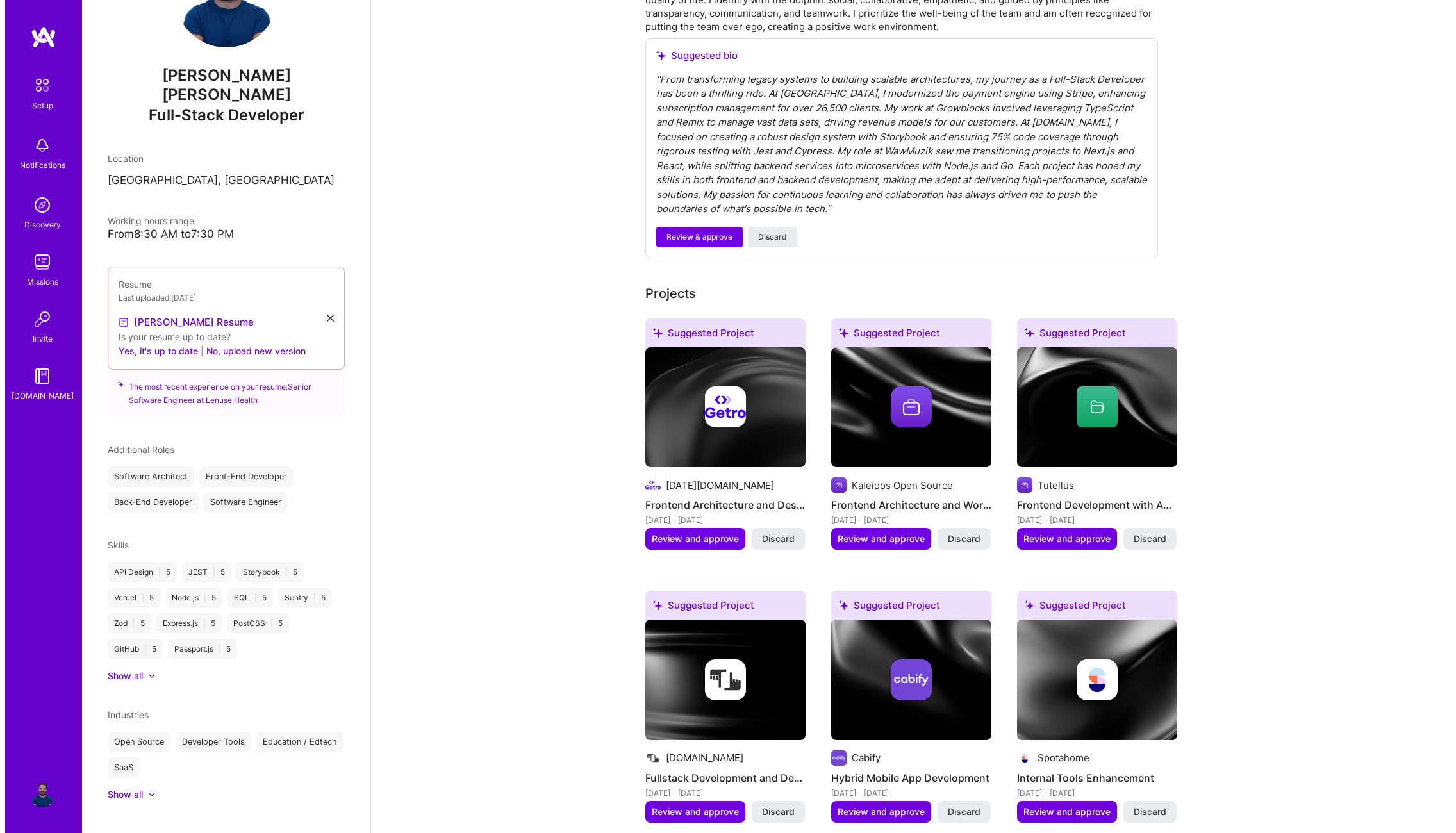
scroll to position [411, 0]
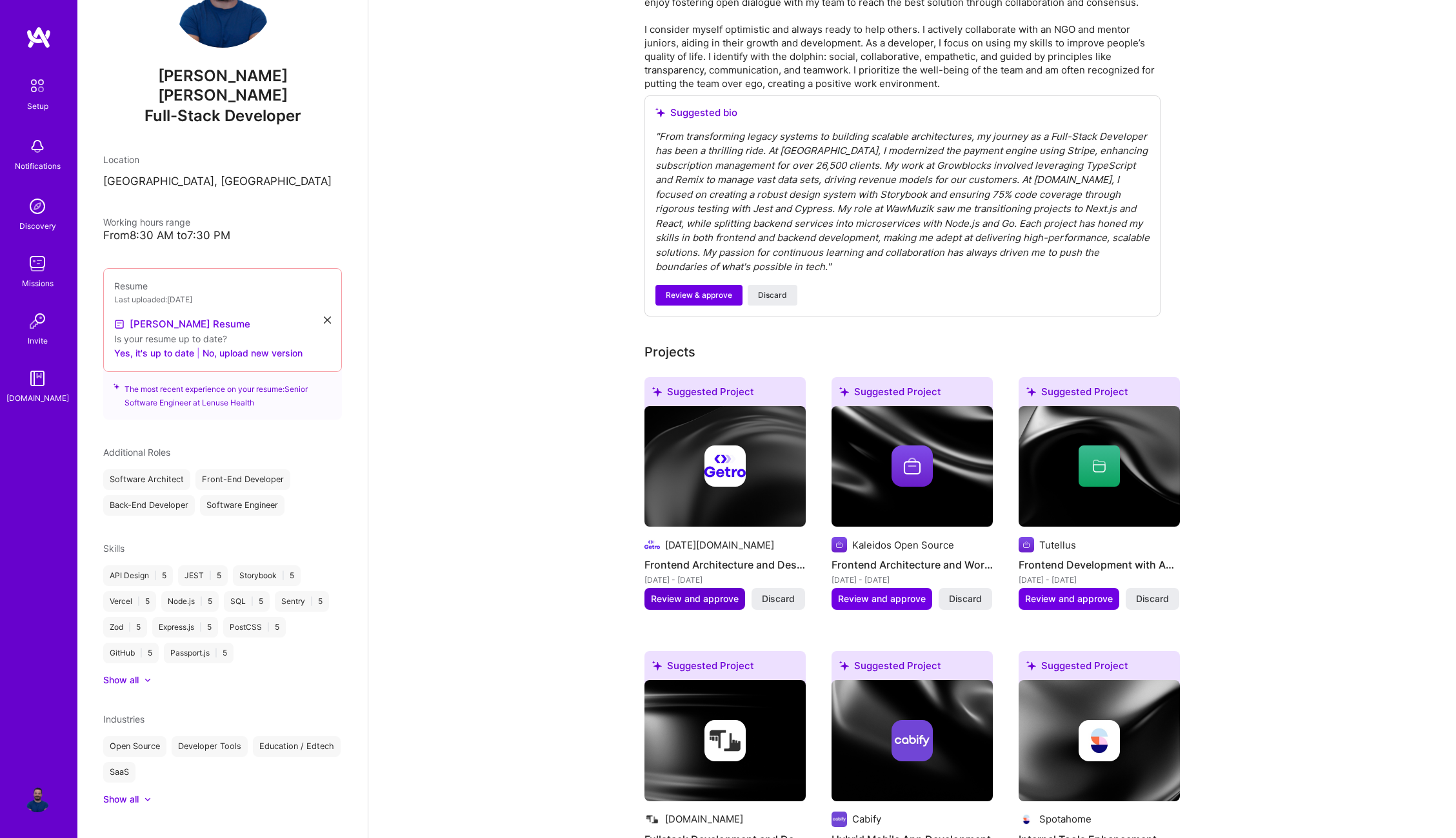
click at [707, 599] on span "Review and approve" at bounding box center [695, 599] width 88 height 13
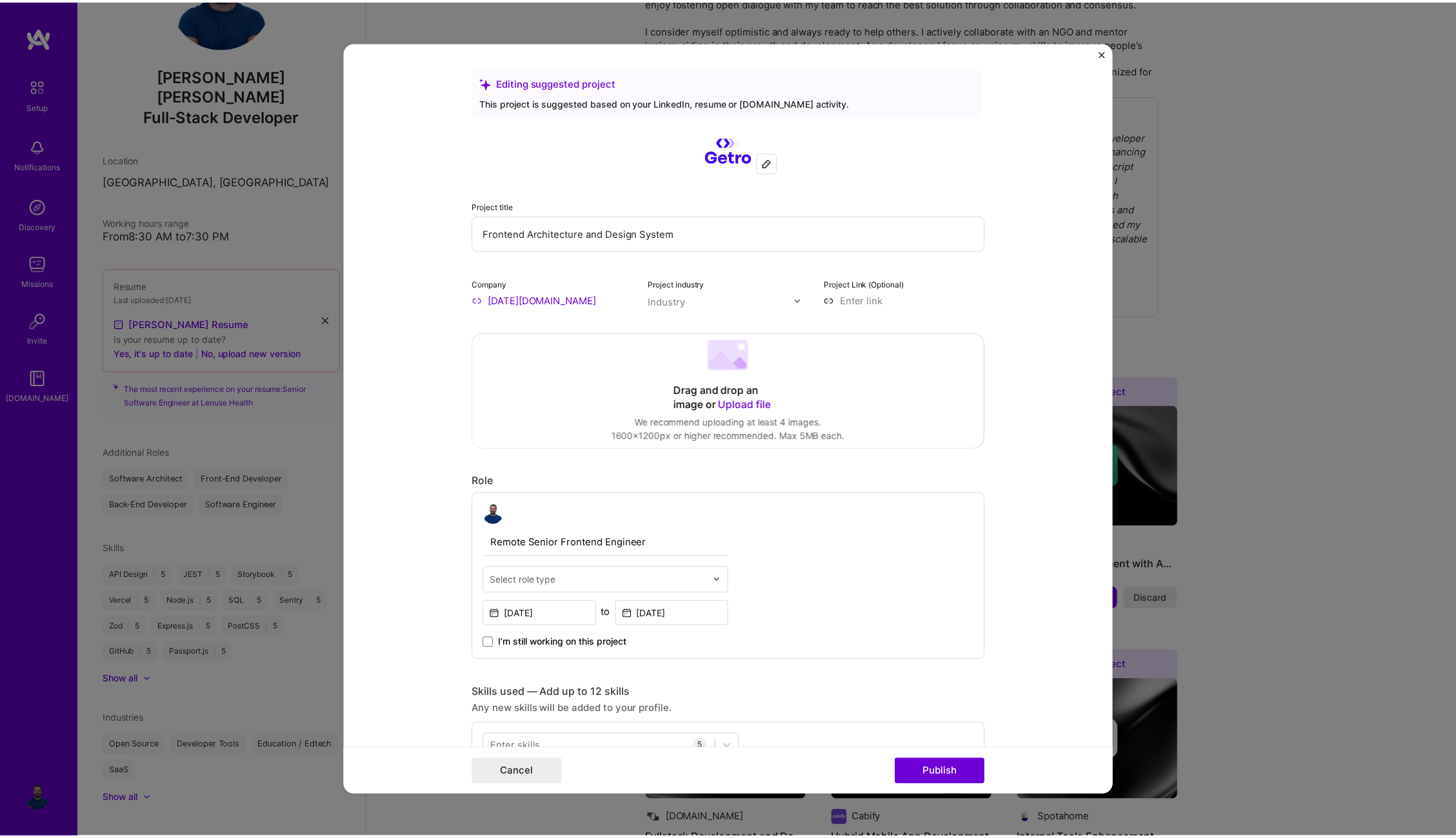
scroll to position [415, 0]
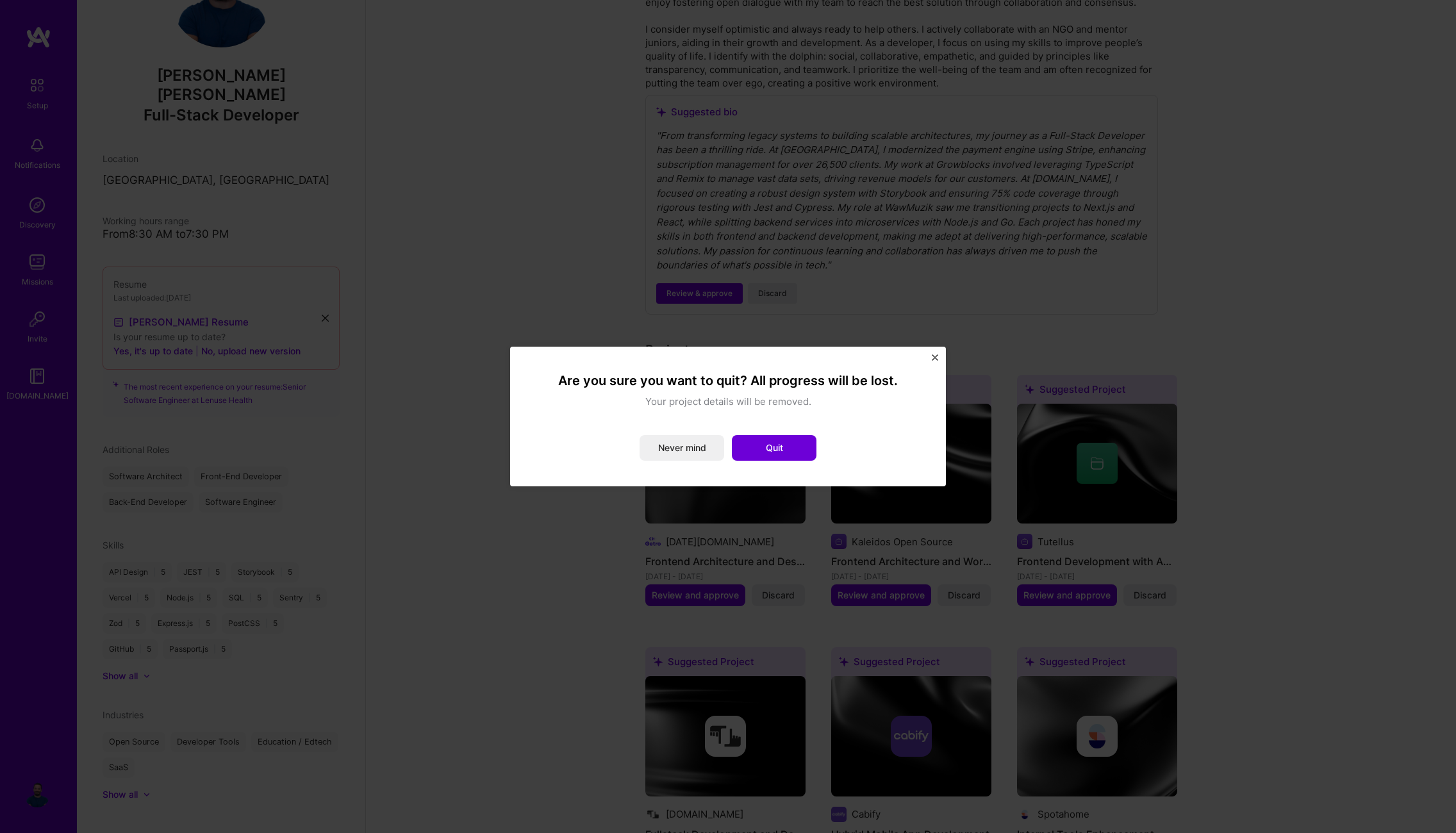
click at [931, 355] on div "Are you sure you want to quit? All progress will be lost. Your project details …" at bounding box center [728, 417] width 436 height 140
click at [934, 356] on img "Close" at bounding box center [935, 358] width 7 height 7
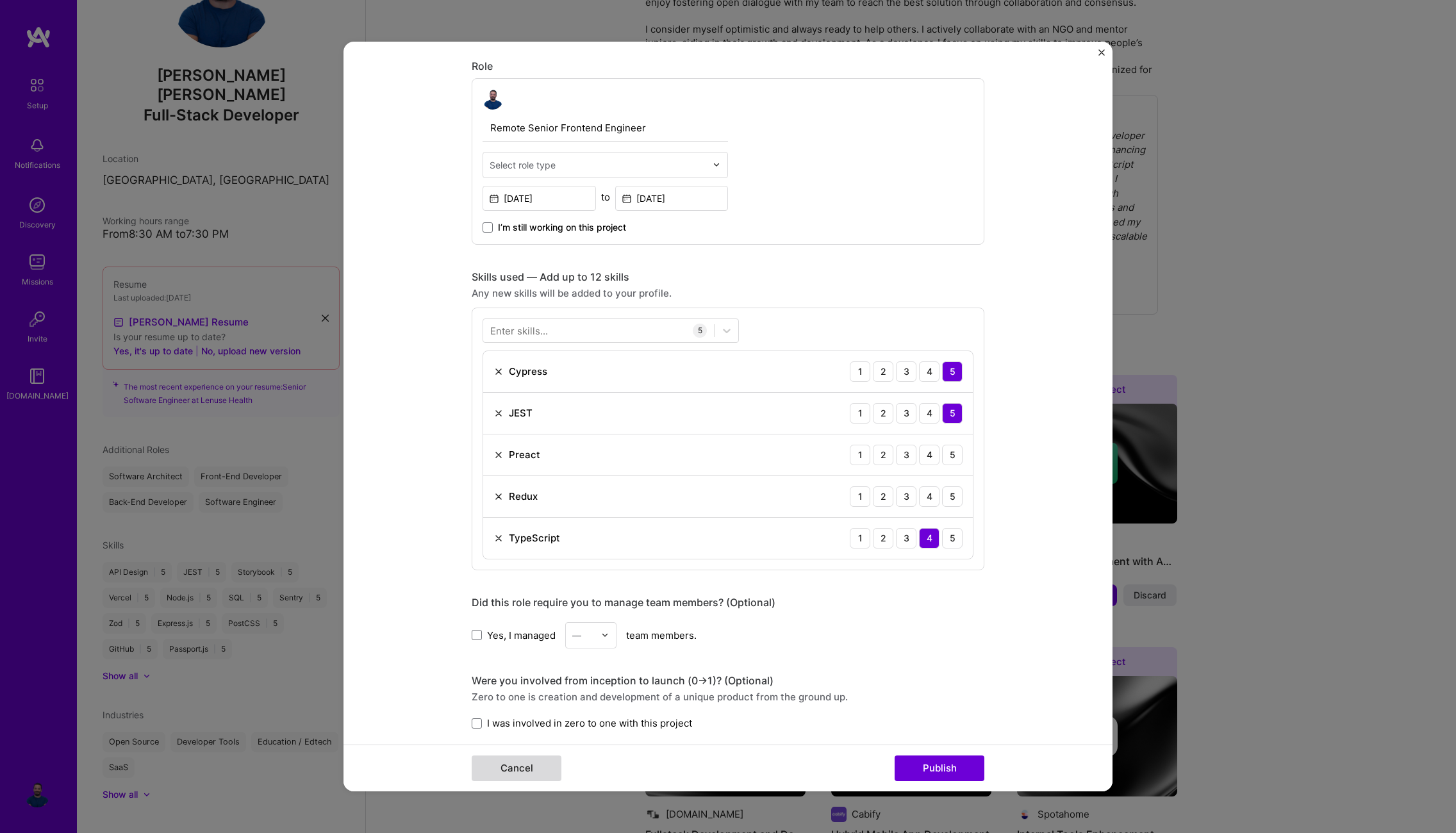
click at [531, 774] on button "Cancel" at bounding box center [517, 768] width 90 height 26
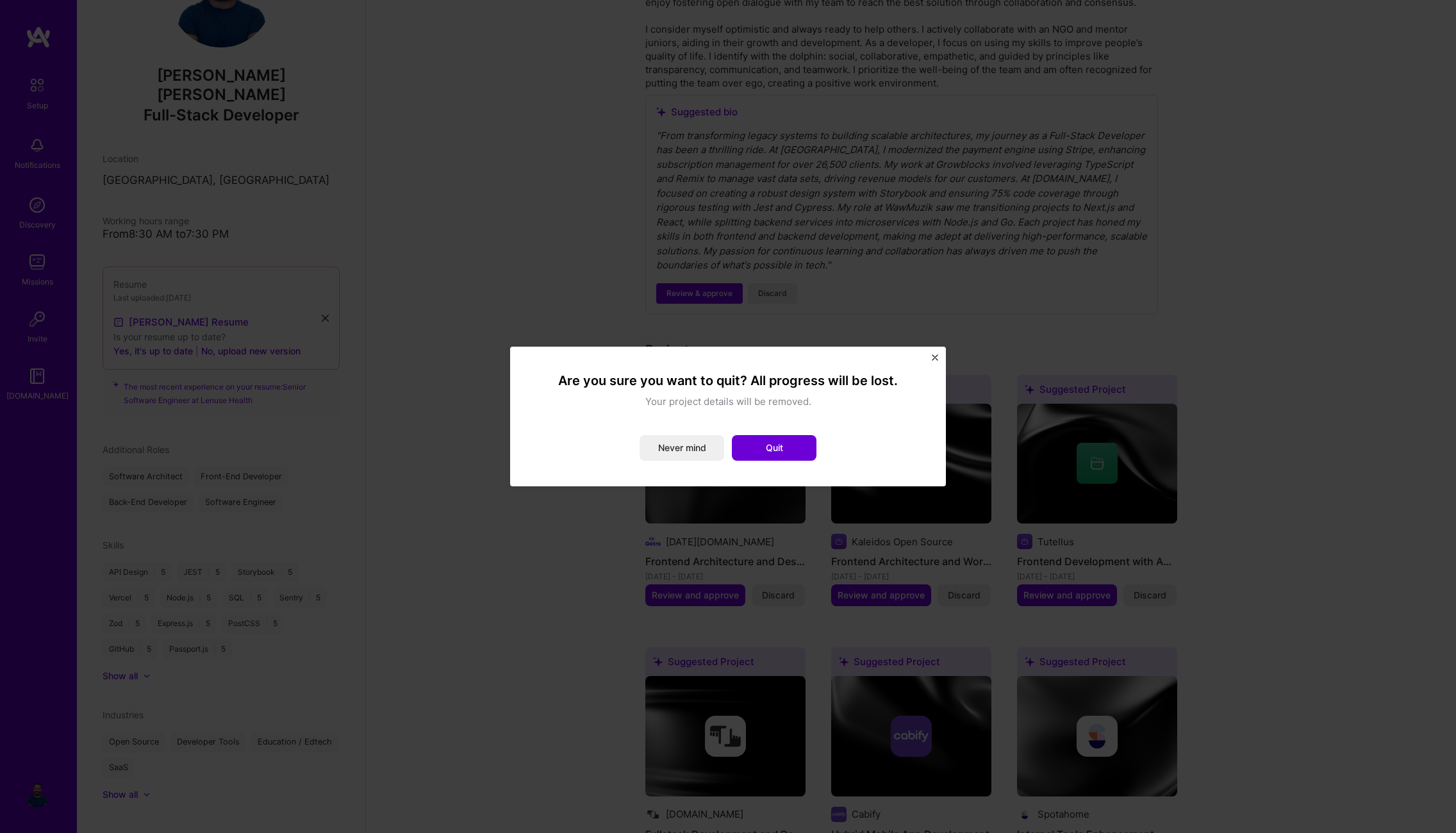
click at [795, 449] on button "Quit" at bounding box center [774, 448] width 84 height 26
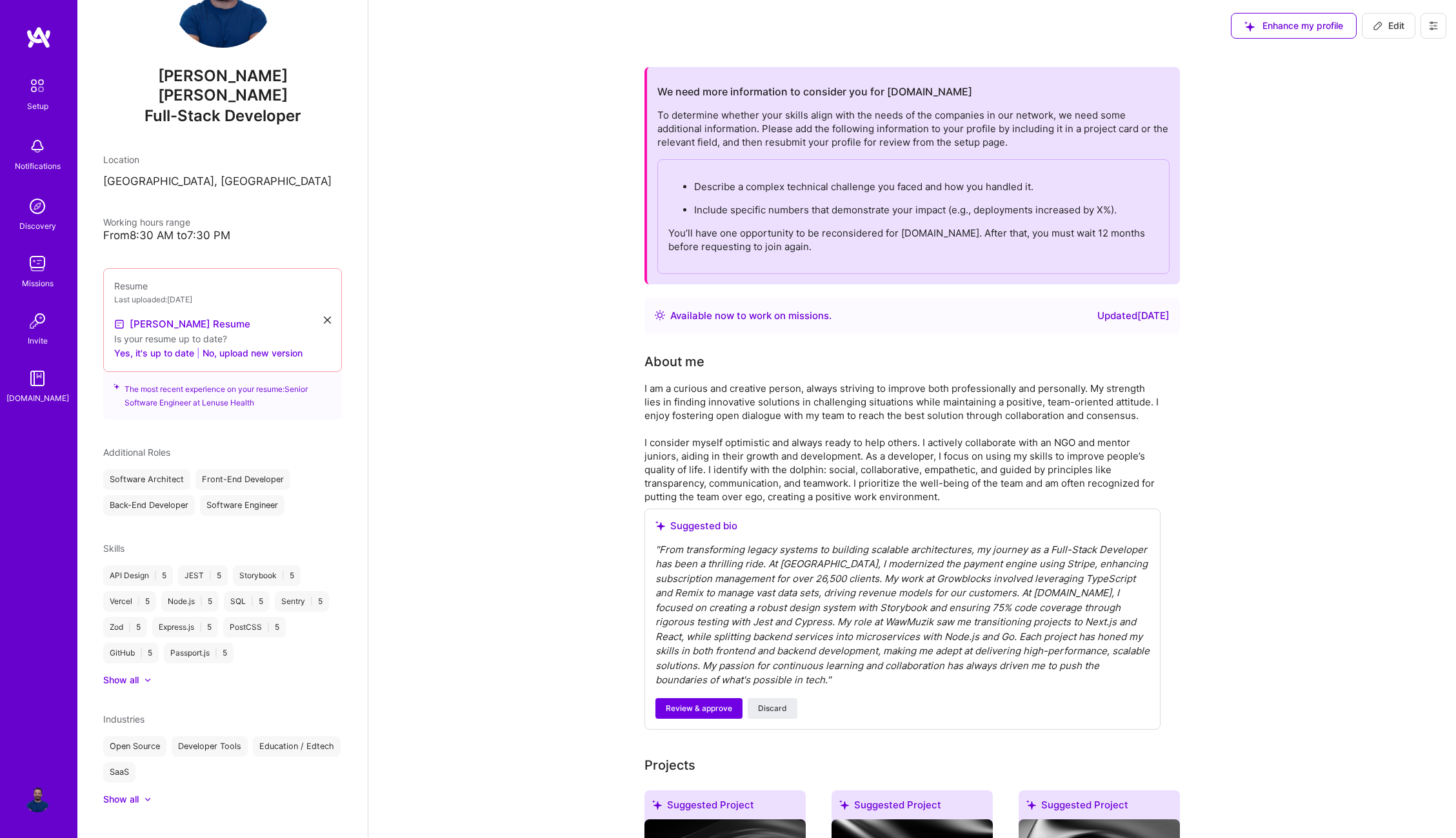
scroll to position [0, 0]
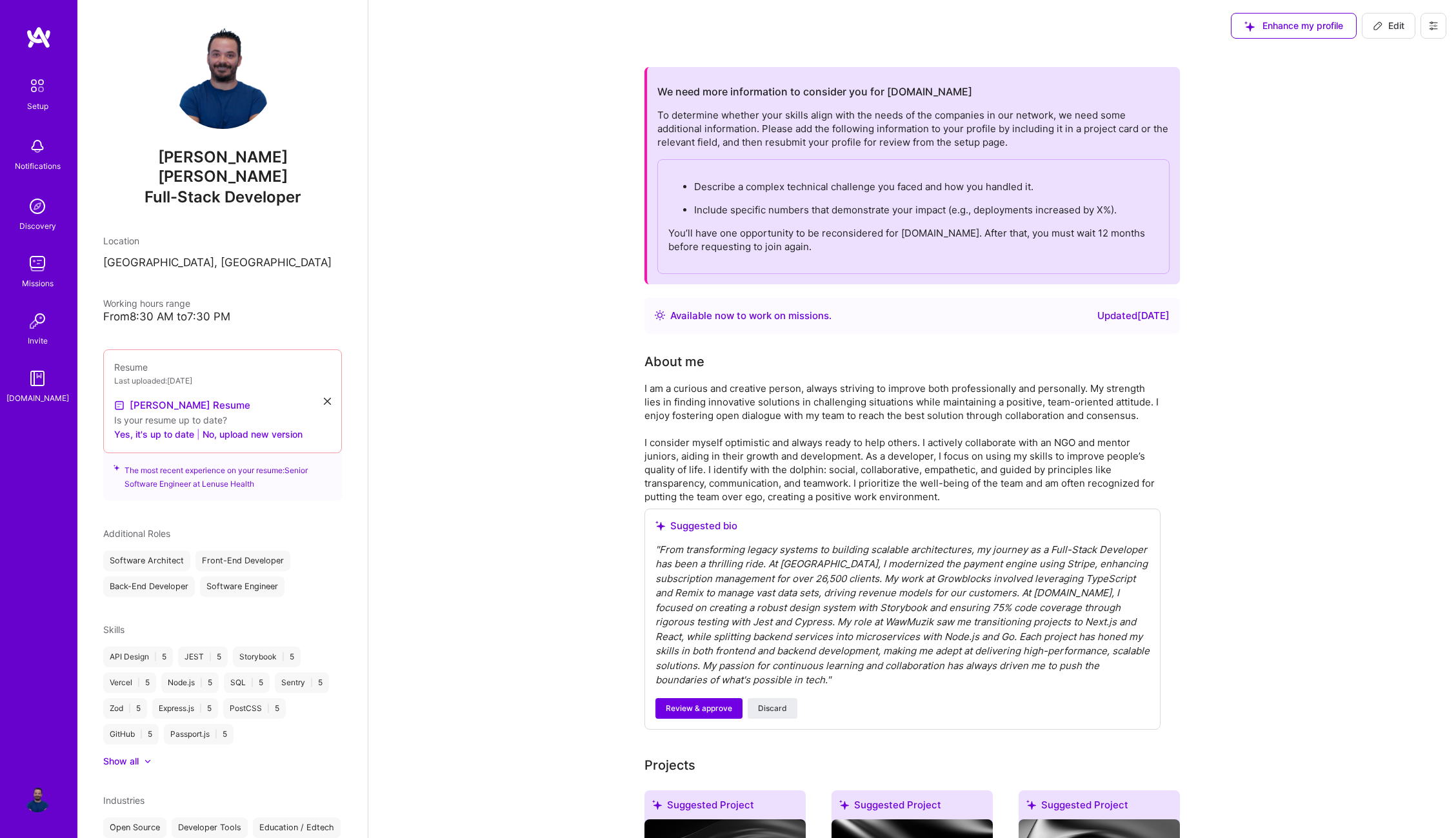
click at [41, 211] on img at bounding box center [37, 206] width 26 height 26
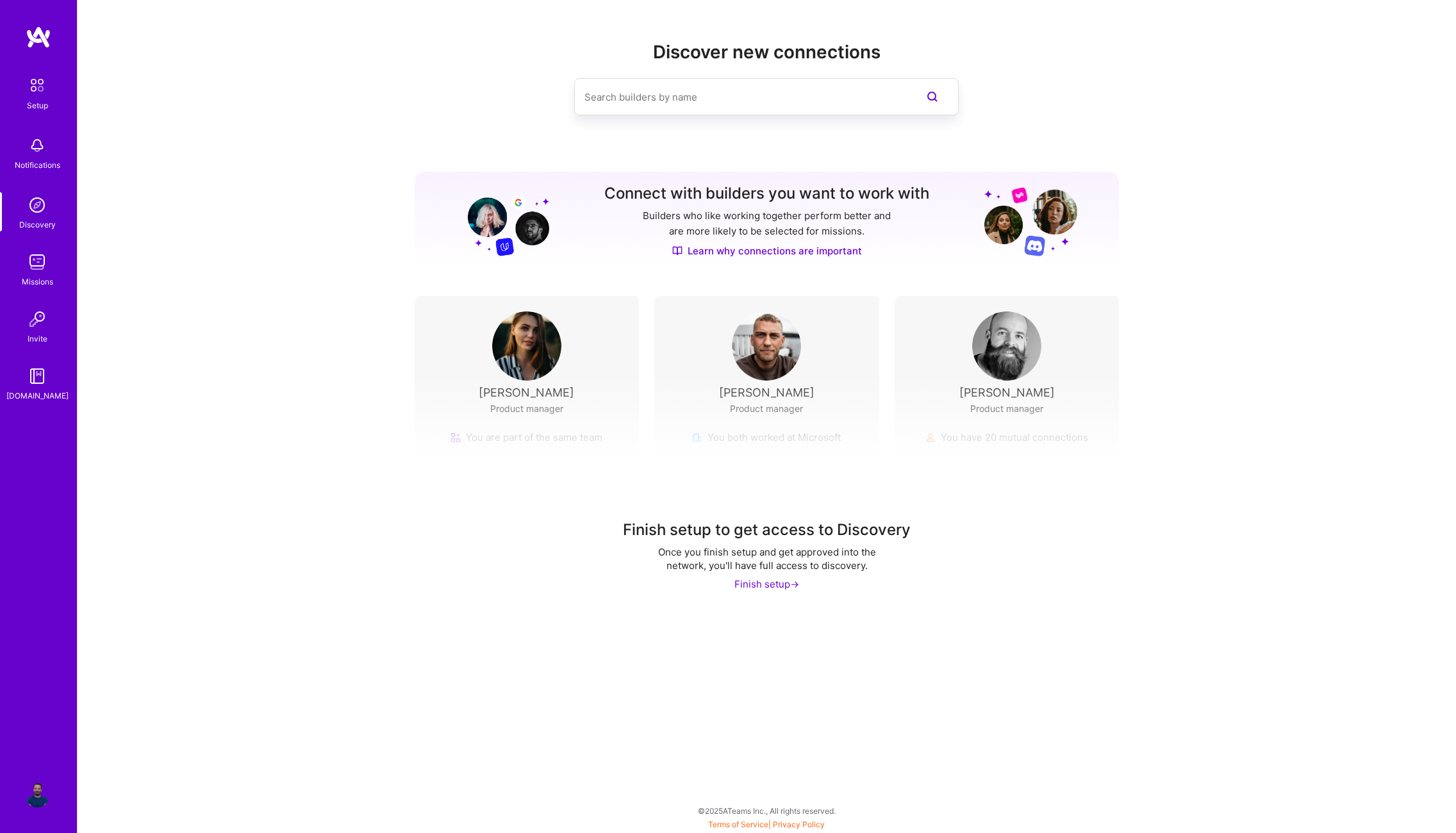
click at [40, 264] on img at bounding box center [36, 262] width 26 height 26
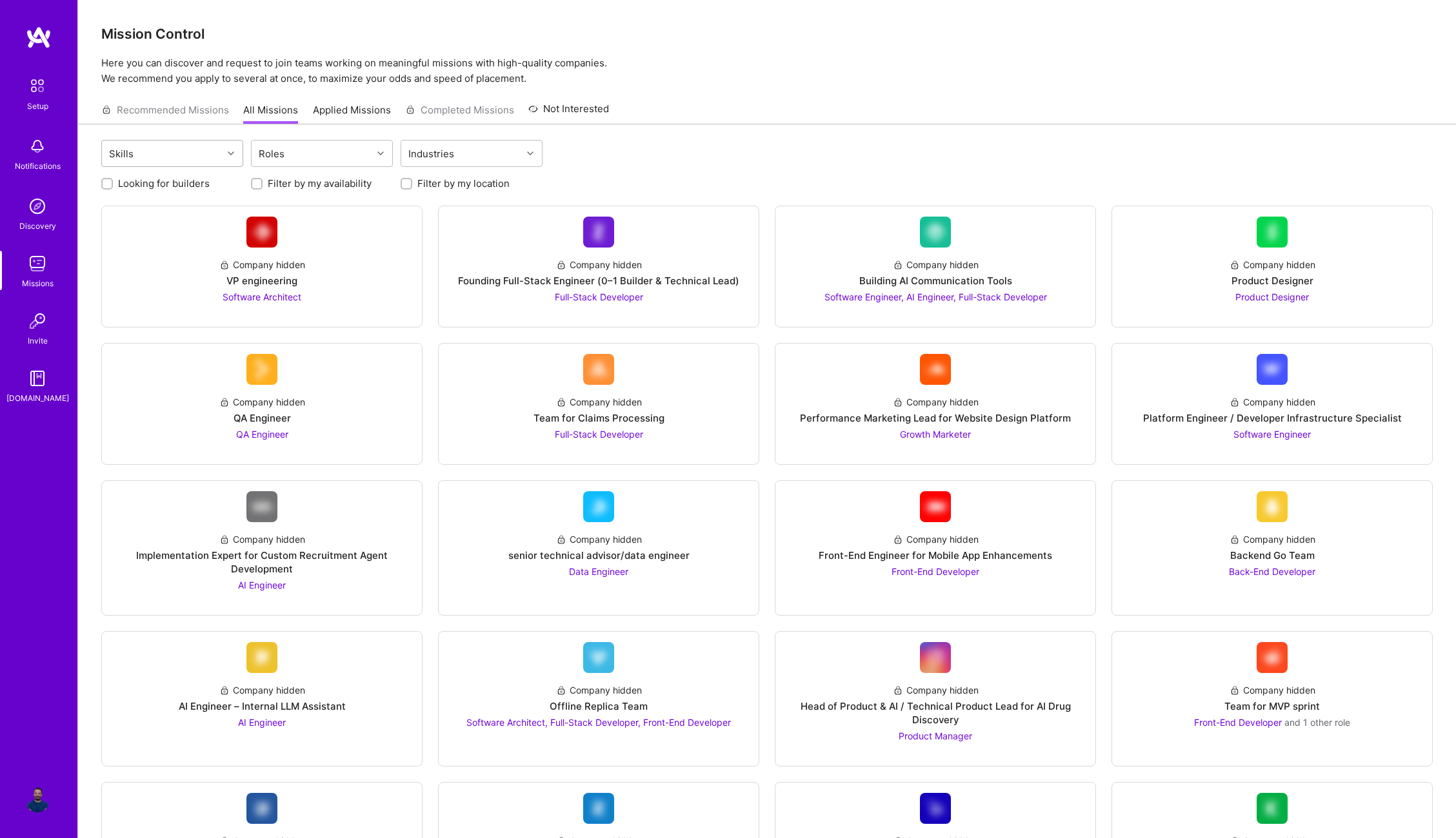
click at [188, 156] on div "Skills" at bounding box center [162, 153] width 121 height 26
type input "rea"
click at [173, 177] on div "React" at bounding box center [172, 186] width 142 height 24
checkbox input "true"
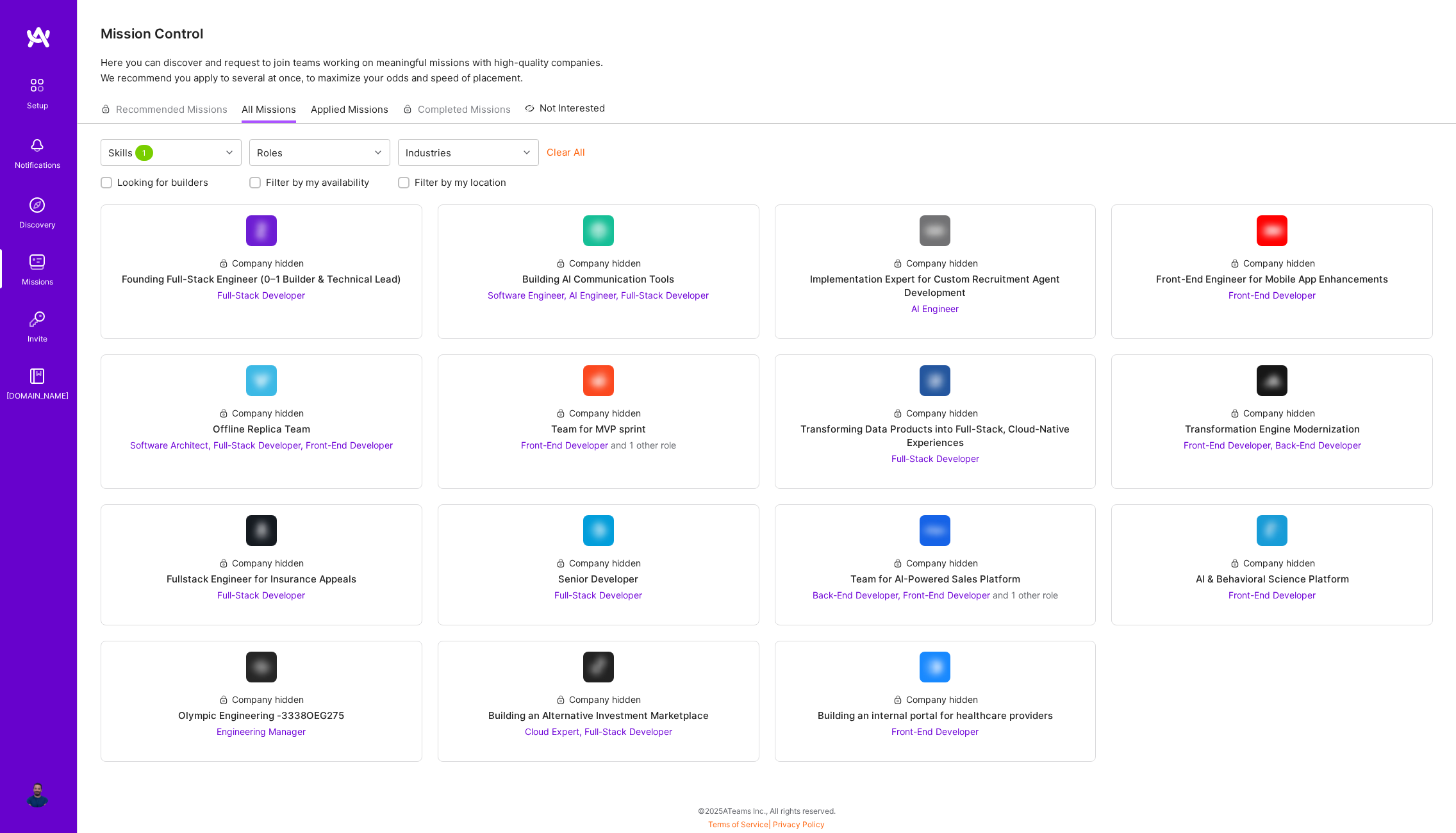
click at [847, 126] on div "Skills 1 Roles Industries Clear All Looking for builders Filter by my availabil…" at bounding box center [767, 458] width 1378 height 669
click at [607, 537] on img at bounding box center [598, 531] width 31 height 31
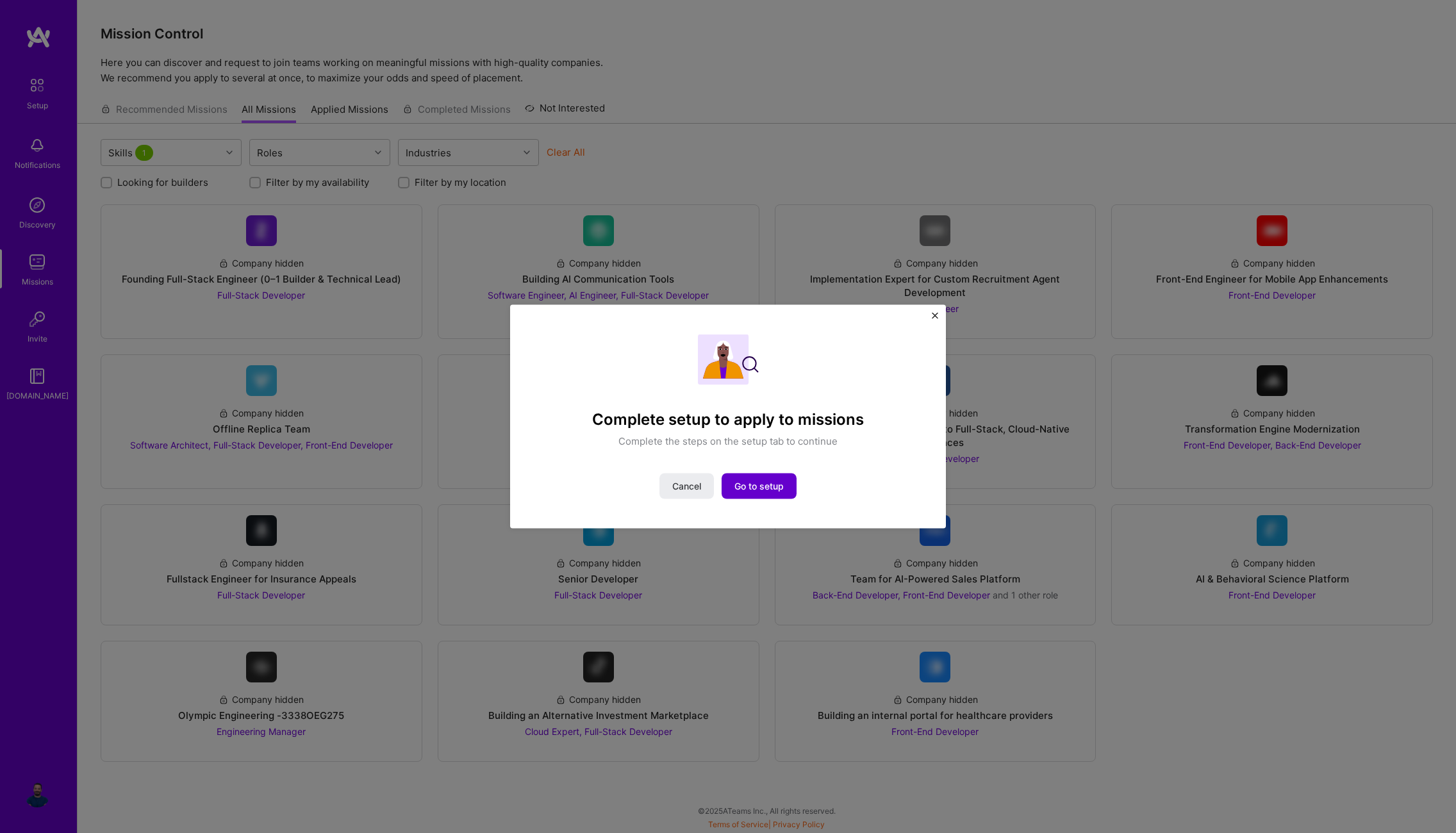
click at [776, 489] on span "Go to setup" at bounding box center [758, 485] width 49 height 12
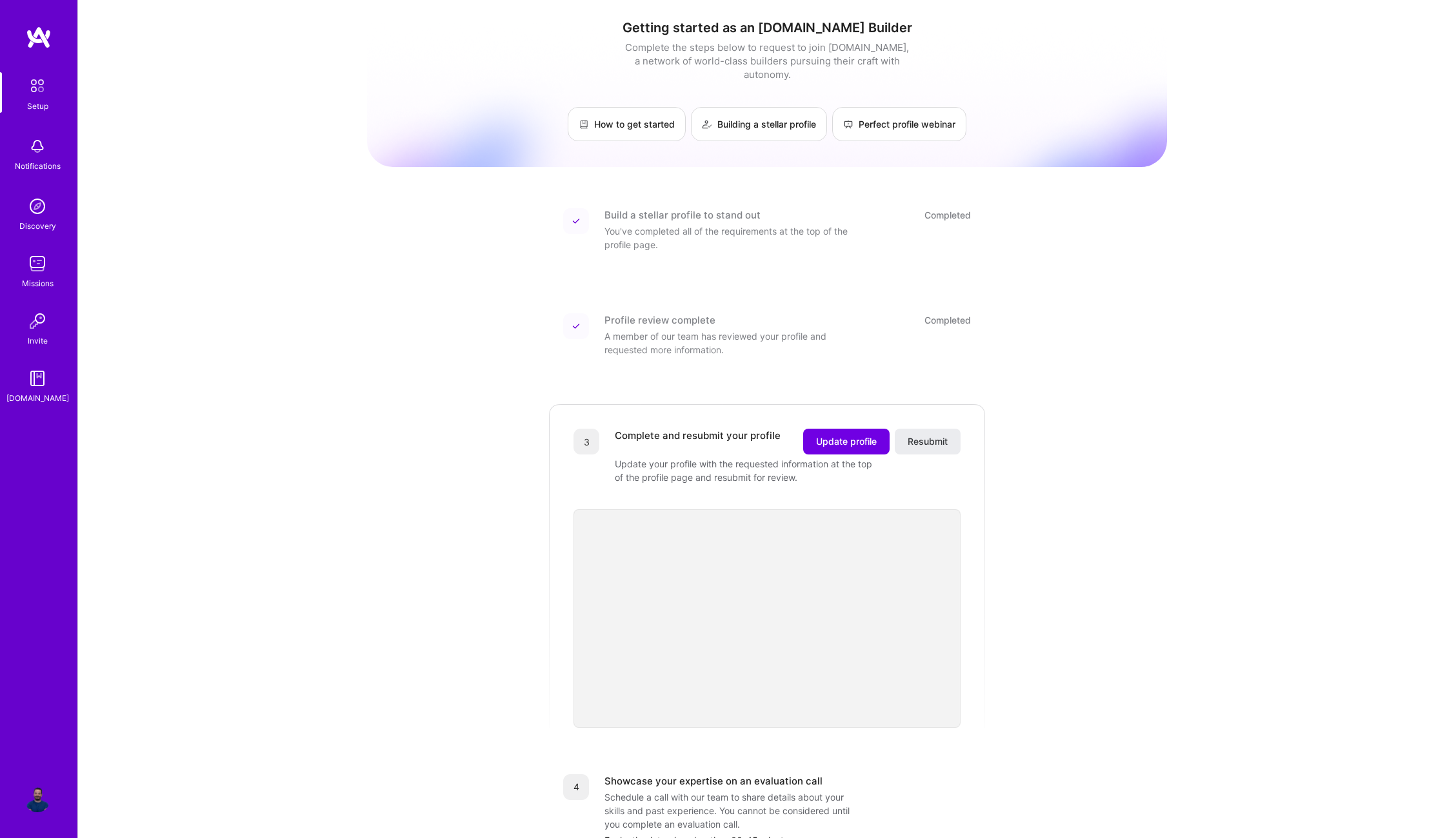
click at [39, 95] on img at bounding box center [38, 86] width 27 height 27
